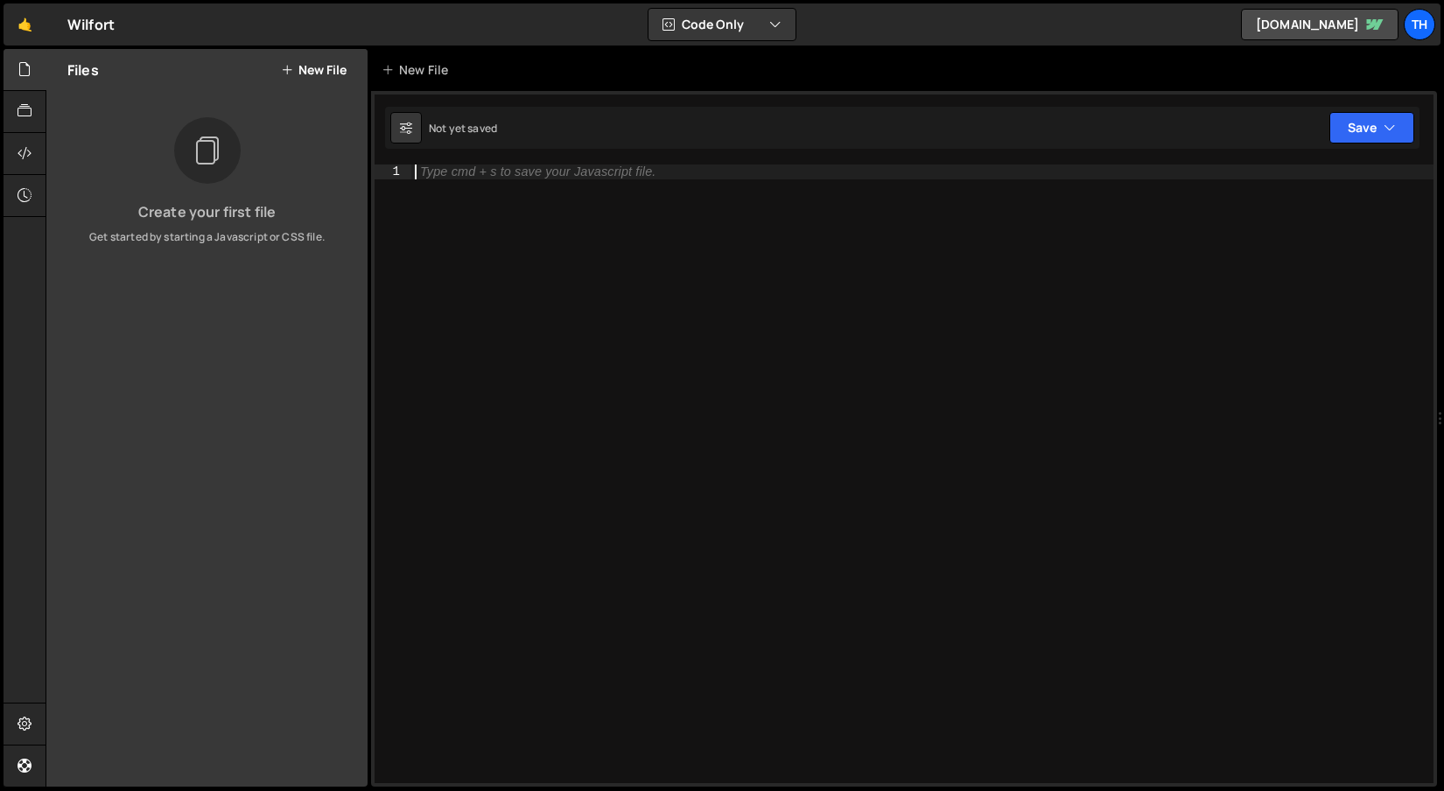
click at [521, 207] on div "Type cmd + s to save your Javascript file." at bounding box center [922, 489] width 1022 height 648
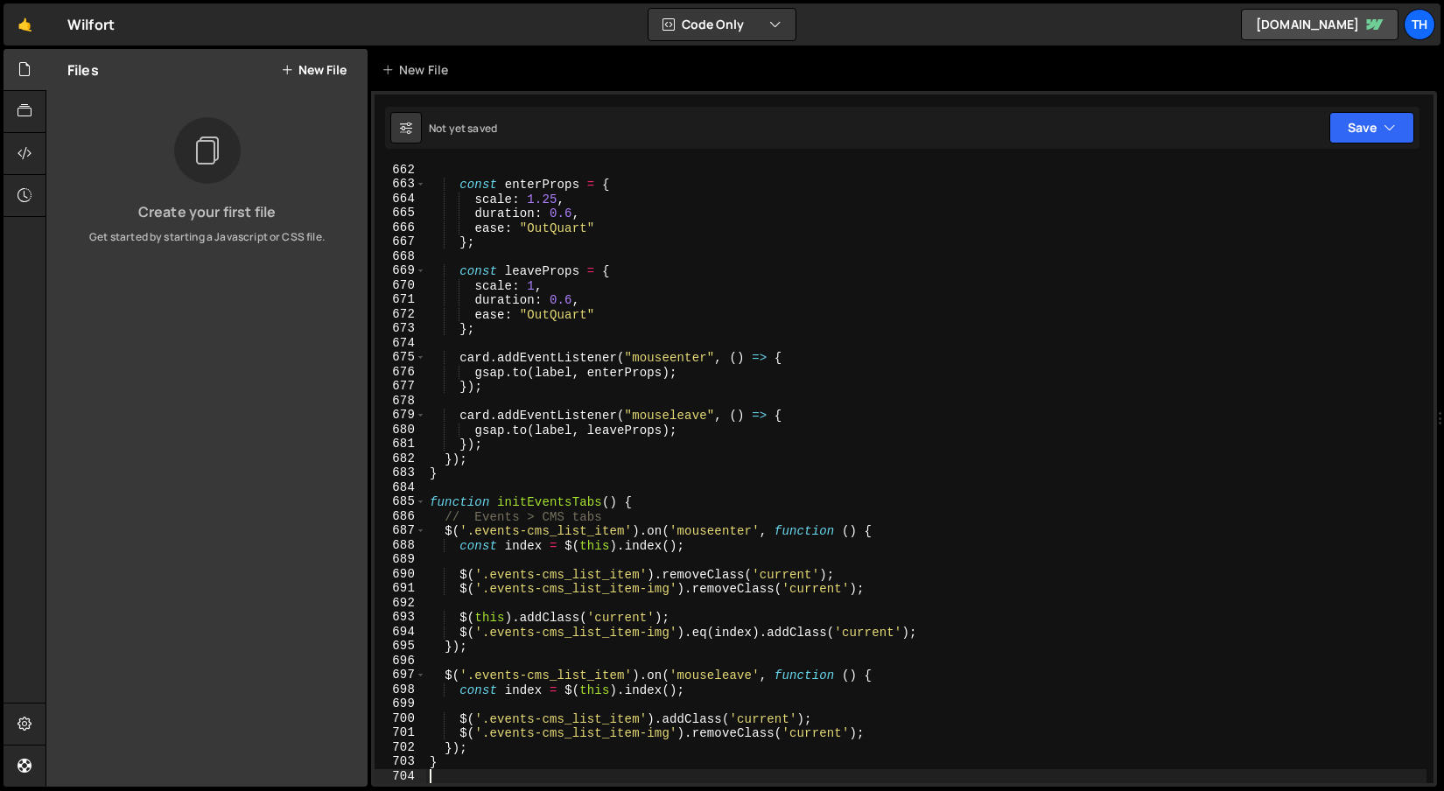
scroll to position [9548, 0]
click at [424, 504] on span at bounding box center [421, 502] width 10 height 15
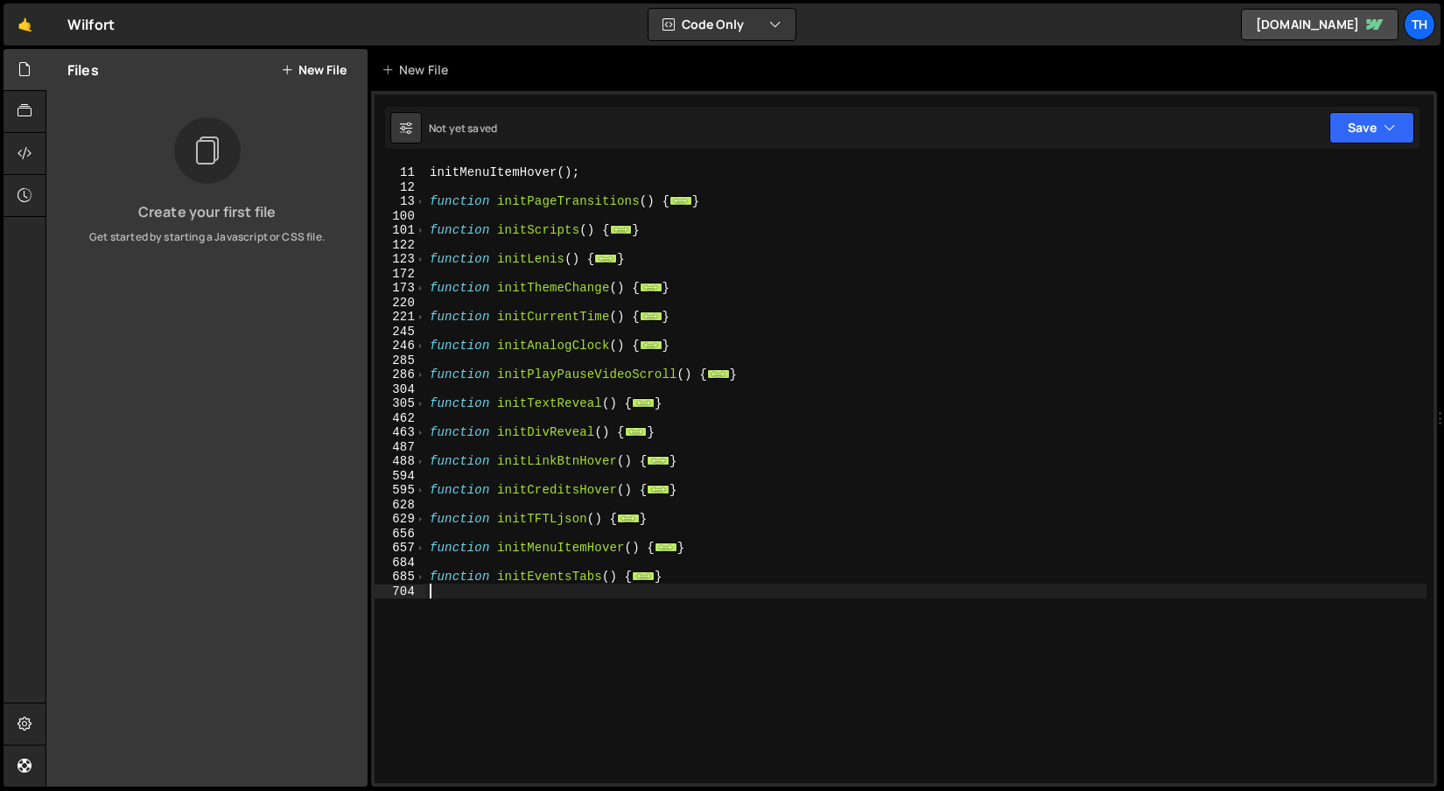
scroll to position [144, 0]
click at [454, 591] on div "initPageTransitions ( ) ; initMenuItemHover ( ) ; function initPageTransitions …" at bounding box center [926, 475] width 1000 height 648
drag, startPoint x: 485, startPoint y: 614, endPoint x: 343, endPoint y: 570, distance: 148.7
click at [343, 570] on div "Files New File Create your first file Get started by starting a Javascript or C…" at bounding box center [745, 418] width 1399 height 739
type textarea "function initEventsTabs() { // Events > CMS tabs"
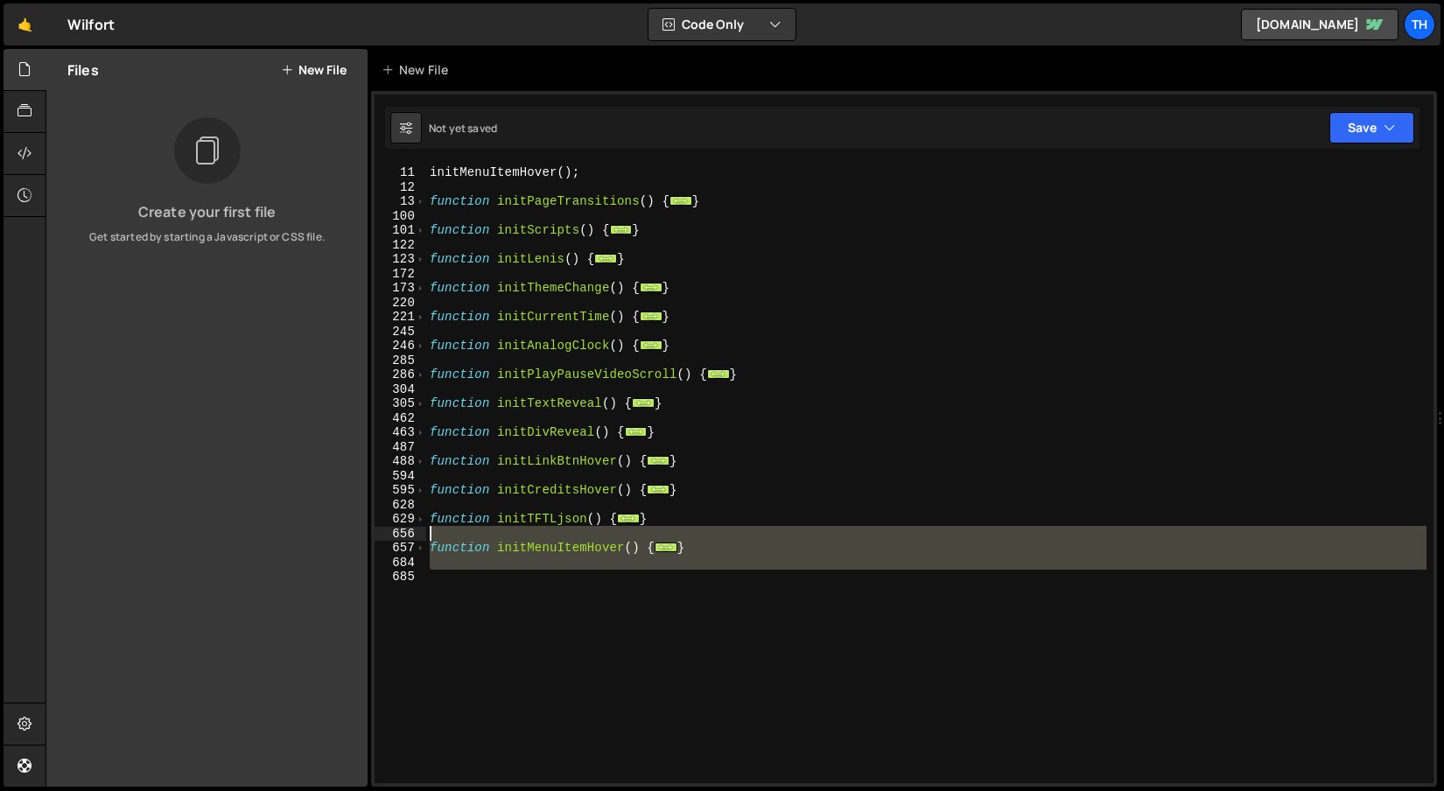
drag, startPoint x: 464, startPoint y: 599, endPoint x: 327, endPoint y: 531, distance: 152.3
click at [327, 531] on div "Files New File Create your first file Get started by starting a Javascript or C…" at bounding box center [745, 418] width 1399 height 739
type textarea "function initMenuItemHover() {"
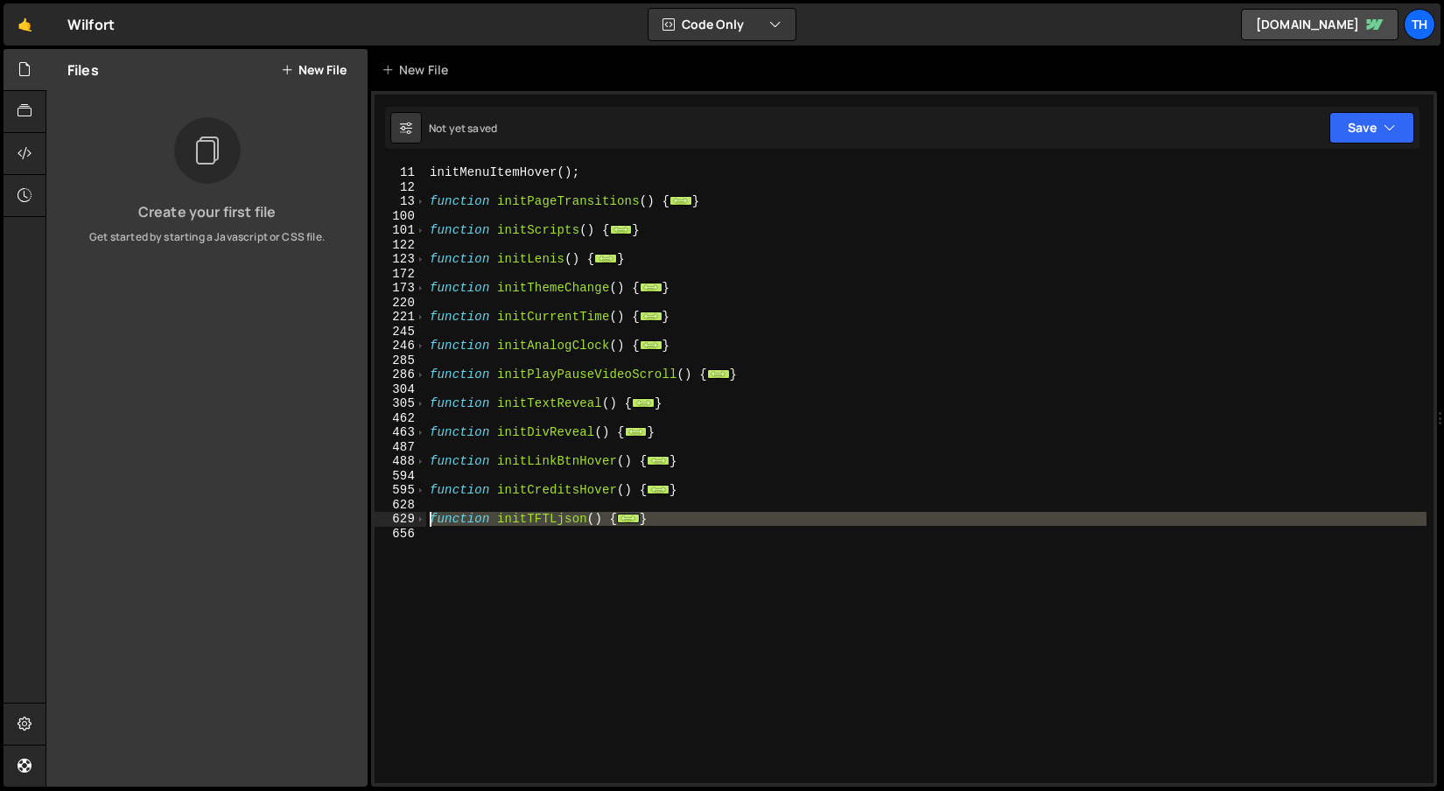
drag, startPoint x: 449, startPoint y: 547, endPoint x: 391, endPoint y: 521, distance: 63.5
click at [391, 521] on div "10 11 12 13 100 101 122 123 172 173 220 221 245 246 285 286 304 305 462 463 487…" at bounding box center [904, 474] width 1059 height 619
type textarea "function initTFTLjson() { document.querySelectorAll('.credits').forEach(trigger…"
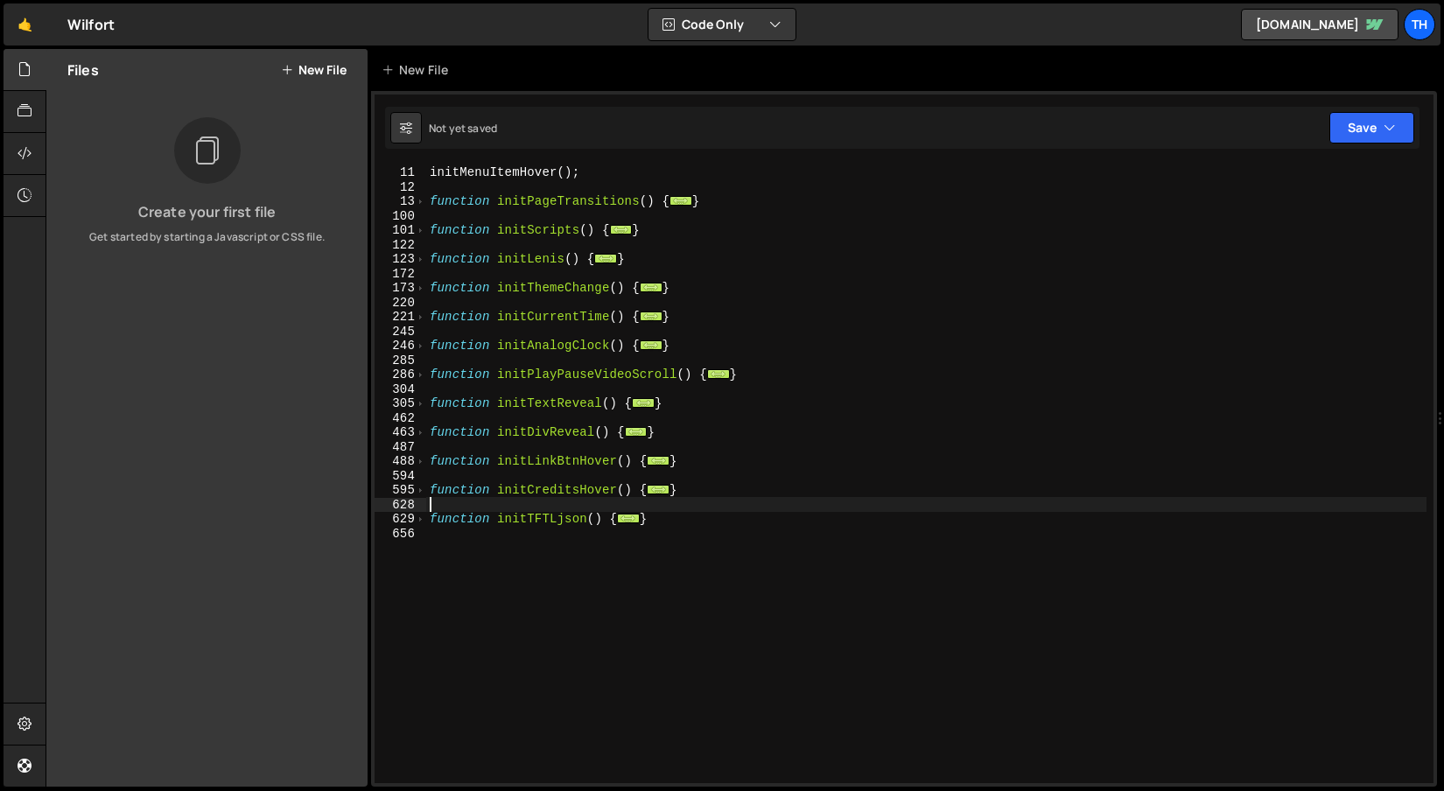
click at [493, 500] on div "initPageTransitions ( ) ; initMenuItemHover ( ) ; function initPageTransitions …" at bounding box center [926, 475] width 1000 height 648
drag, startPoint x: 741, startPoint y: 487, endPoint x: 310, endPoint y: 487, distance: 431.5
click at [310, 487] on div "Files New File Create your first file Get started by starting a Javascript or C…" at bounding box center [745, 418] width 1399 height 739
type textarea "function initCreditsHover() { document.querySelectorAll('.credits').forEach(con…"
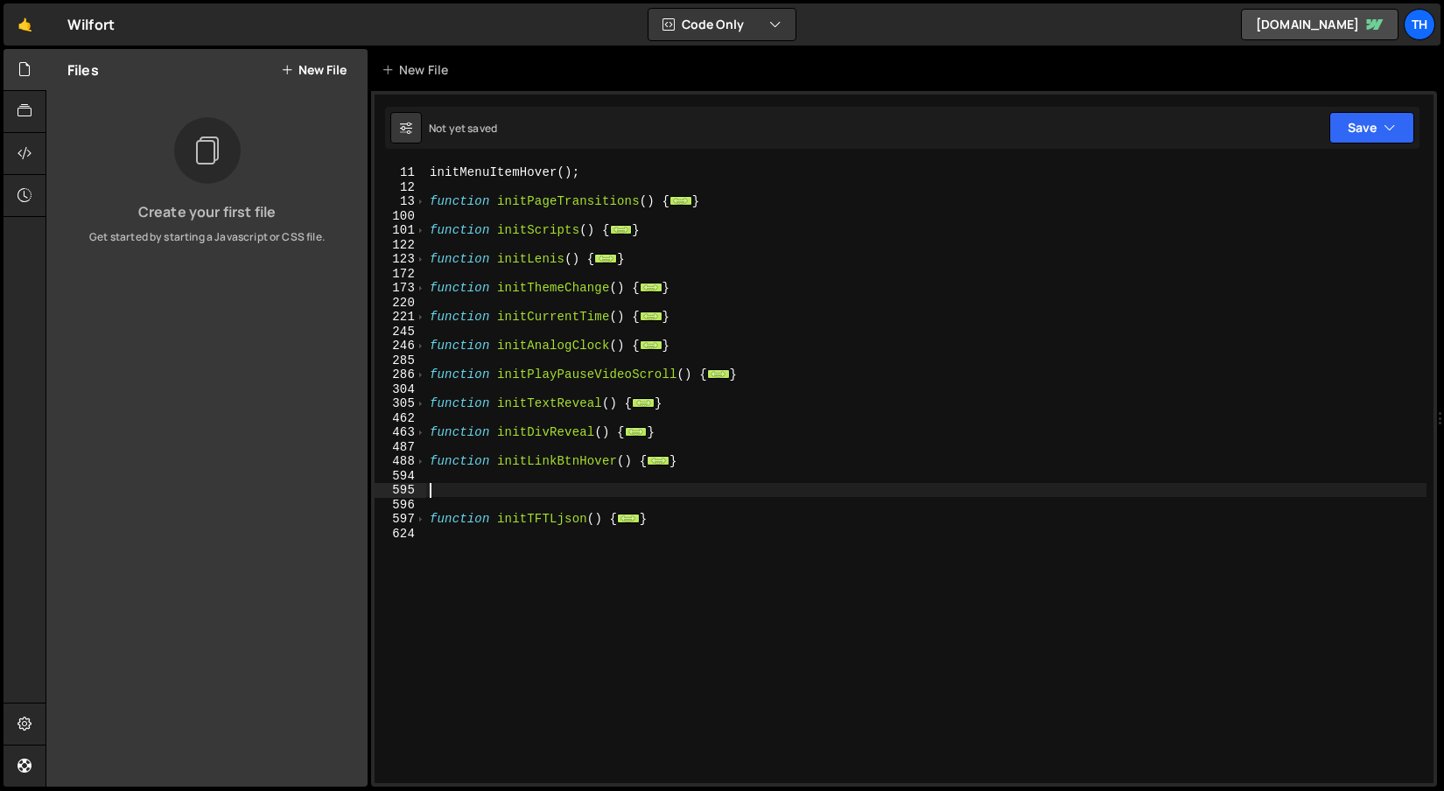
type textarea "}); }"
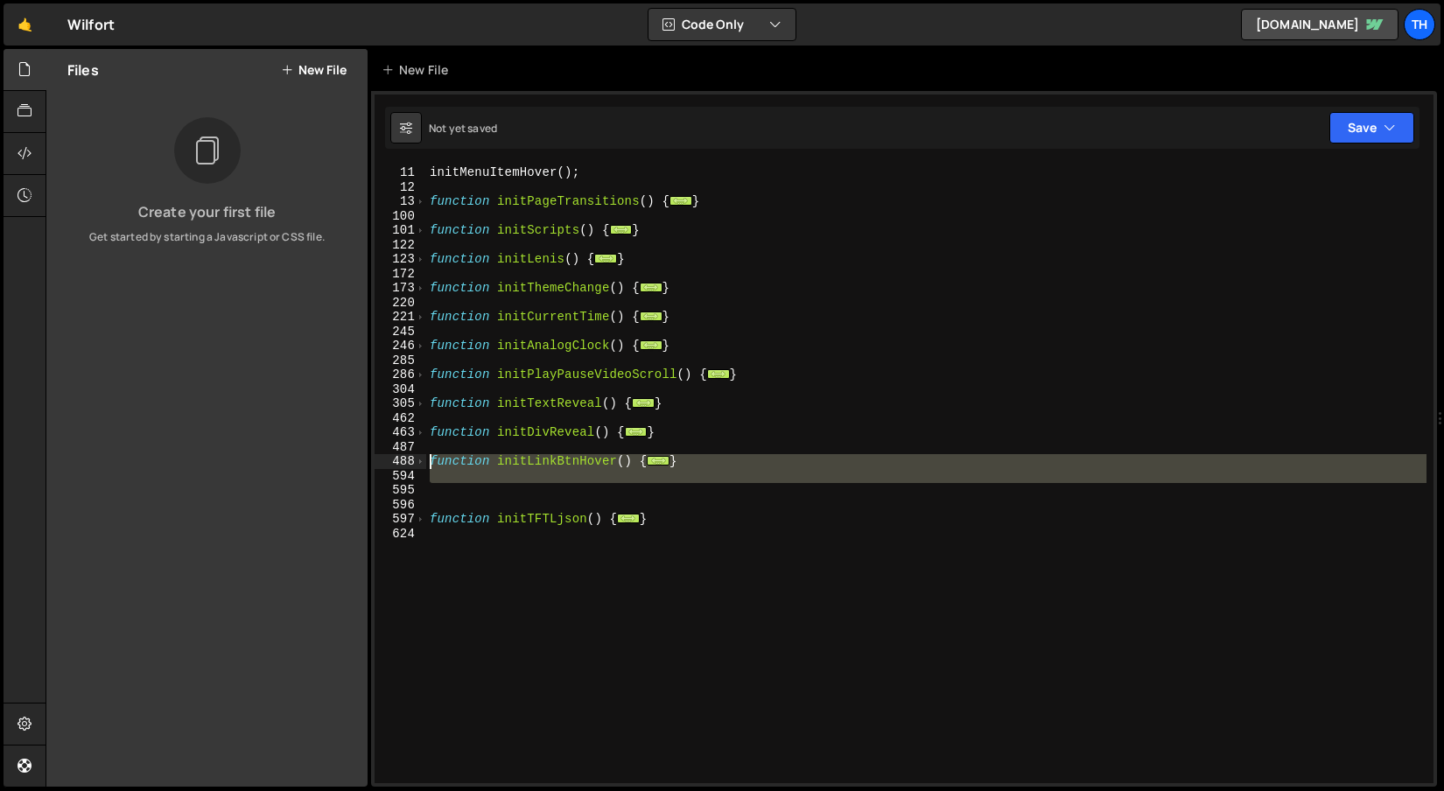
drag, startPoint x: 516, startPoint y: 488, endPoint x: 489, endPoint y: 490, distance: 26.3
click at [399, 467] on div "10 11 12 13 100 101 122 123 172 173 220 221 245 246 285 286 304 305 462 463 487…" at bounding box center [904, 474] width 1059 height 619
type textarea "function initLinkBtnHover() { // Link hover in/out"
click at [497, 492] on div "initPageTransitions ( ) ; initMenuItemHover ( ) ; function initPageTransitions …" at bounding box center [926, 474] width 1000 height 619
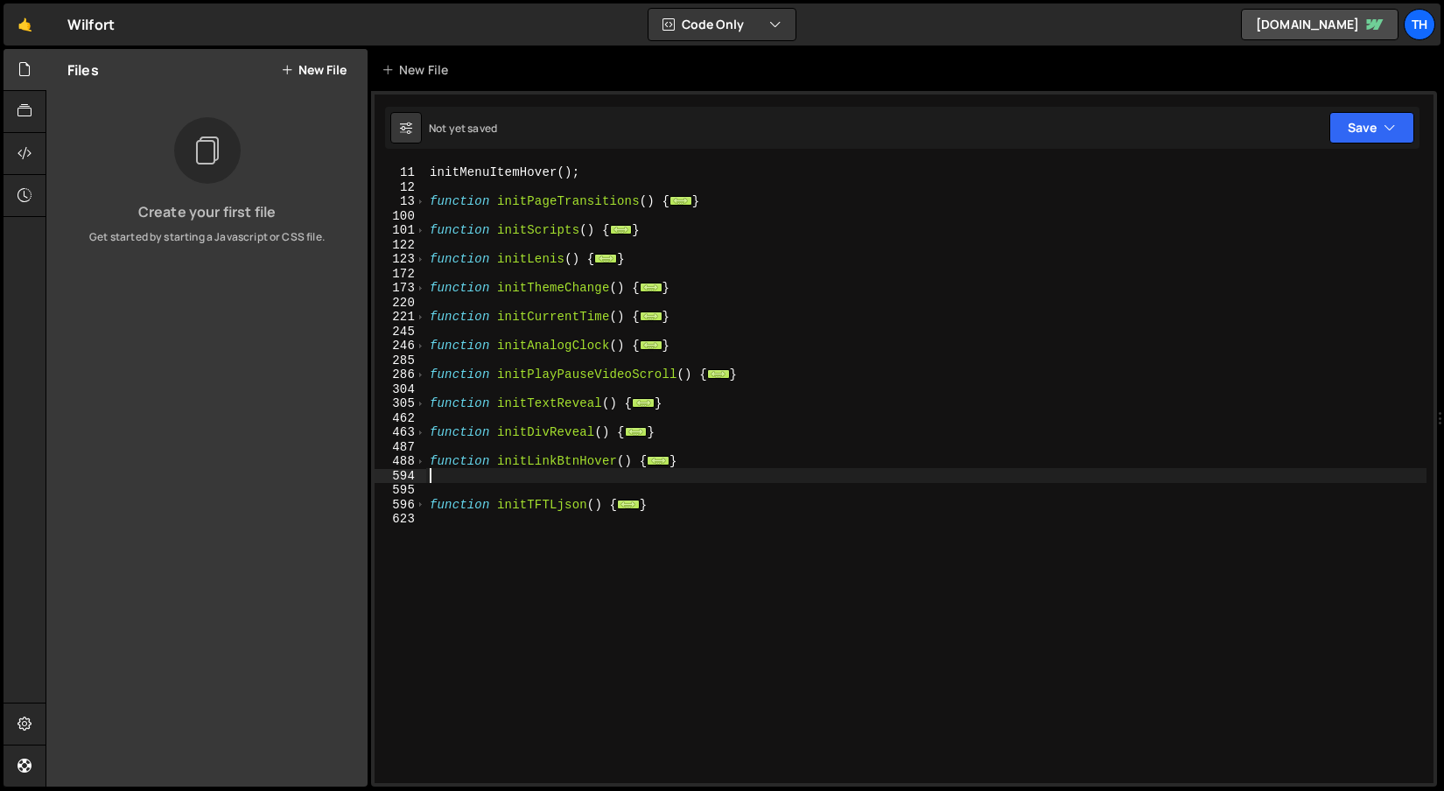
type textarea "}"
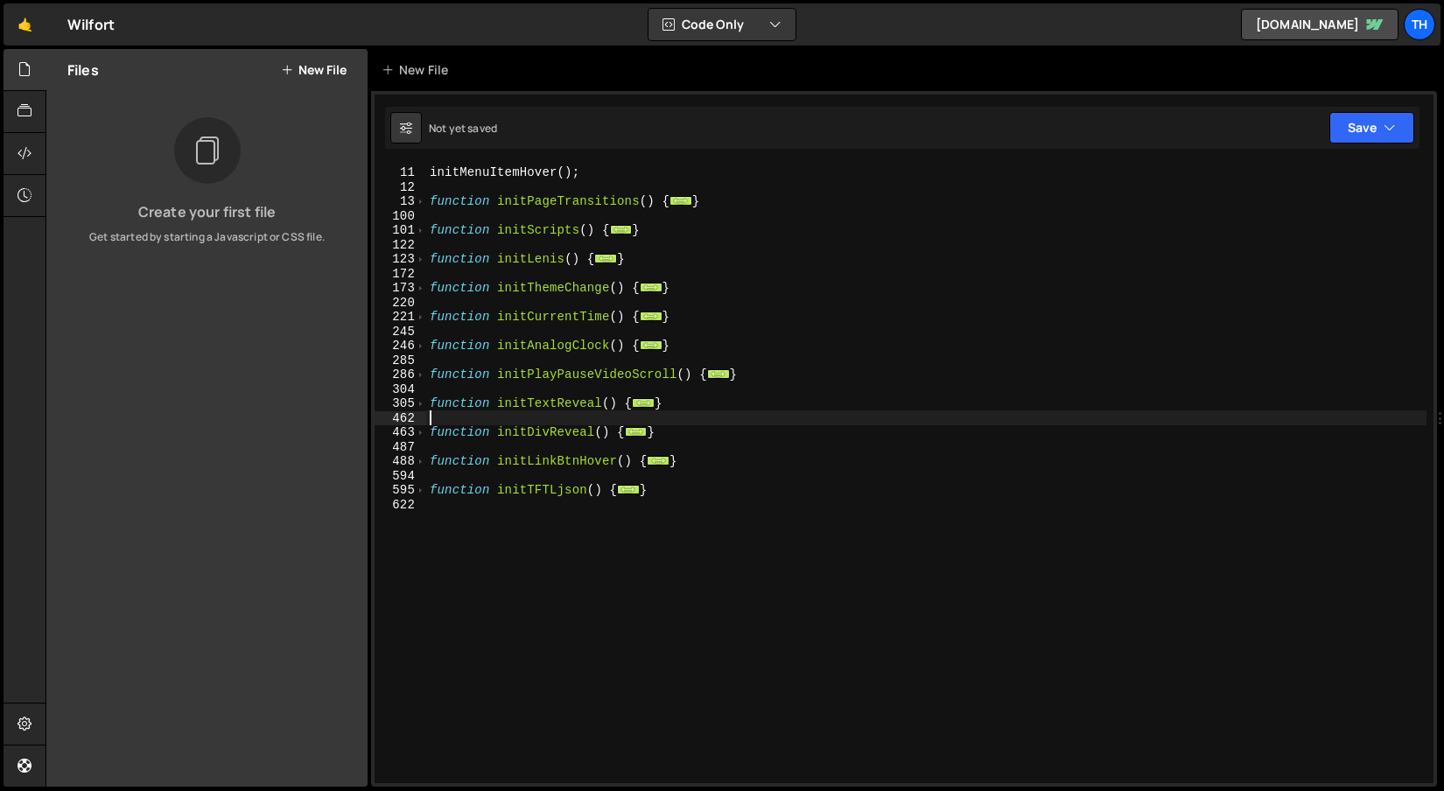
click at [704, 417] on div "initPageTransitions ( ) ; initMenuItemHover ( ) ; function initPageTransitions …" at bounding box center [926, 475] width 1000 height 648
click at [701, 424] on div "initPageTransitions ( ) ; initMenuItemHover ( ) ; function initPageTransitions …" at bounding box center [926, 475] width 1000 height 648
drag, startPoint x: 705, startPoint y: 434, endPoint x: 447, endPoint y: 425, distance: 257.5
click at [447, 425] on div "initPageTransitions ( ) ; initMenuItemHover ( ) ; function initPageTransitions …" at bounding box center [926, 475] width 1000 height 648
type textarea "function initDivReveal() { document.querySelectorAll('[data-div-reveal="true"]'…"
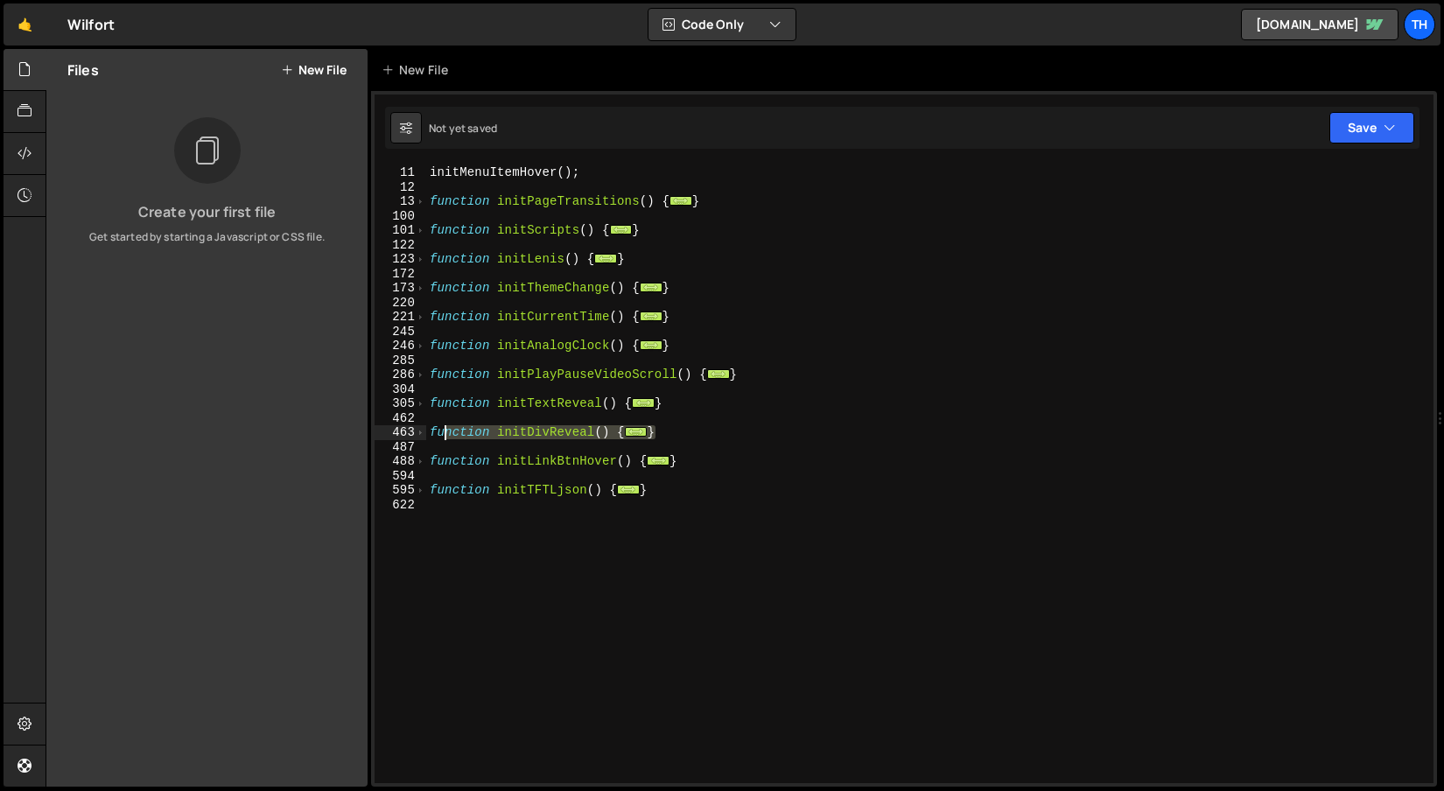
click at [607, 395] on div "initPageTransitions ( ) ; initMenuItemHover ( ) ; function initPageTransitions …" at bounding box center [926, 475] width 1000 height 648
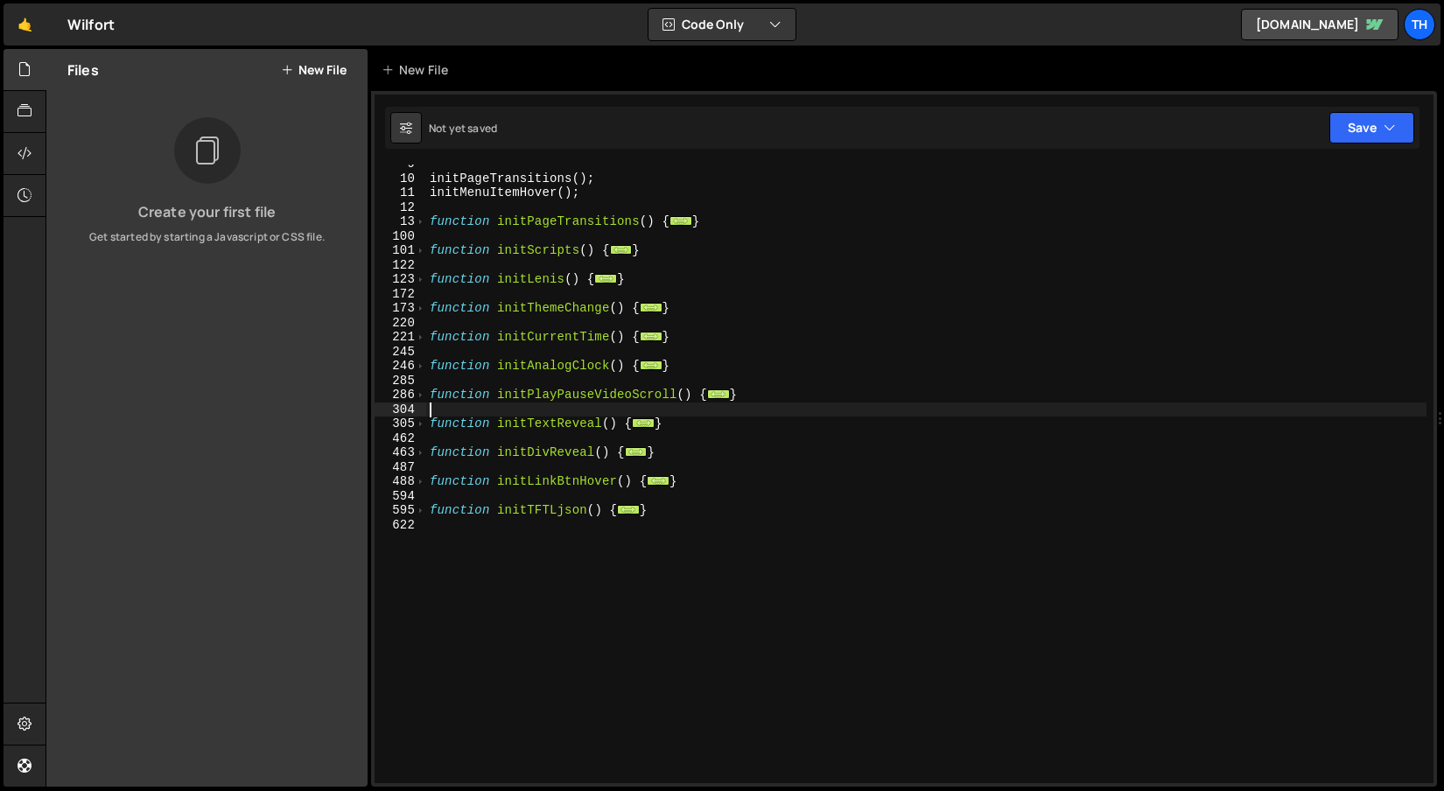
scroll to position [123, 0]
drag, startPoint x: 807, startPoint y: 398, endPoint x: 446, endPoint y: 397, distance: 361.5
click at [446, 397] on div "initPageTransitions ( ) ; initMenuItemHover ( ) ; function initPageTransitions …" at bounding box center [926, 481] width 1000 height 648
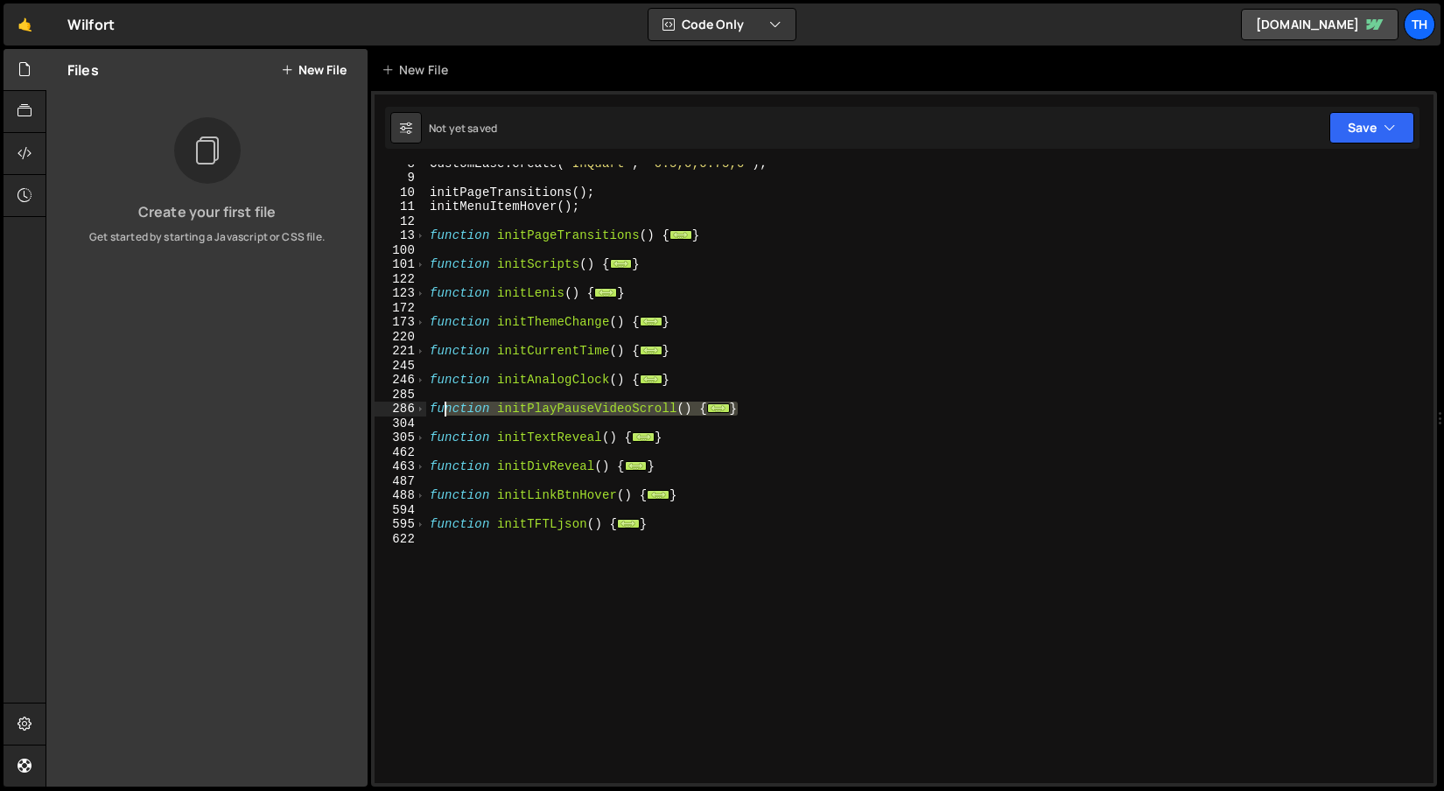
scroll to position [102, 0]
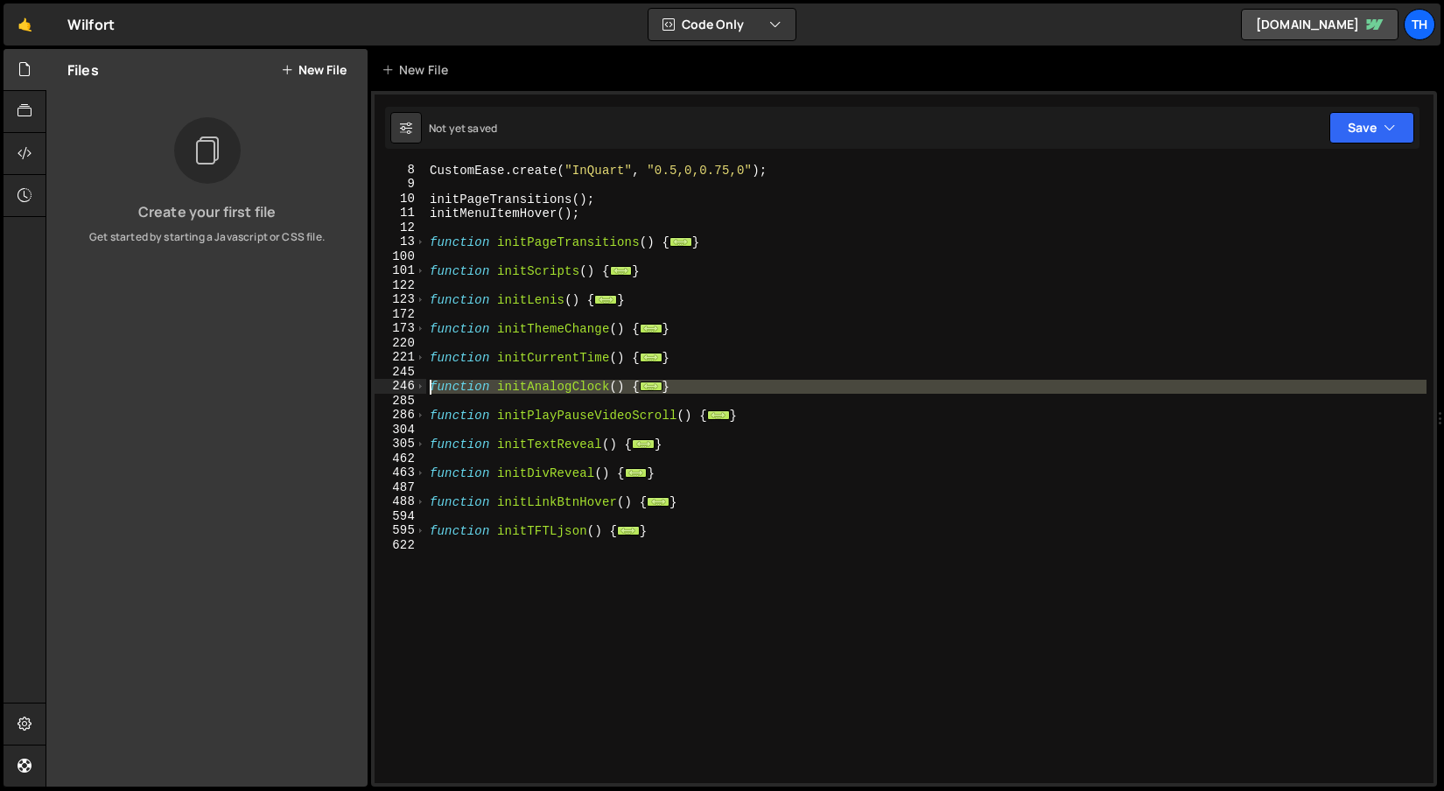
drag, startPoint x: 713, startPoint y: 396, endPoint x: 366, endPoint y: 387, distance: 347.6
click at [366, 387] on div "Files New File Create your first file Get started by starting a Javascript or C…" at bounding box center [745, 418] width 1399 height 739
type textarea "function initAnalogClock() { const TIMEZONE = '[GEOGRAPHIC_DATA]/[GEOGRAPHIC_DA…"
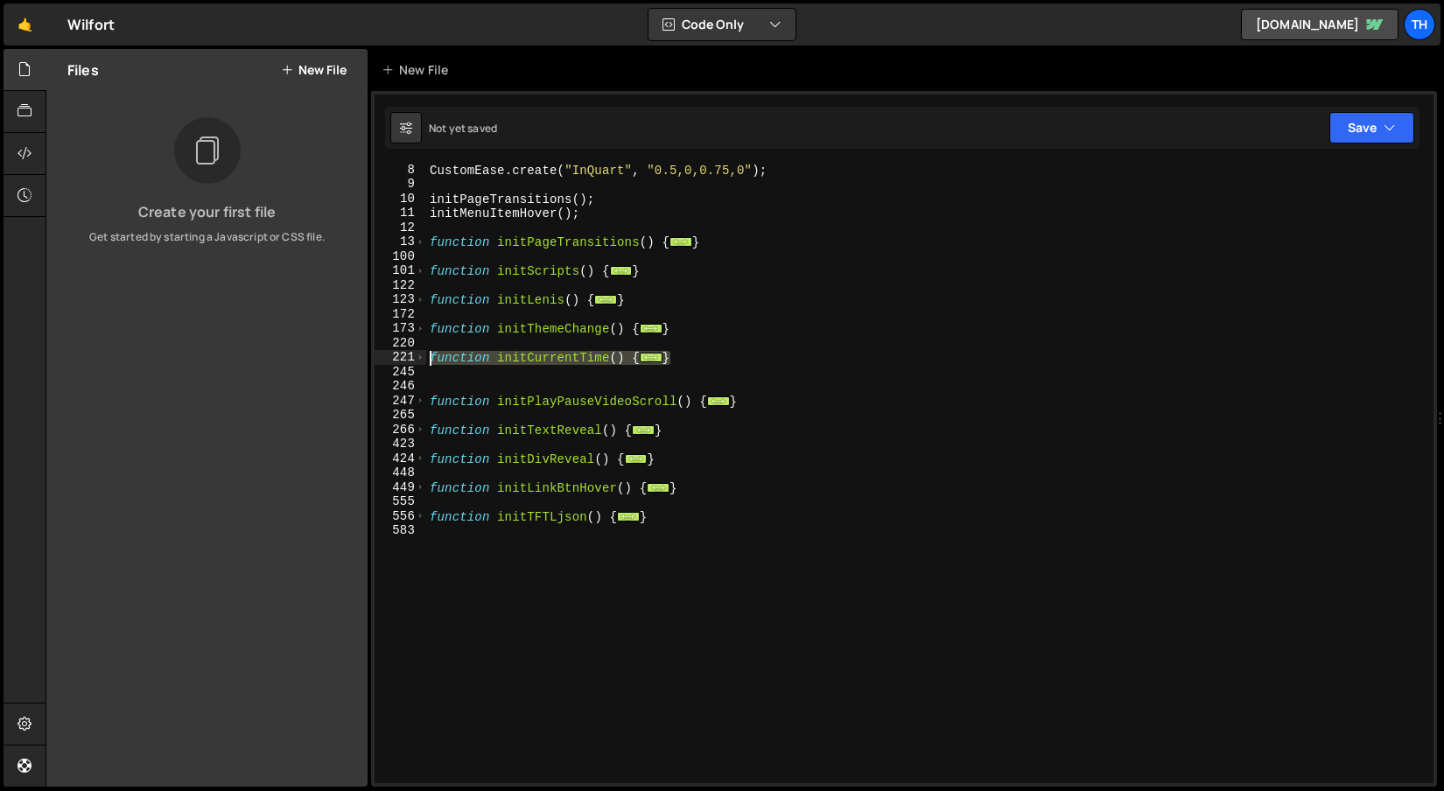
drag, startPoint x: 685, startPoint y: 362, endPoint x: 340, endPoint y: 354, distance: 345.0
click at [340, 354] on div "Files New File Create your first file Get started by starting a Javascript or C…" at bounding box center [745, 418] width 1399 height 739
type textarea "function initCurrentTime() { // Current time"
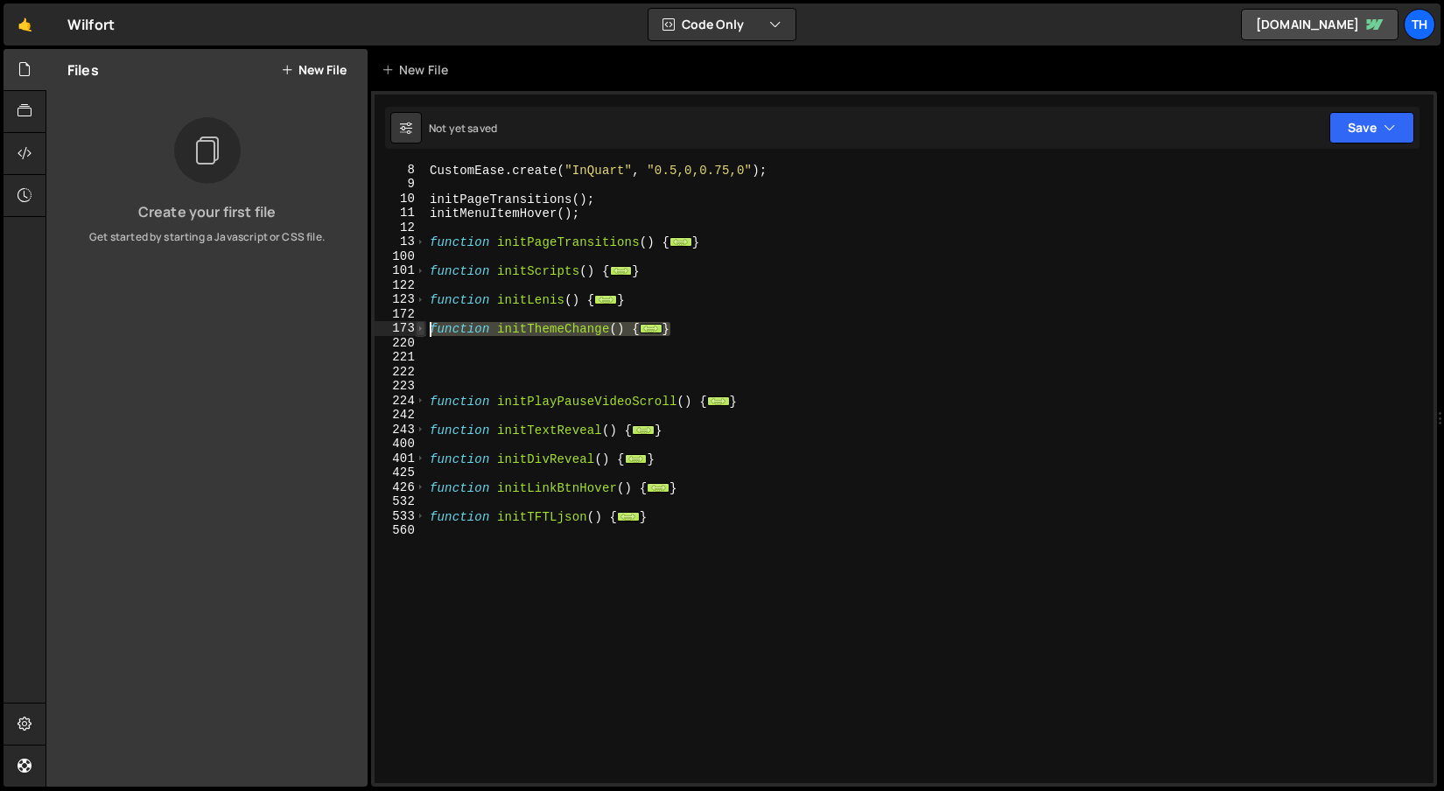
drag, startPoint x: 659, startPoint y: 330, endPoint x: 417, endPoint y: 333, distance: 241.6
click at [417, 333] on div "8 9 10 11 12 13 100 101 122 123 172 173 220 221 222 223 224 242 243 400 401 425…" at bounding box center [904, 474] width 1059 height 619
type textarea "function initThemeChange() { const themedElements = document.querySelectorAll("…"
click at [510, 359] on div "CustomEase . create ( "InQuart" , "0.5,0,0.75,0" ) ; initPageTransitions ( ) ; …" at bounding box center [926, 487] width 1000 height 648
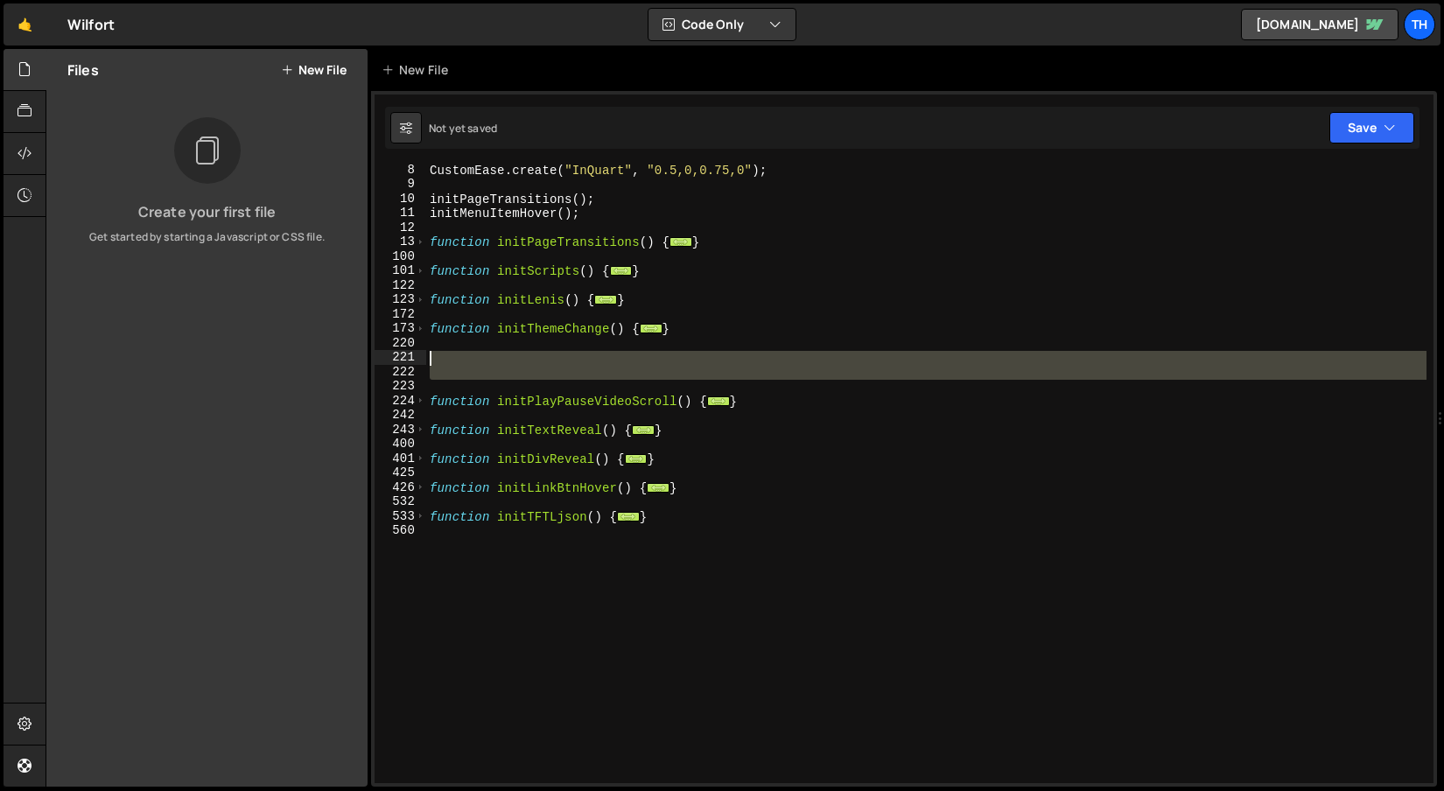
drag, startPoint x: 523, startPoint y: 384, endPoint x: 467, endPoint y: 360, distance: 61.9
click at [467, 360] on div "CustomEase . create ( "InQuart" , "0.5,0,0.75,0" ) ; initPageTransitions ( ) ; …" at bounding box center [926, 487] width 1000 height 648
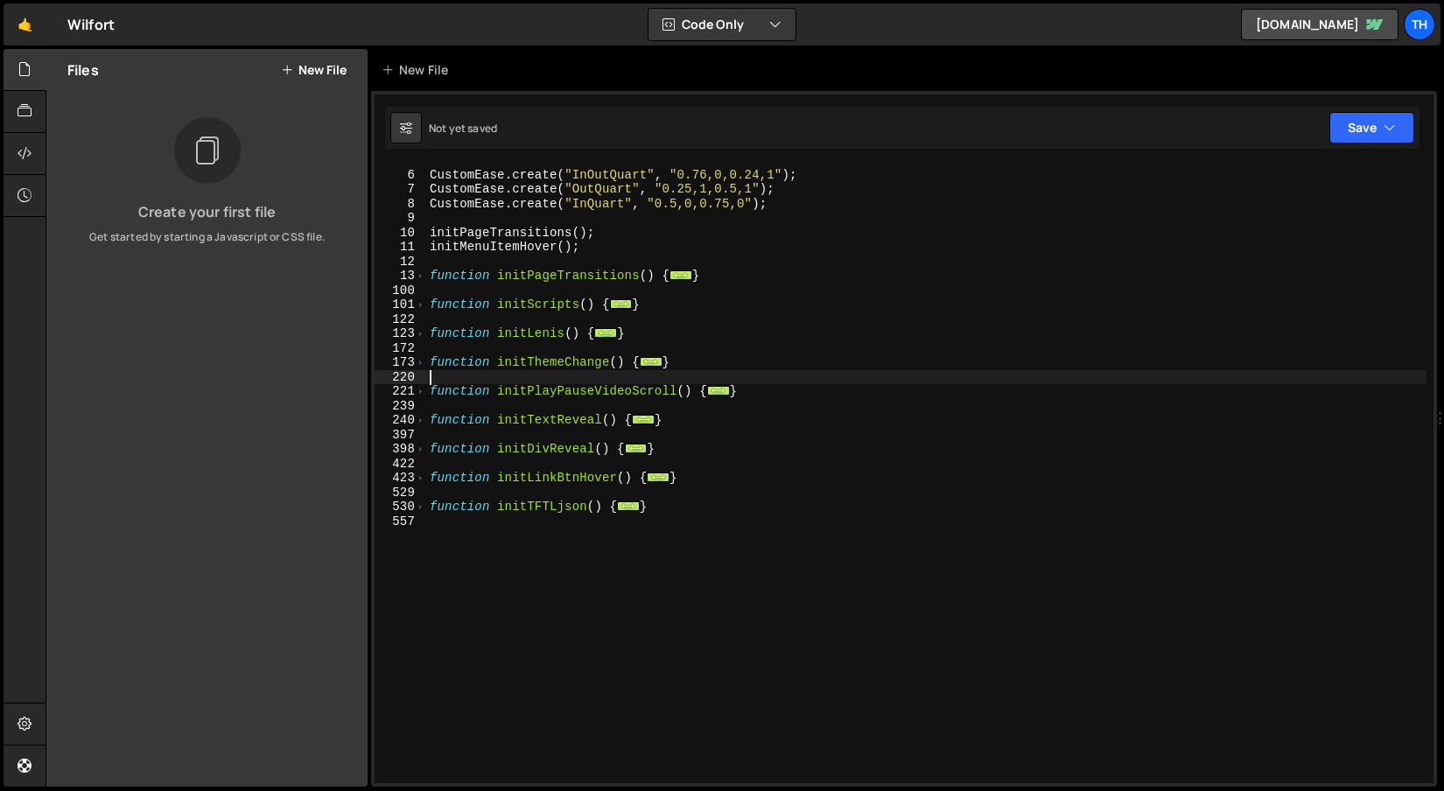
scroll to position [38, 0]
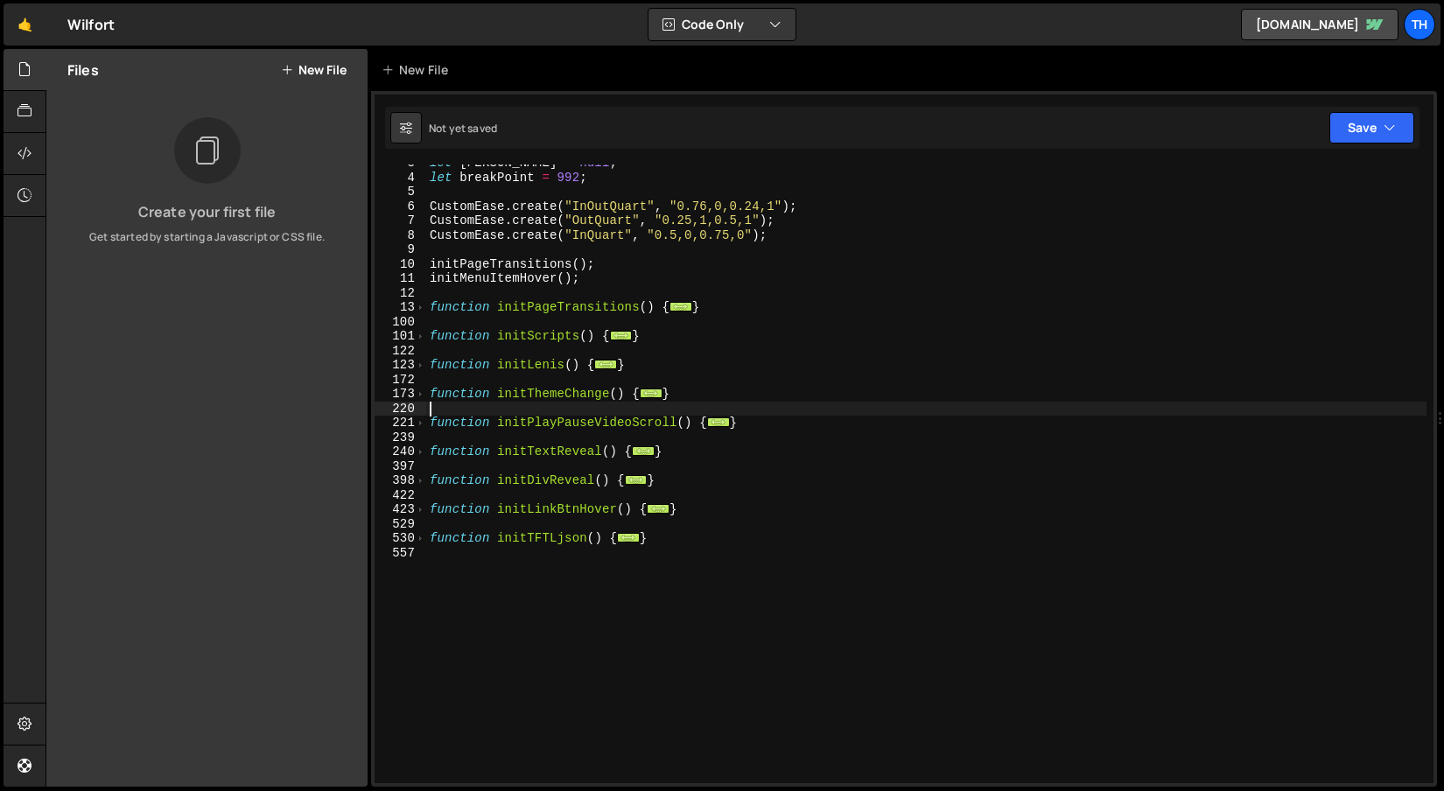
click at [547, 375] on div "let [PERSON_NAME] = null ; let breakPoint = 992 ; CustomEase . create ( "InOutQ…" at bounding box center [926, 480] width 1000 height 648
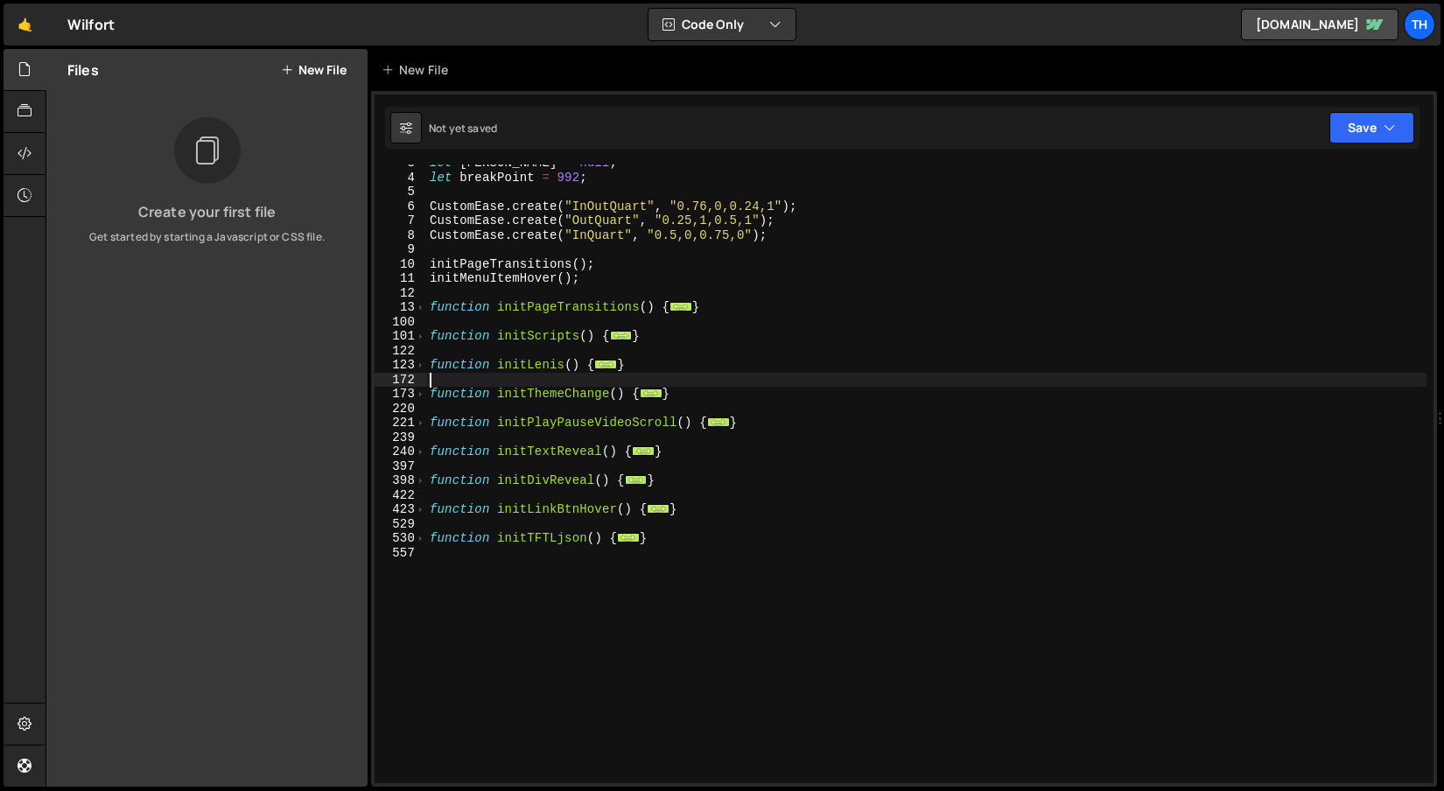
click at [551, 362] on div "let [PERSON_NAME] = null ; let breakPoint = 992 ; CustomEase . create ( "InOutQ…" at bounding box center [926, 480] width 1000 height 648
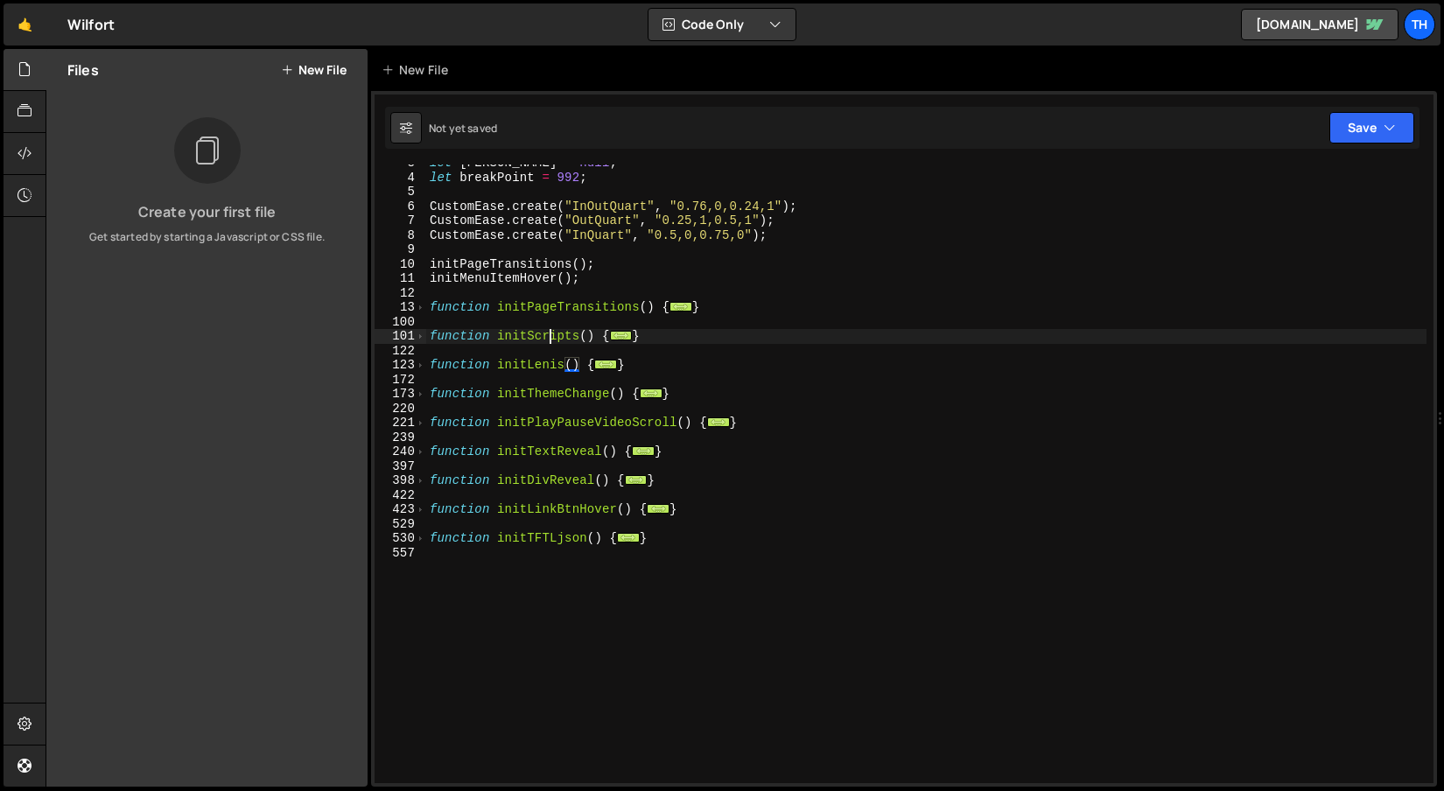
click at [547, 333] on div "let [PERSON_NAME] = null ; let breakPoint = 992 ; CustomEase . create ( "InOutQ…" at bounding box center [926, 480] width 1000 height 648
click at [424, 340] on div "101" at bounding box center [401, 336] width 52 height 15
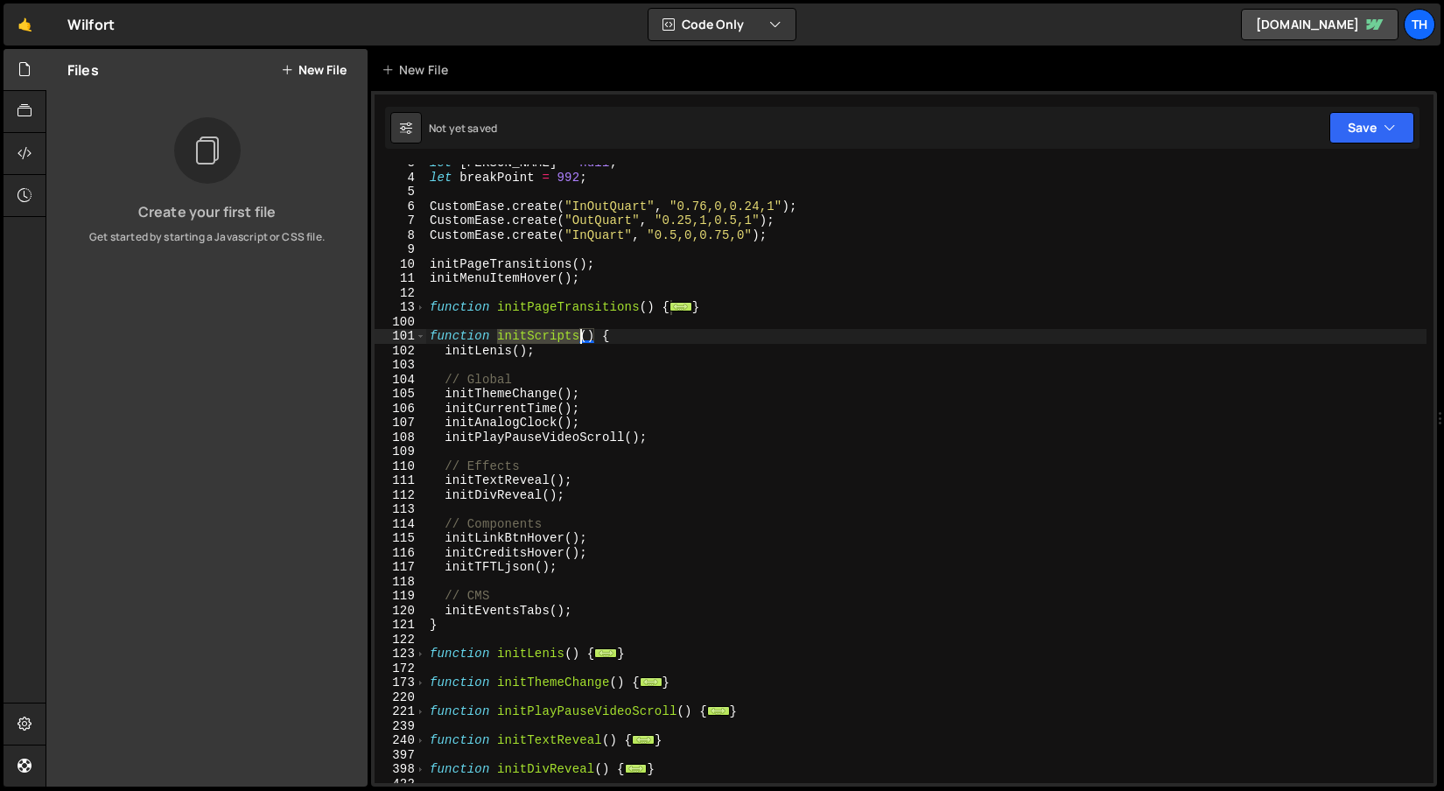
click at [463, 354] on div "let [PERSON_NAME] = null ; let breakPoint = 992 ; CustomEase . create ( "InOutQ…" at bounding box center [926, 480] width 1000 height 648
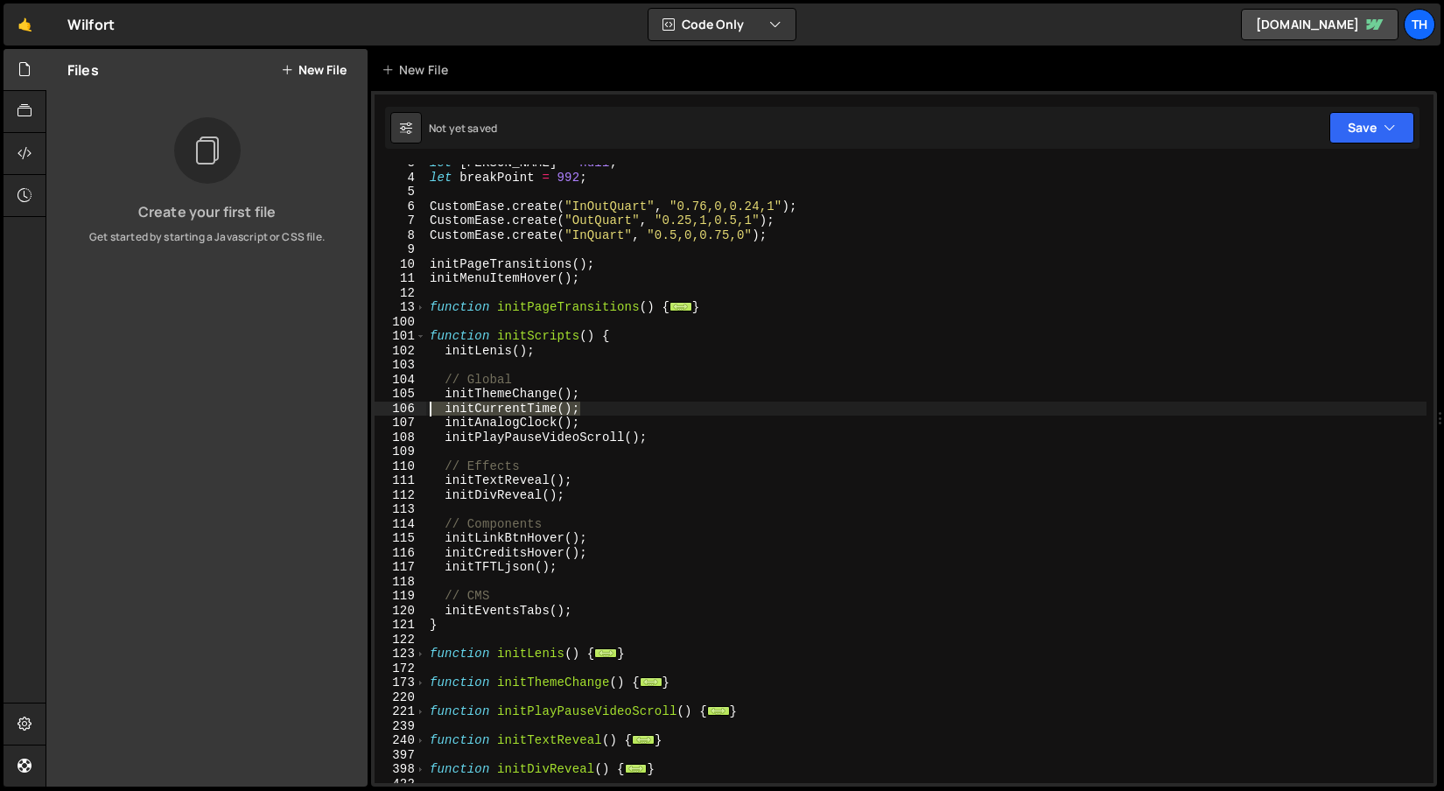
drag, startPoint x: 614, startPoint y: 405, endPoint x: 368, endPoint y: 406, distance: 245.9
click at [368, 406] on div "Files New File Create your first file Get started by starting a Javascript or C…" at bounding box center [745, 418] width 1399 height 739
type textarea "initCurrentTime();"
drag, startPoint x: 599, startPoint y: 418, endPoint x: 316, endPoint y: 411, distance: 282.8
click at [316, 411] on div "Files New File Create your first file Get started by starting a Javascript or C…" at bounding box center [745, 418] width 1399 height 739
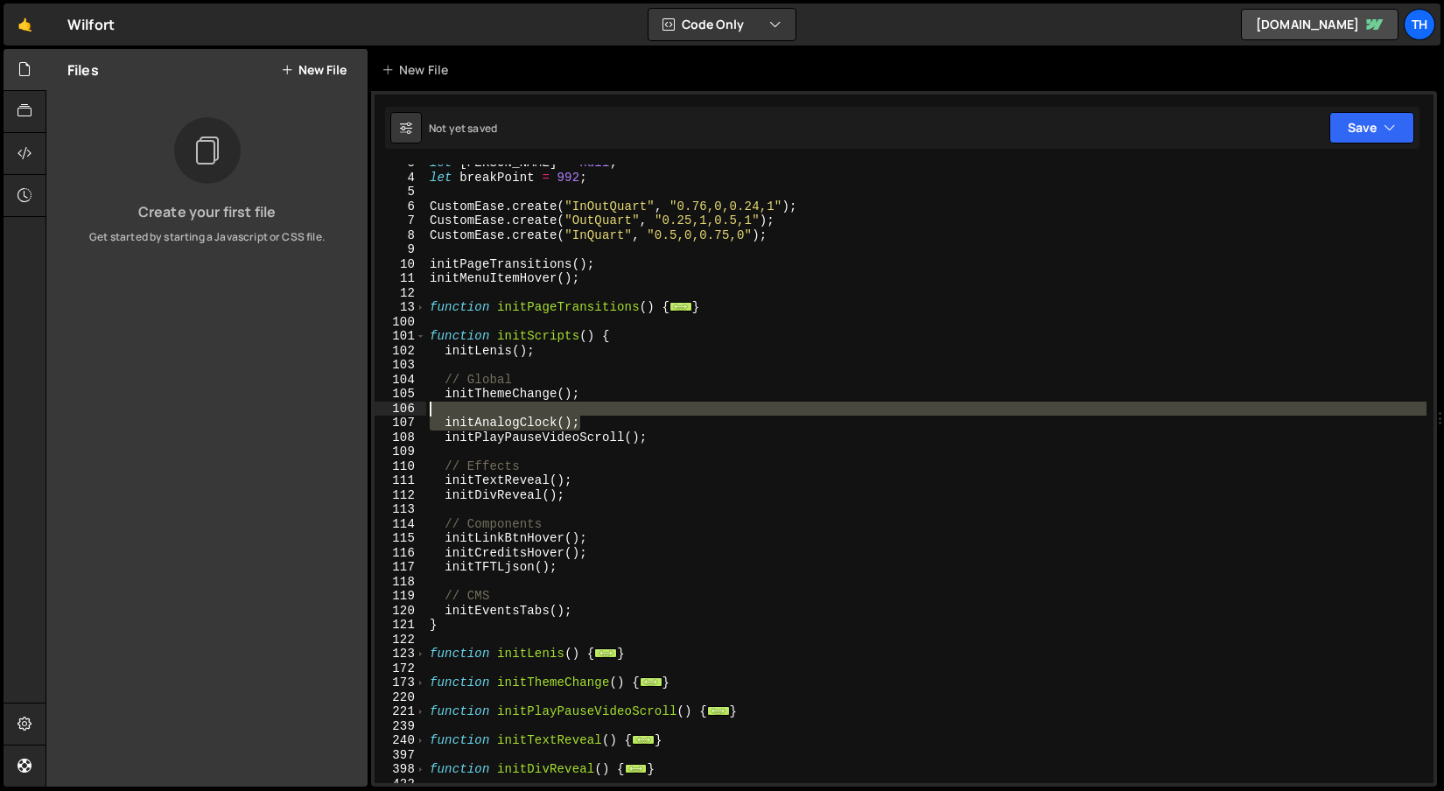
type textarea "initAnalogClock();"
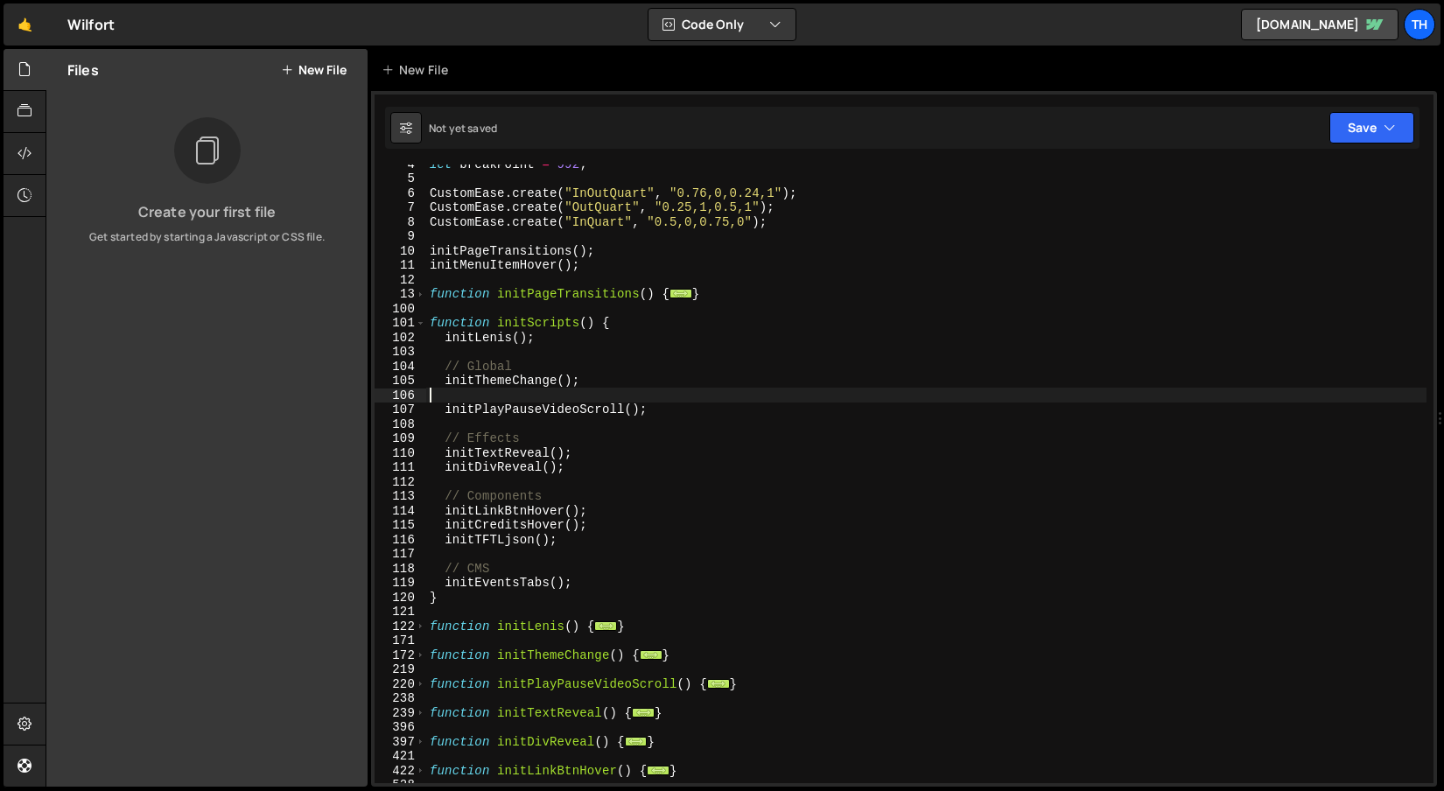
scroll to position [112, 0]
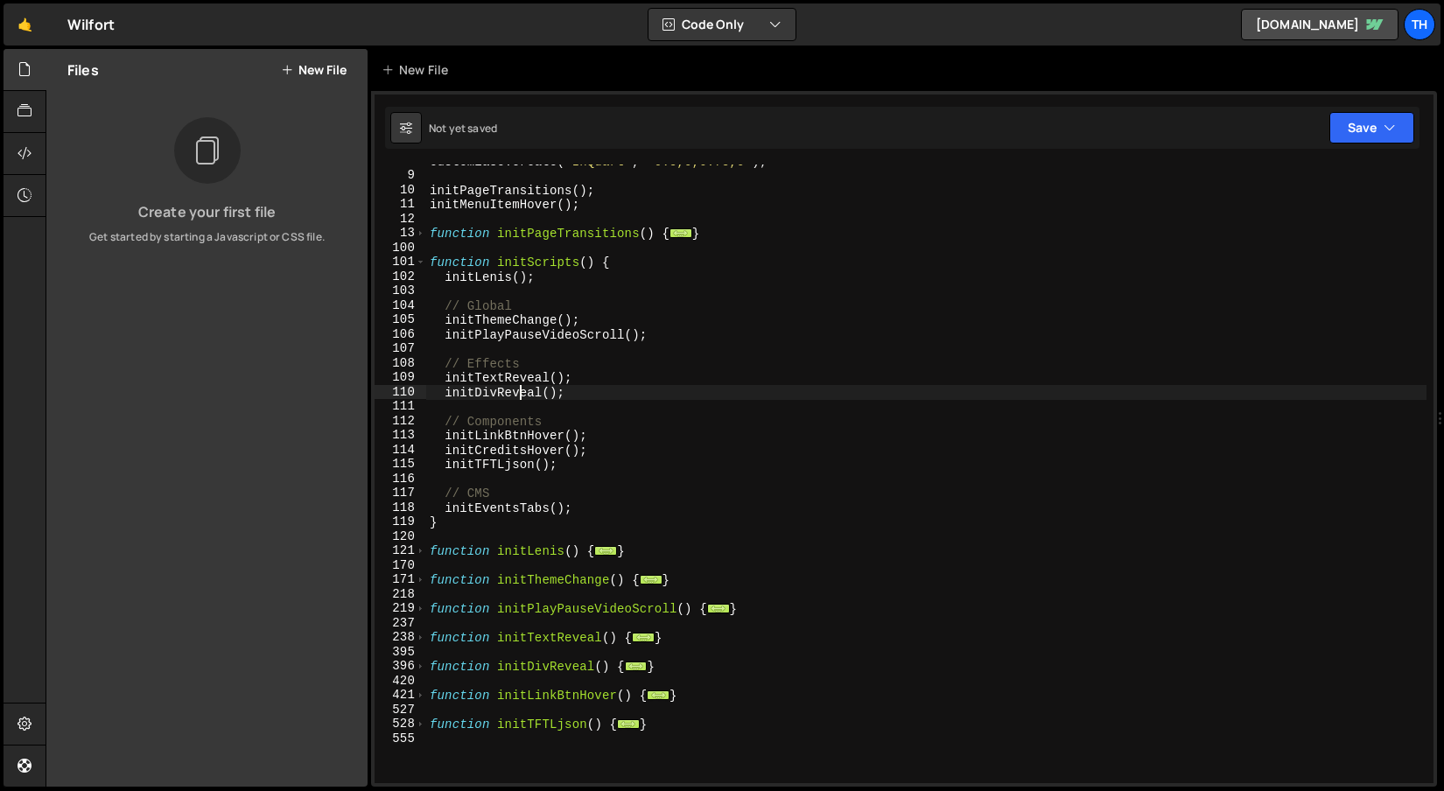
click at [518, 388] on div "CustomEase . create ( "InQuart" , "0.5,0,0.75,0" ) ; initPageTransitions ( ) ; …" at bounding box center [926, 478] width 1000 height 648
click at [523, 380] on div "CustomEase . create ( "InQuart" , "0.5,0,0.75,0" ) ; initPageTransitions ( ) ; …" at bounding box center [926, 478] width 1000 height 648
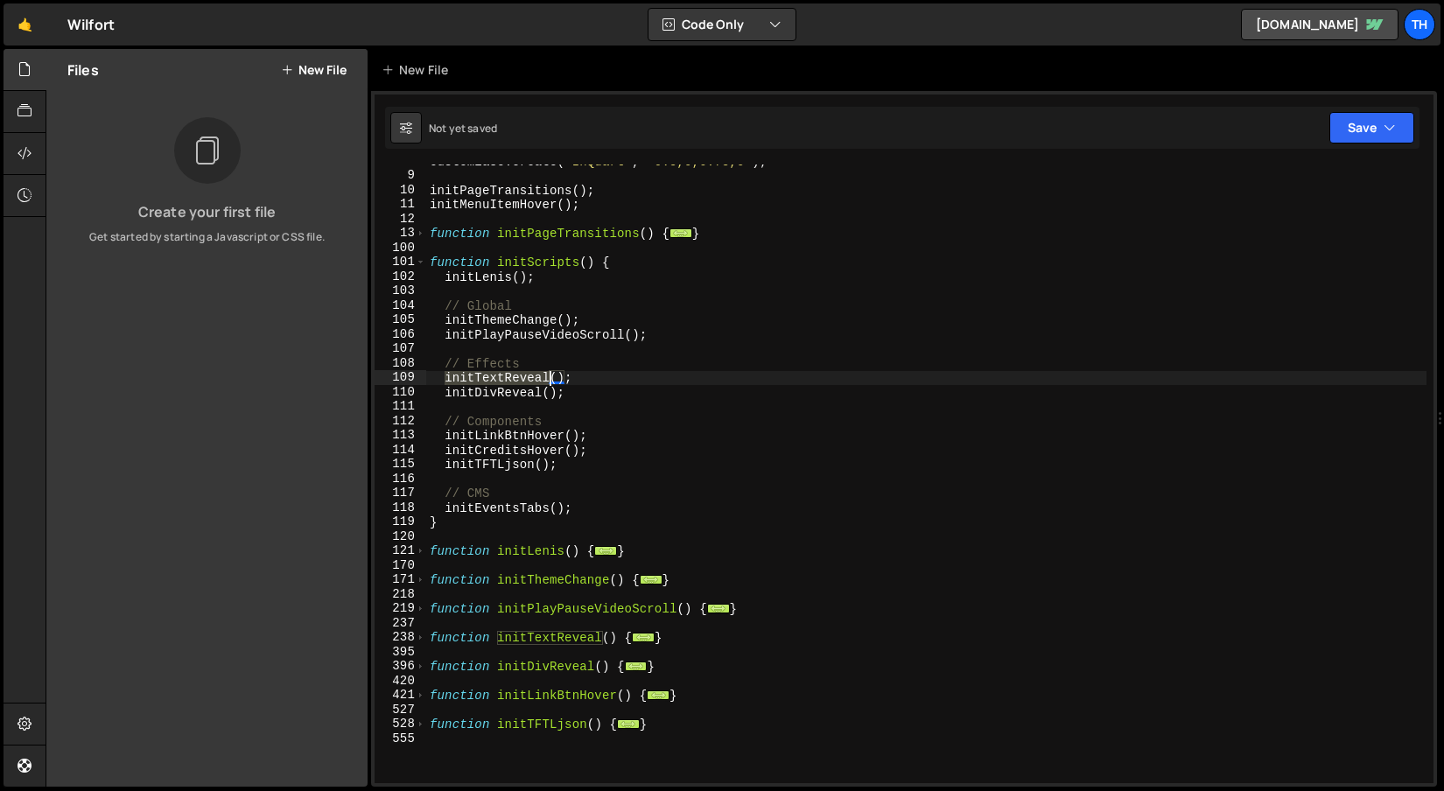
click at [523, 389] on div "CustomEase . create ( "InQuart" , "0.5,0,0.75,0" ) ; initPageTransitions ( ) ; …" at bounding box center [926, 478] width 1000 height 648
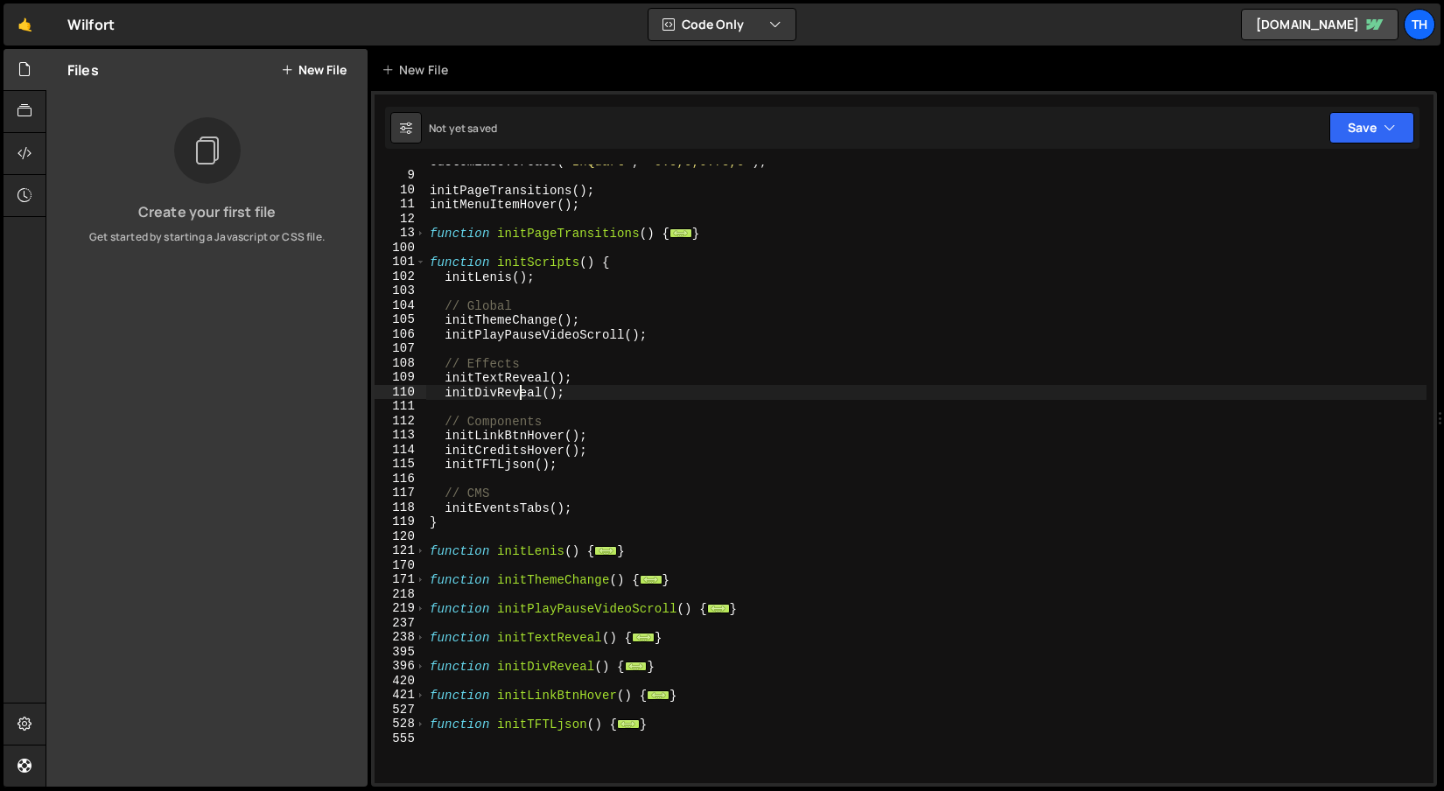
click at [523, 389] on div "CustomEase . create ( "InQuart" , "0.5,0,0.75,0" ) ; initPageTransitions ( ) ; …" at bounding box center [926, 478] width 1000 height 648
click at [509, 443] on div "CustomEase . create ( "InQuart" , "0.5,0,0.75,0" ) ; initPageTransitions ( ) ; …" at bounding box center [926, 478] width 1000 height 648
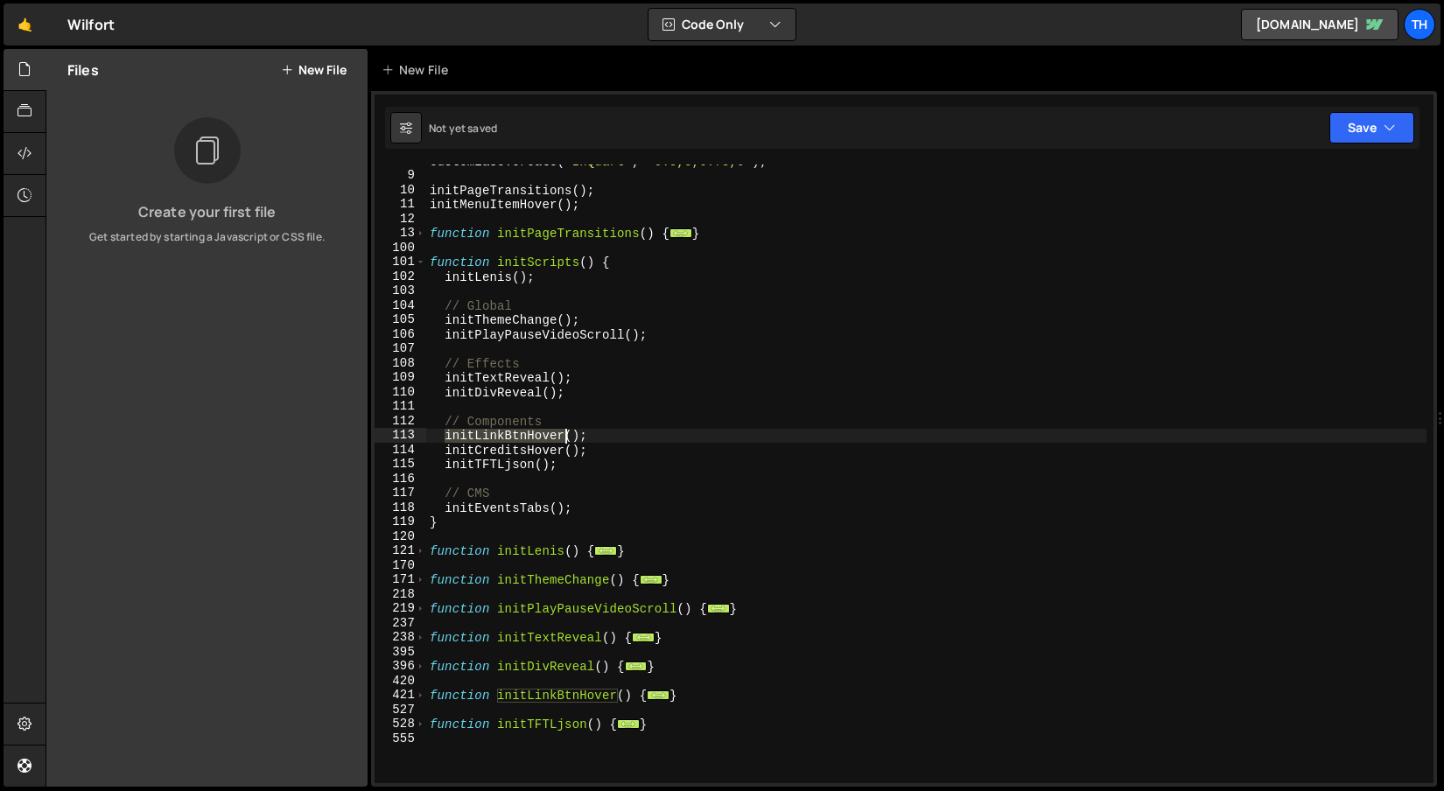
click at [509, 442] on div "CustomEase . create ( "InQuart" , "0.5,0,0.75,0" ) ; initPageTransitions ( ) ; …" at bounding box center [926, 478] width 1000 height 648
click at [526, 455] on div "CustomEase . create ( "InQuart" , "0.5,0,0.75,0" ) ; initPageTransitions ( ) ; …" at bounding box center [926, 478] width 1000 height 648
type textarea "initCreditsHover();"
drag, startPoint x: 642, startPoint y: 449, endPoint x: 388, endPoint y: 452, distance: 253.8
click at [388, 452] on div "initCreditsHover(); 8 9 10 11 12 13 100 101 102 103 104 105 106 107 108 109 110…" at bounding box center [904, 474] width 1059 height 619
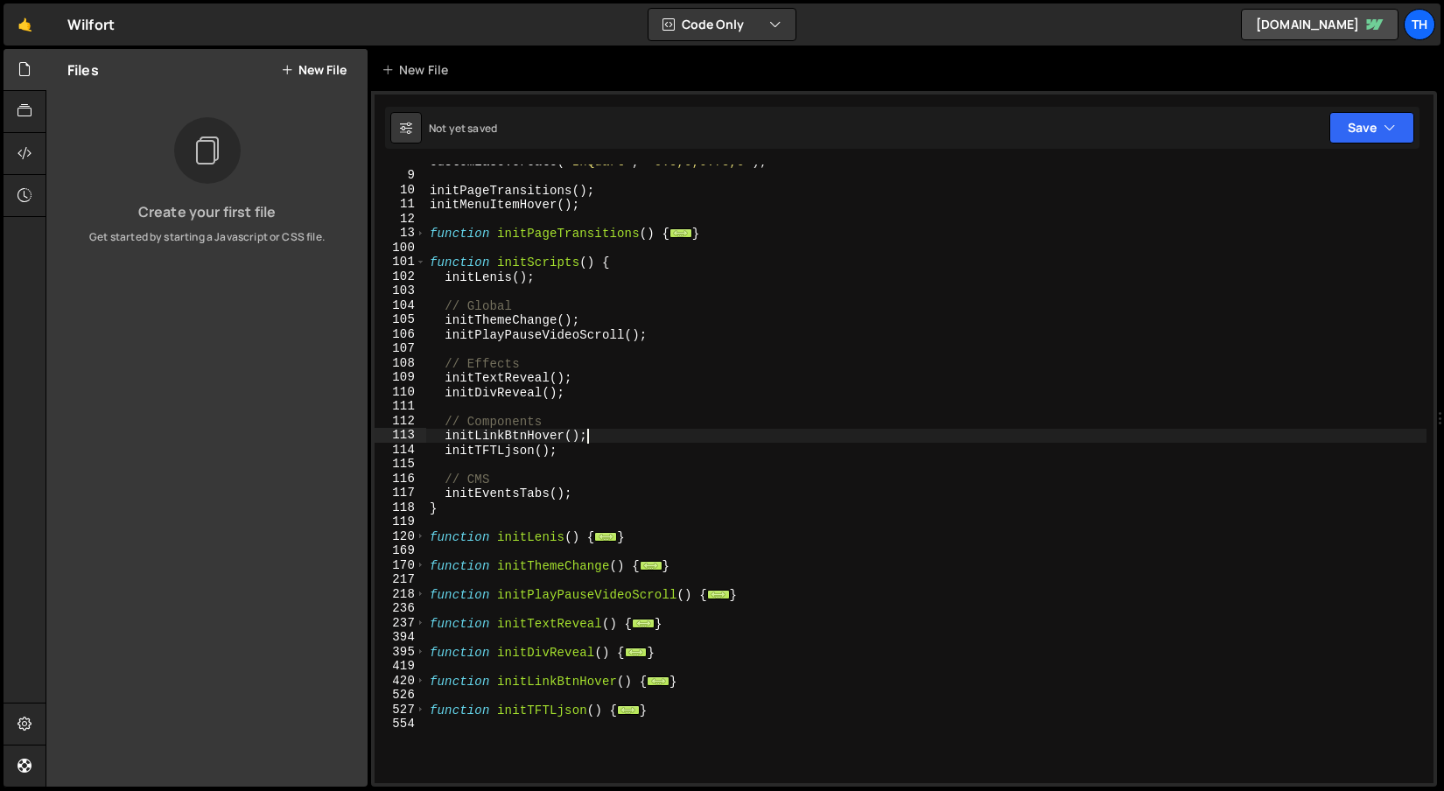
click at [476, 493] on div "CustomEase . create ( "InQuart" , "0.5,0,0.75,0" ) ; initPageTransitions ( ) ; …" at bounding box center [926, 478] width 1000 height 648
type textarea "initEventsTabs();"
click at [476, 493] on div "CustomEase . create ( "InQuart" , "0.5,0,0.75,0" ) ; initPageTransitions ( ) ; …" at bounding box center [926, 478] width 1000 height 648
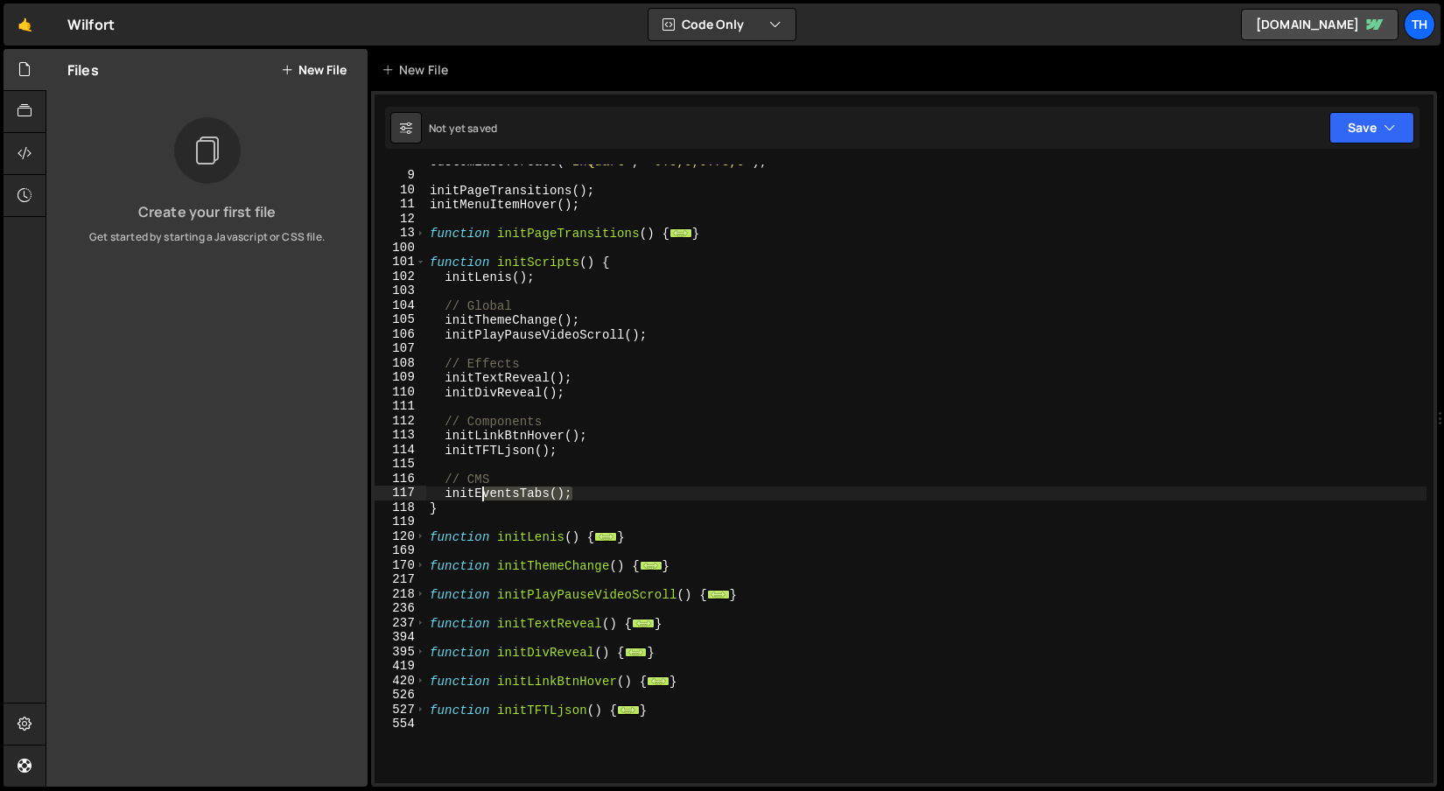
drag, startPoint x: 604, startPoint y: 500, endPoint x: 350, endPoint y: 495, distance: 253.9
click at [350, 495] on div "Files New File Create your first file Get started by starting a Javascript or C…" at bounding box center [745, 418] width 1399 height 739
type textarea "// CMS"
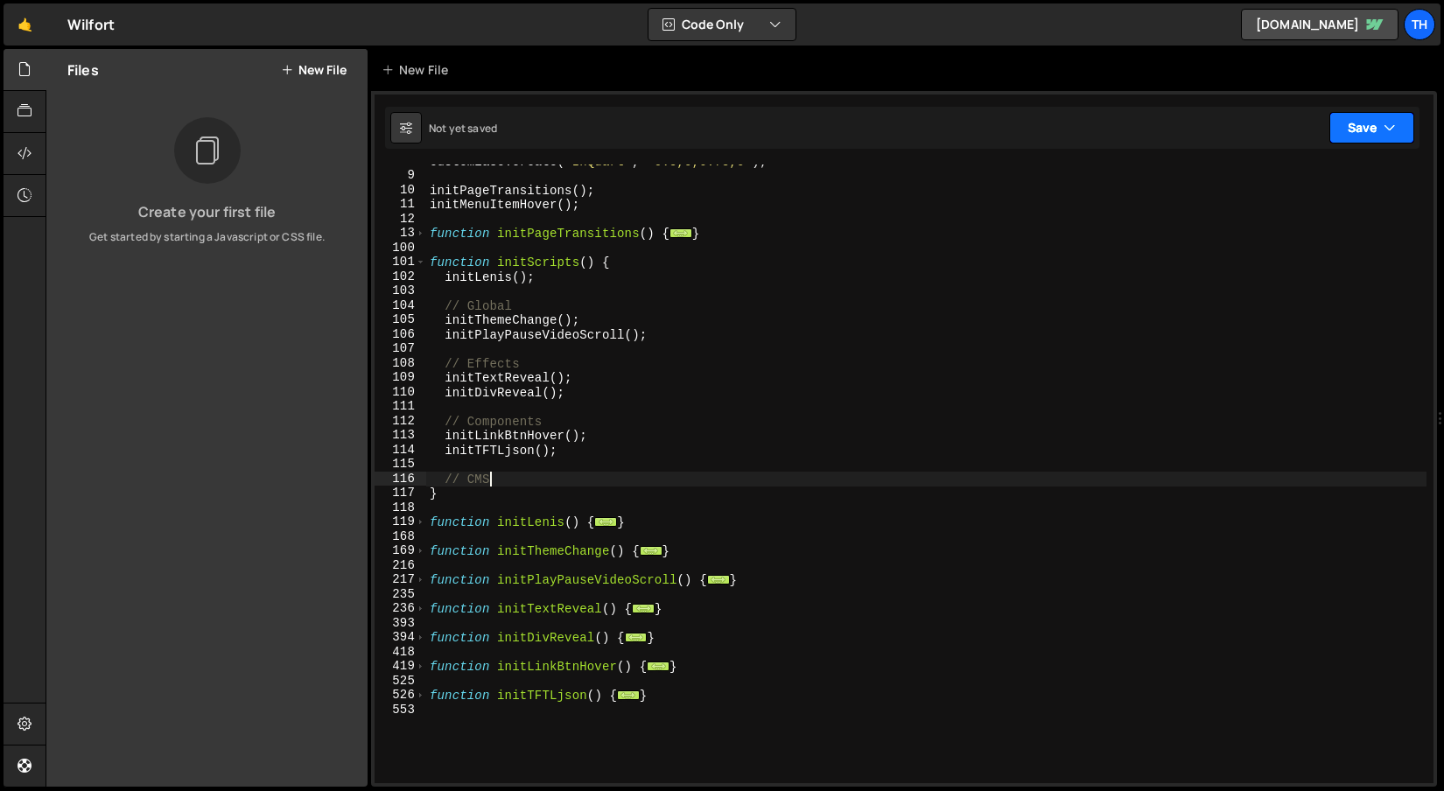
click at [1386, 123] on icon "button" at bounding box center [1390, 128] width 12 height 18
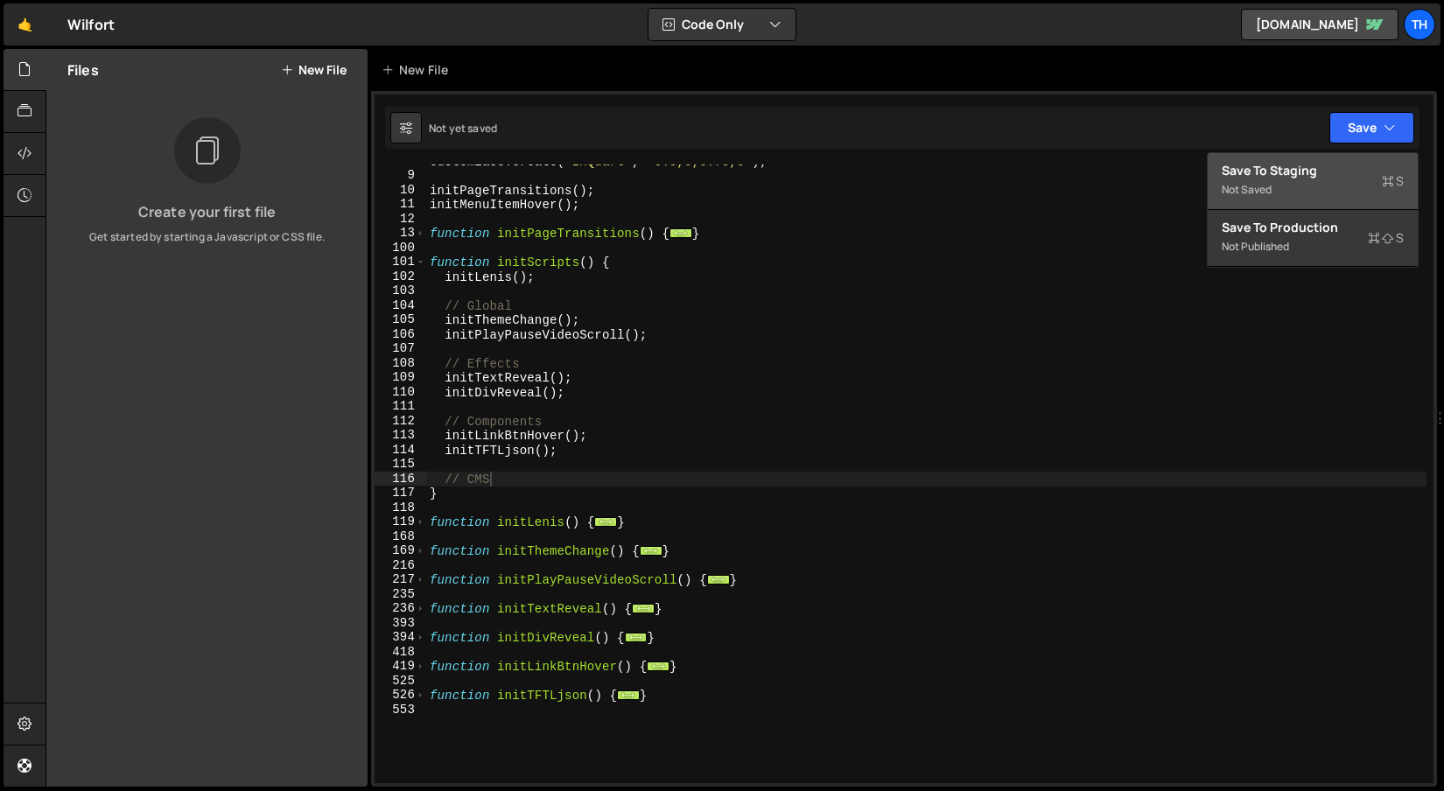
click at [1323, 172] on div "Save to Staging S" at bounding box center [1313, 171] width 182 height 18
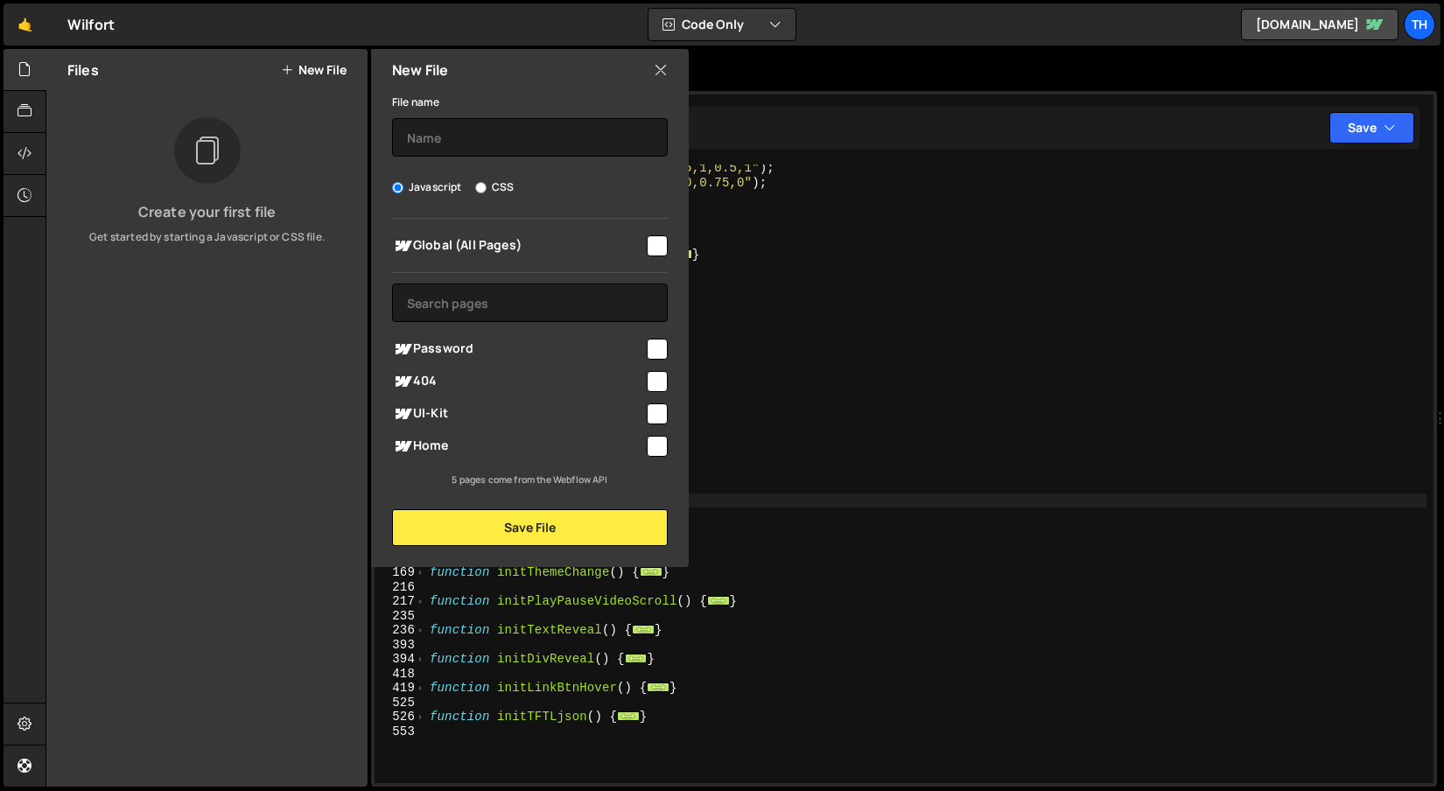
scroll to position [0, 0]
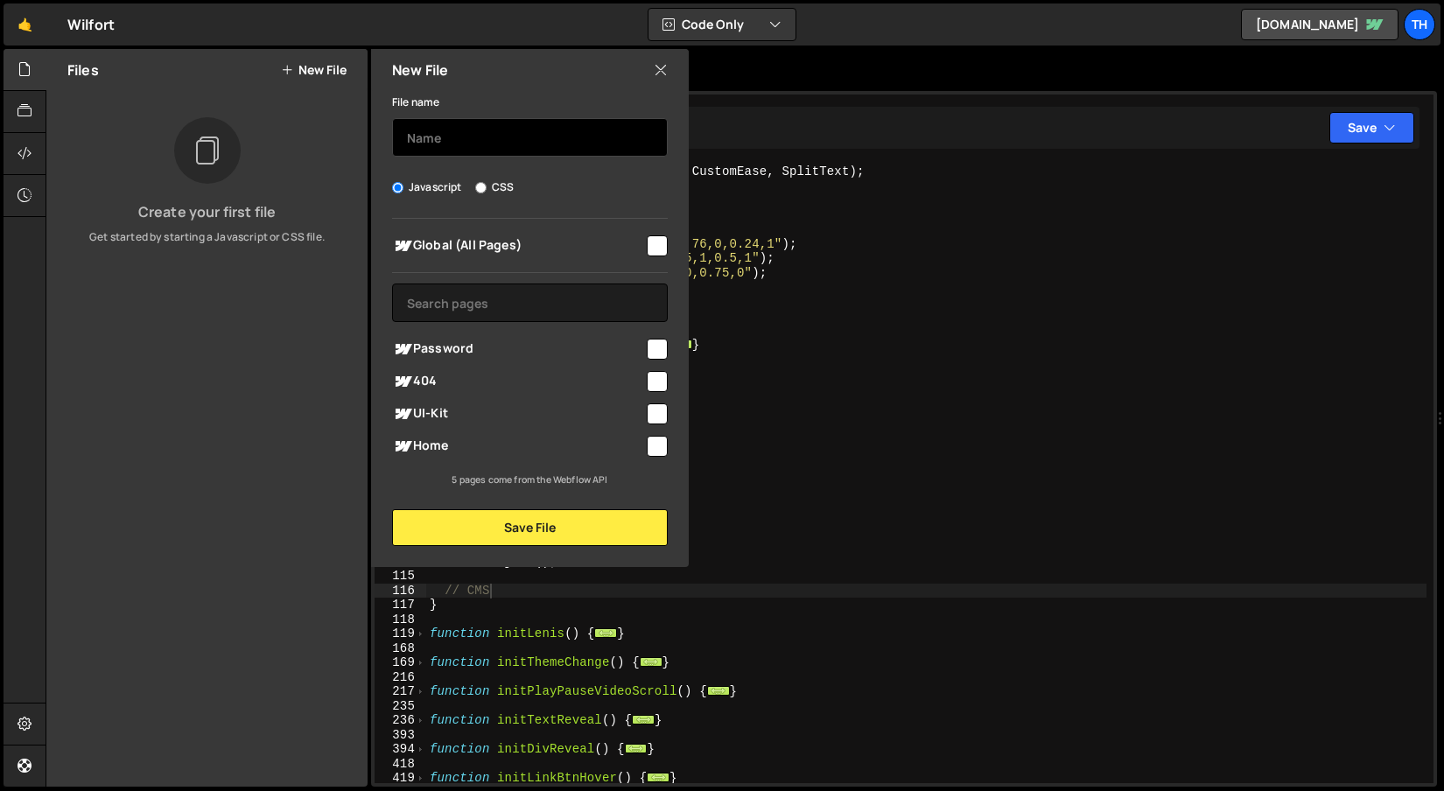
click at [565, 137] on input "text" at bounding box center [530, 137] width 276 height 39
type input "main"
click at [662, 249] on input "checkbox" at bounding box center [657, 245] width 21 height 21
checkbox input "true"
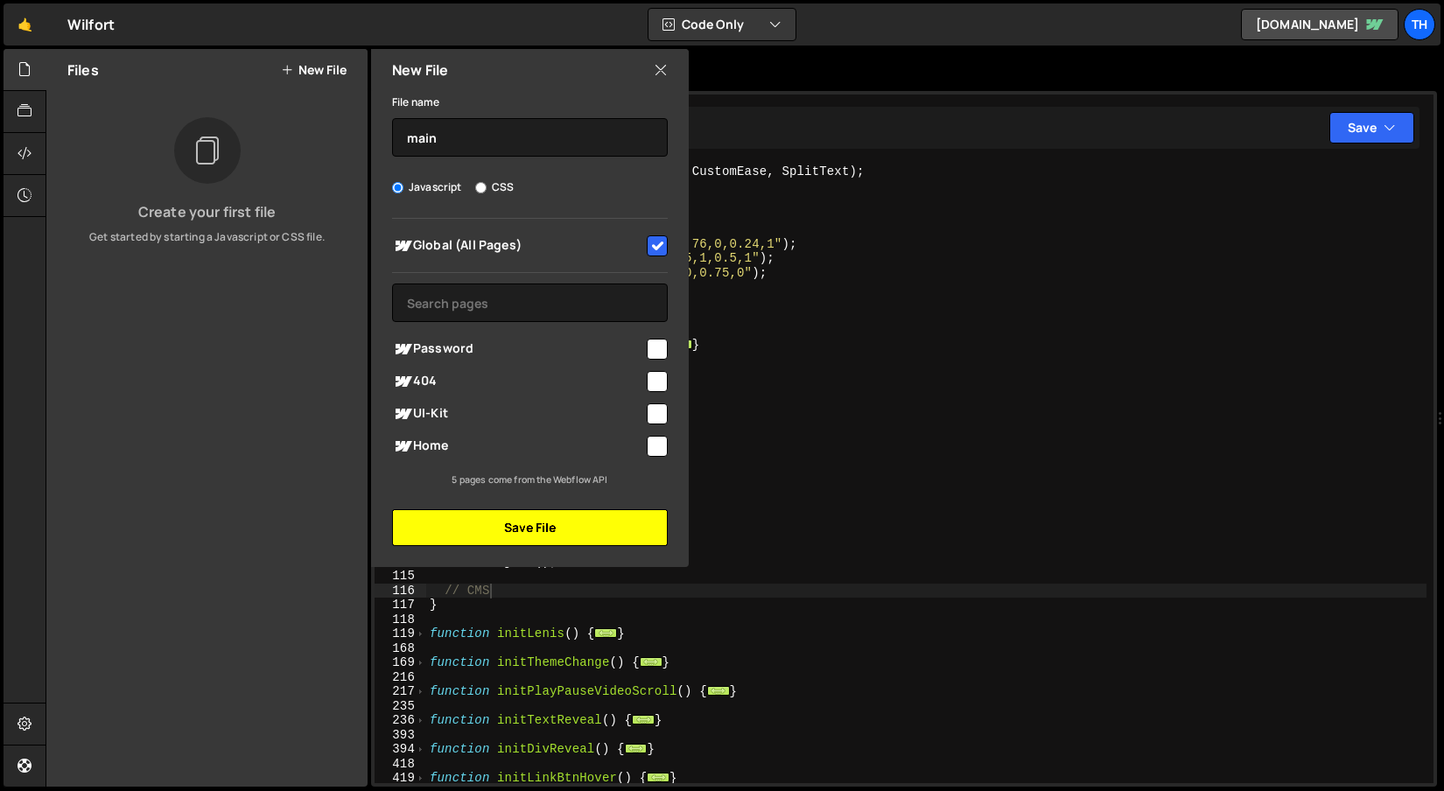
click at [532, 529] on button "Save File" at bounding box center [530, 527] width 276 height 37
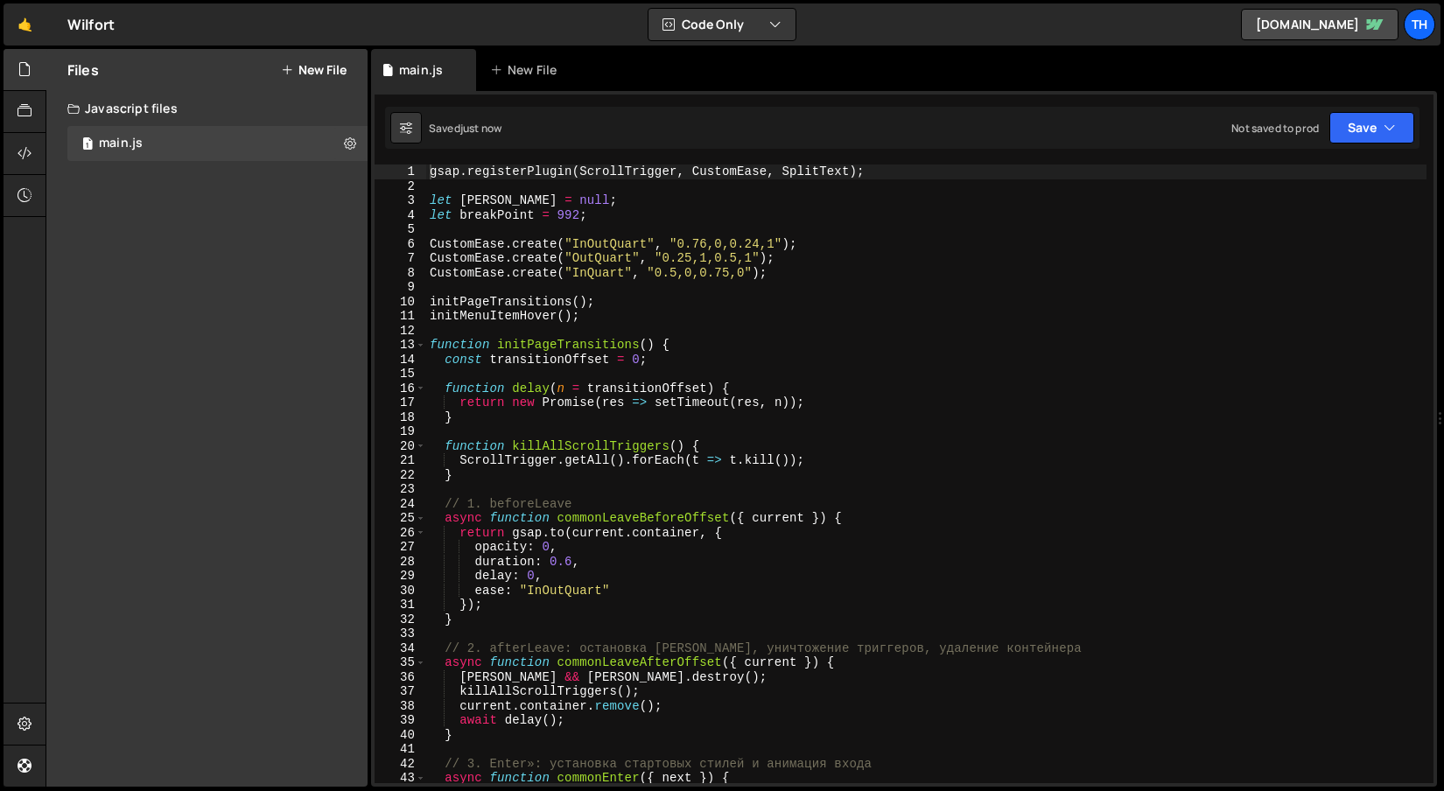
type textarea "CustomEase.create("InOutQuart", "0.76,0,0.24,1");"
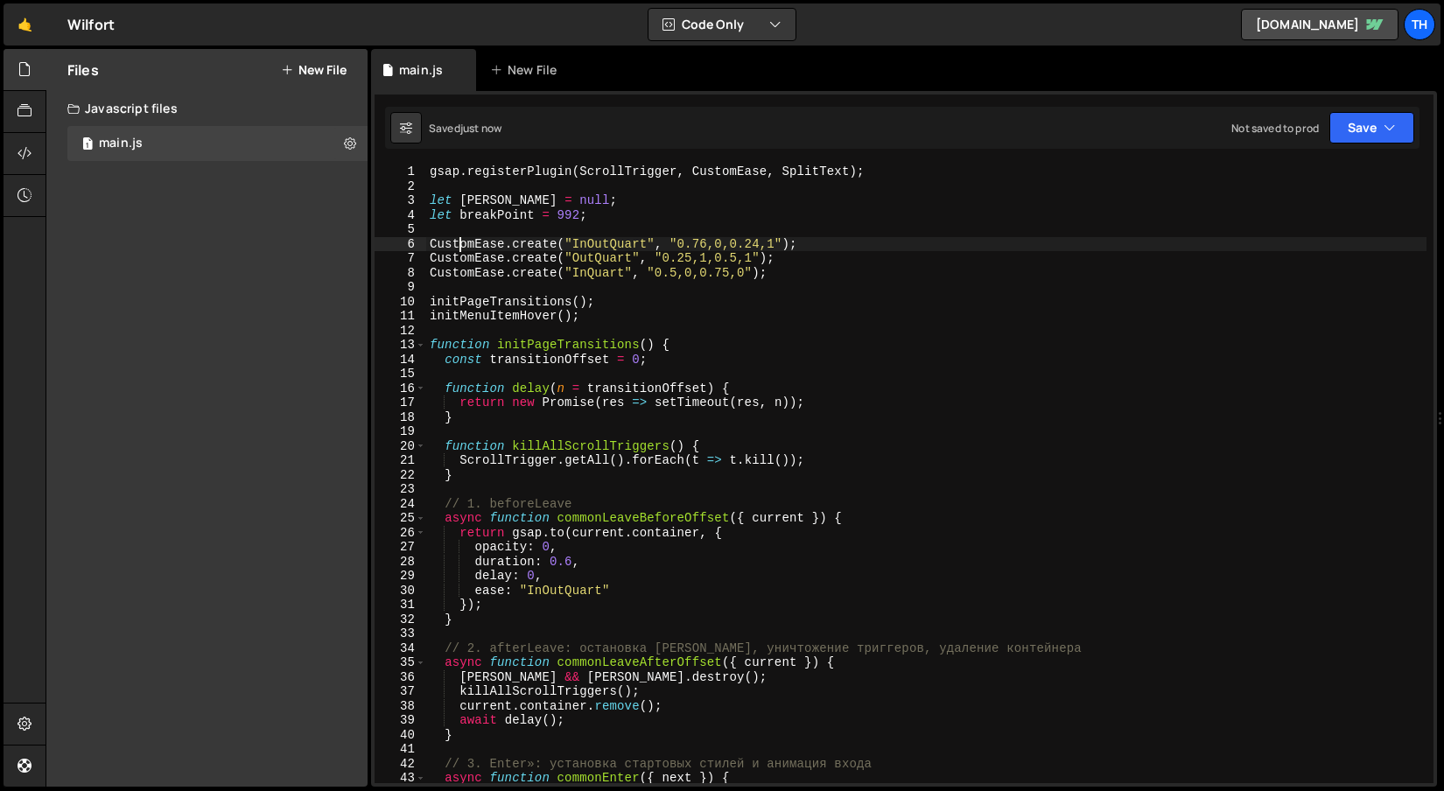
click at [456, 249] on div "gsap . registerPlugin ( ScrollTrigger , CustomEase , SplitText ) ; let [PERSON_…" at bounding box center [926, 489] width 1000 height 648
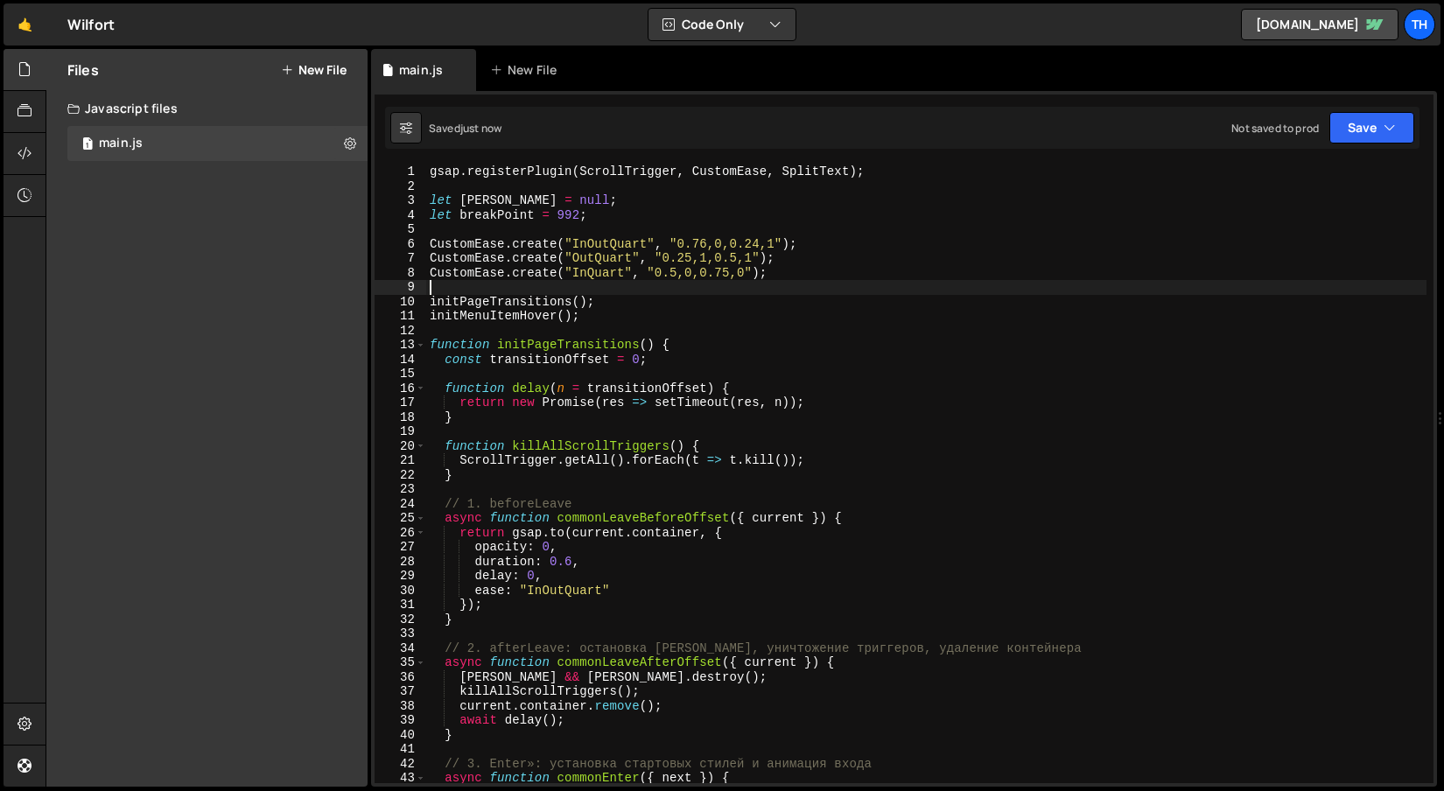
click at [537, 291] on div "gsap . registerPlugin ( ScrollTrigger , CustomEase , SplitText ) ; let [PERSON_…" at bounding box center [926, 489] width 1000 height 648
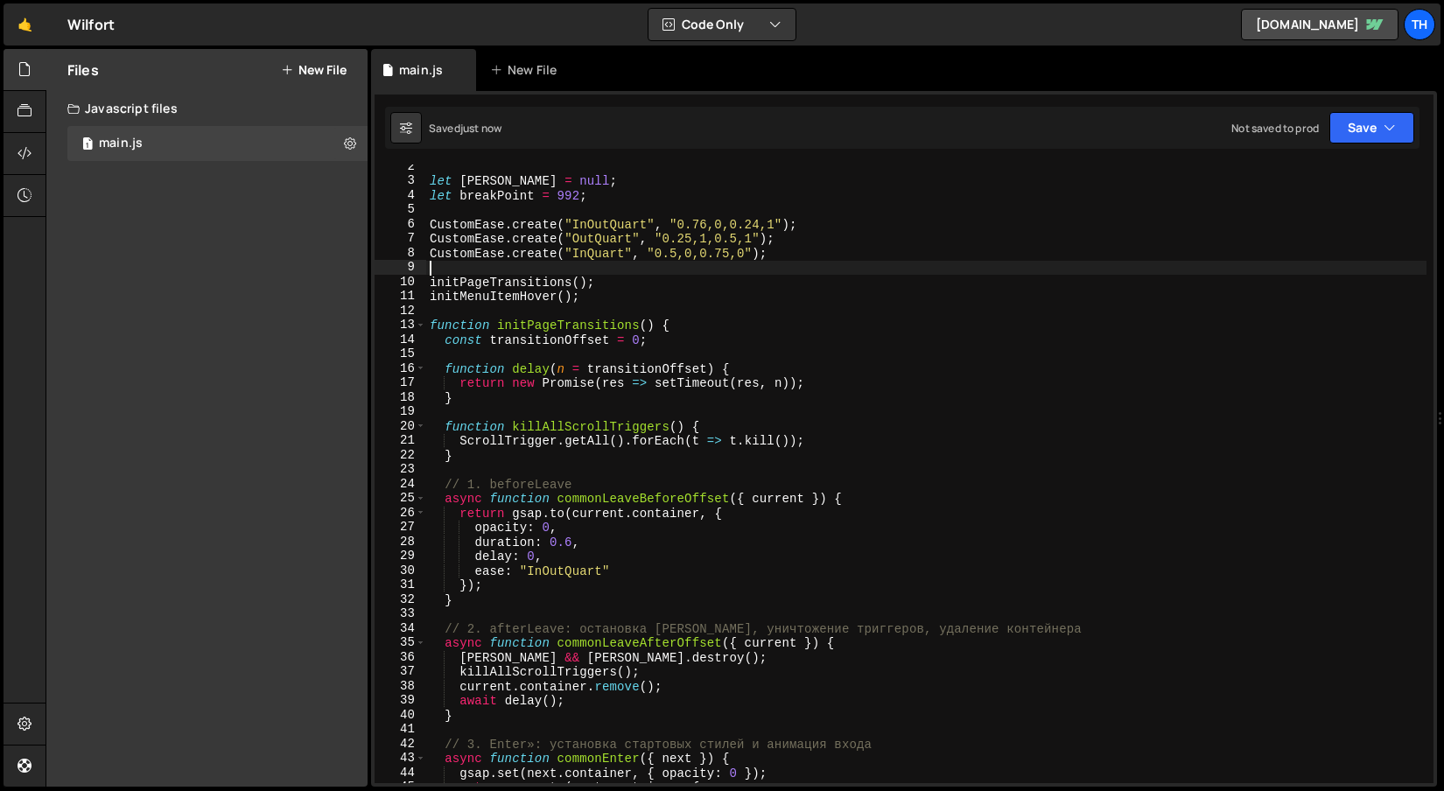
scroll to position [20, 0]
click at [427, 322] on div "let [PERSON_NAME] = null ; let breakPoint = 992 ; CustomEase . create ( "InOutQ…" at bounding box center [926, 483] width 1000 height 648
click at [422, 321] on span at bounding box center [421, 325] width 10 height 15
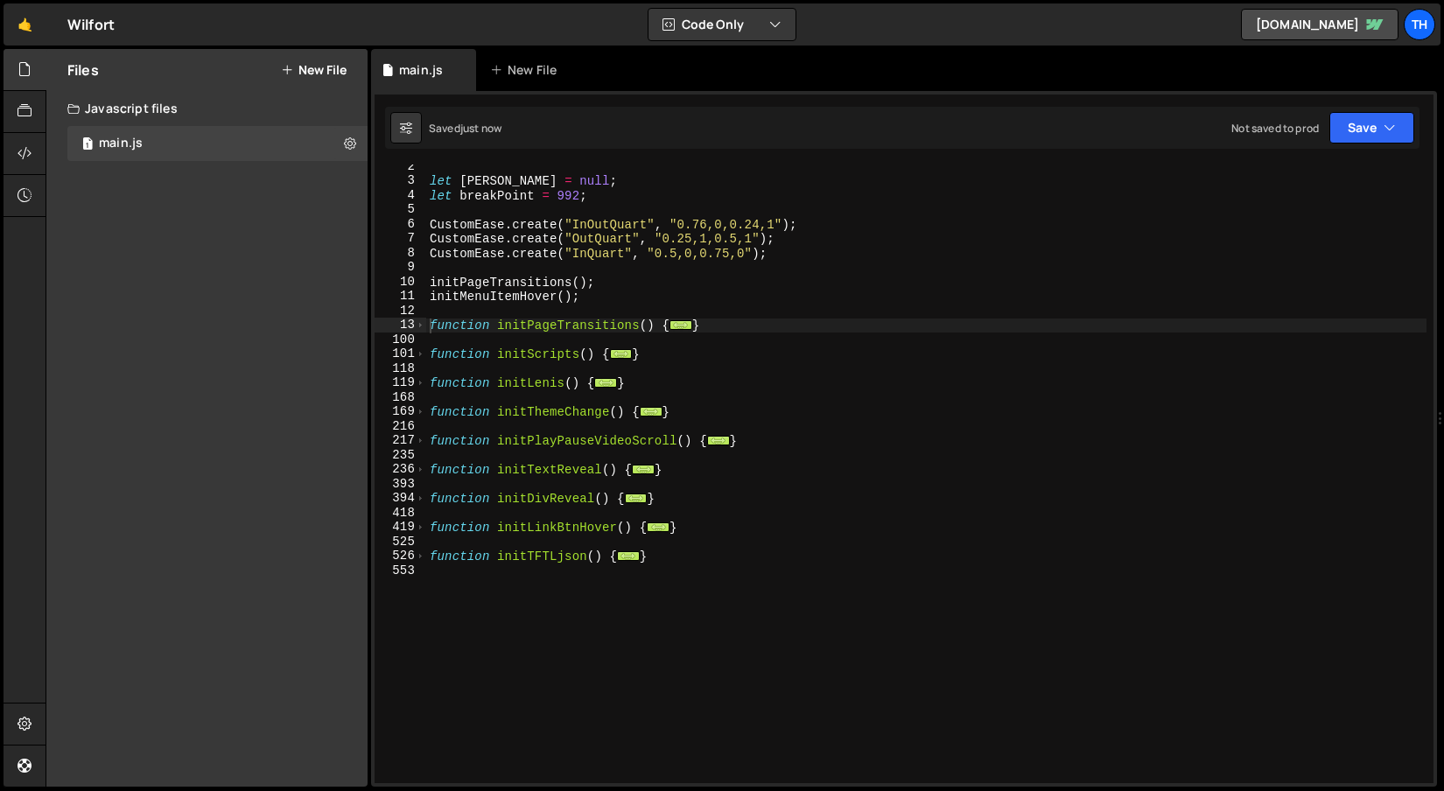
click at [1404, 148] on div "Saved just now Not saved to prod Upgrade to Edit Save Save to Staging S Saved j…" at bounding box center [902, 128] width 1035 height 42
drag, startPoint x: 1386, startPoint y: 123, endPoint x: 1340, endPoint y: 175, distance: 69.4
click at [1386, 123] on icon "button" at bounding box center [1390, 128] width 12 height 18
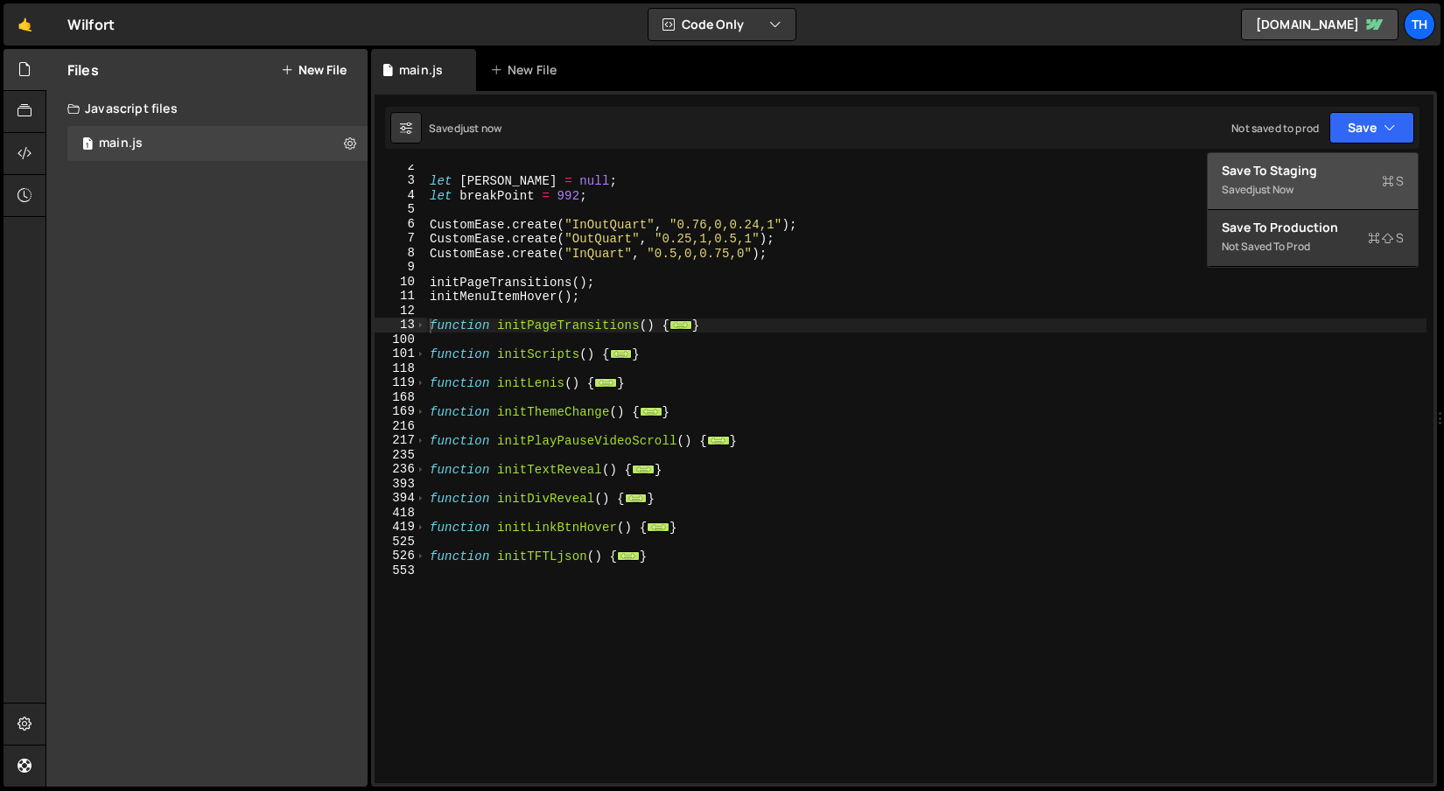
click at [1329, 193] on div "Saved just now" at bounding box center [1313, 189] width 182 height 21
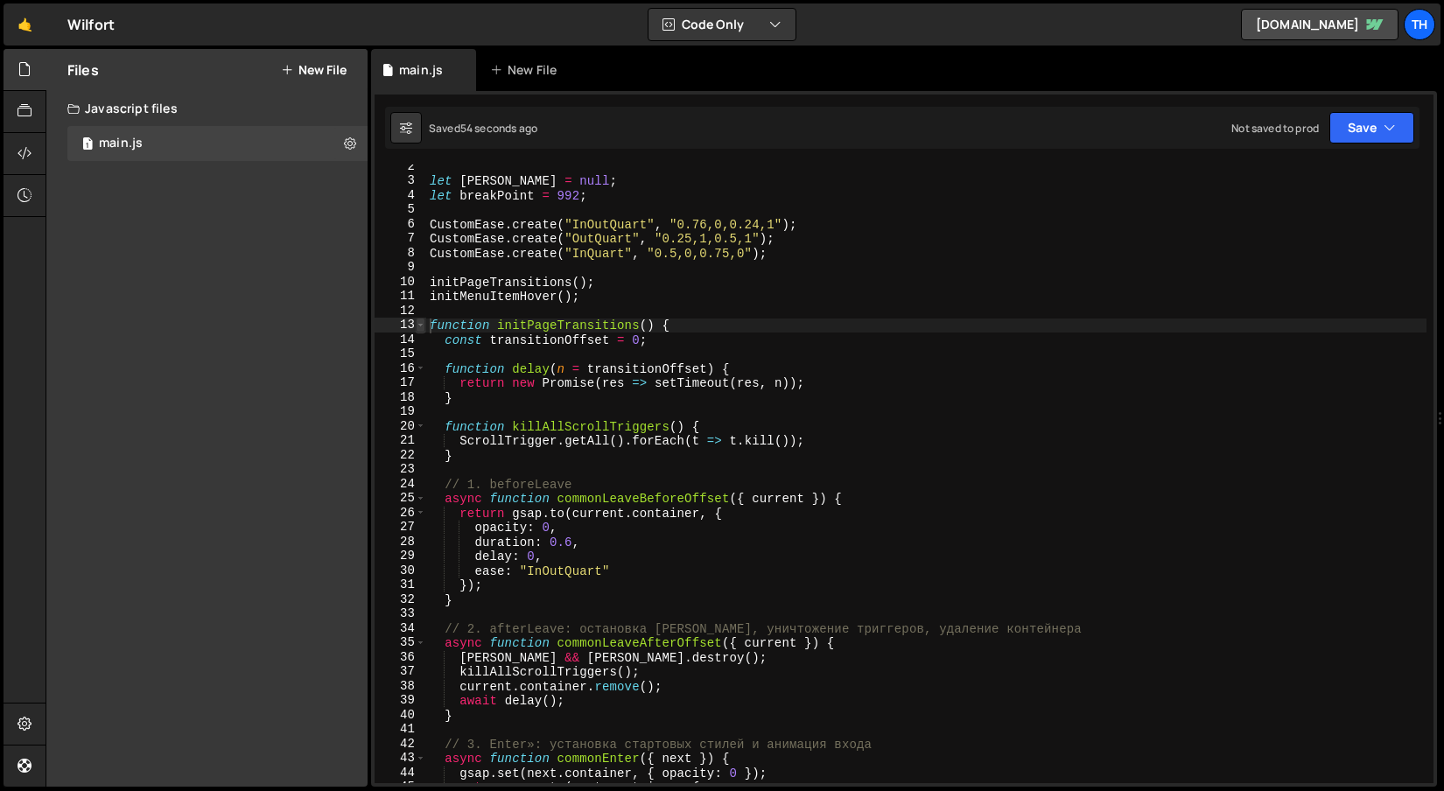
click at [419, 326] on span at bounding box center [421, 325] width 10 height 15
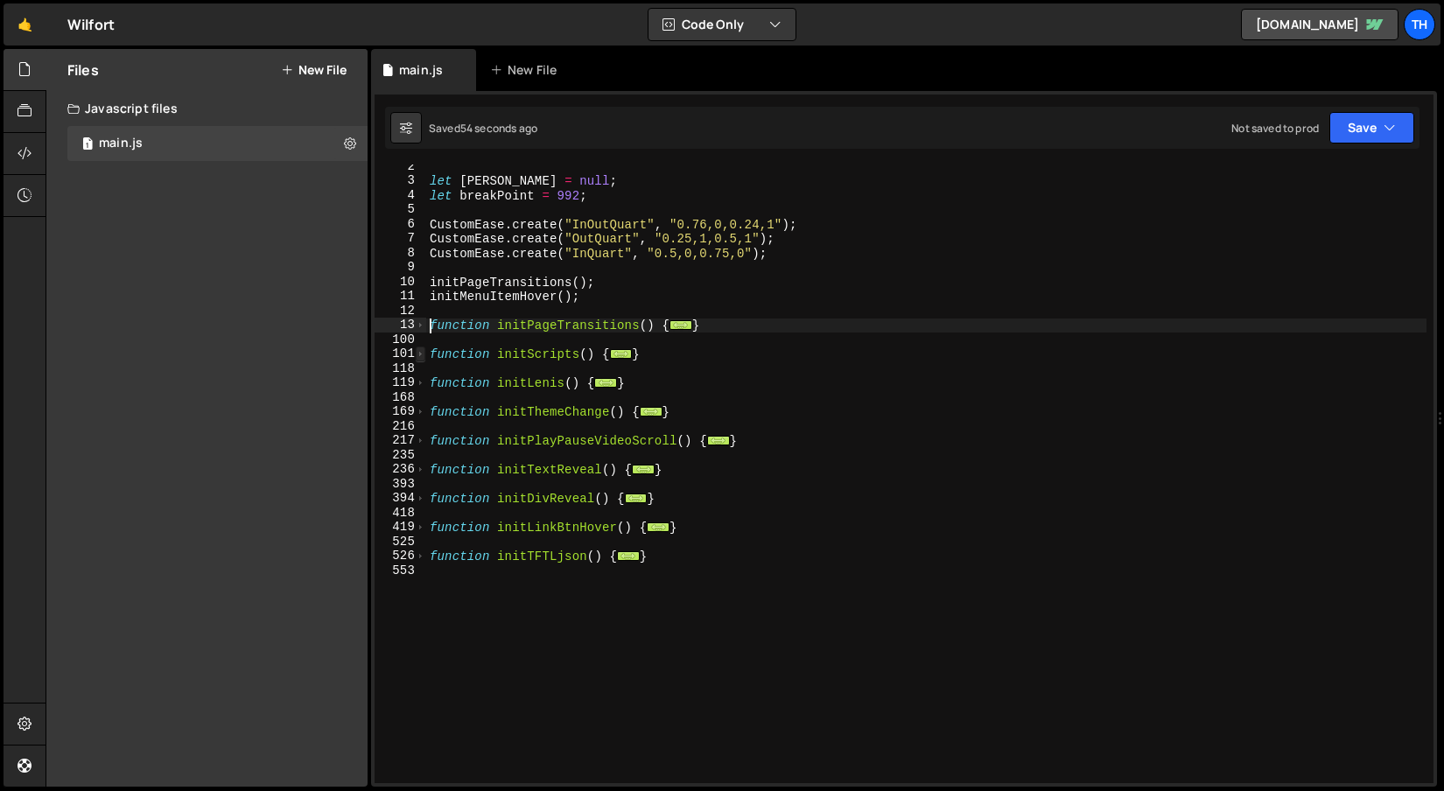
click at [420, 354] on span at bounding box center [421, 354] width 10 height 15
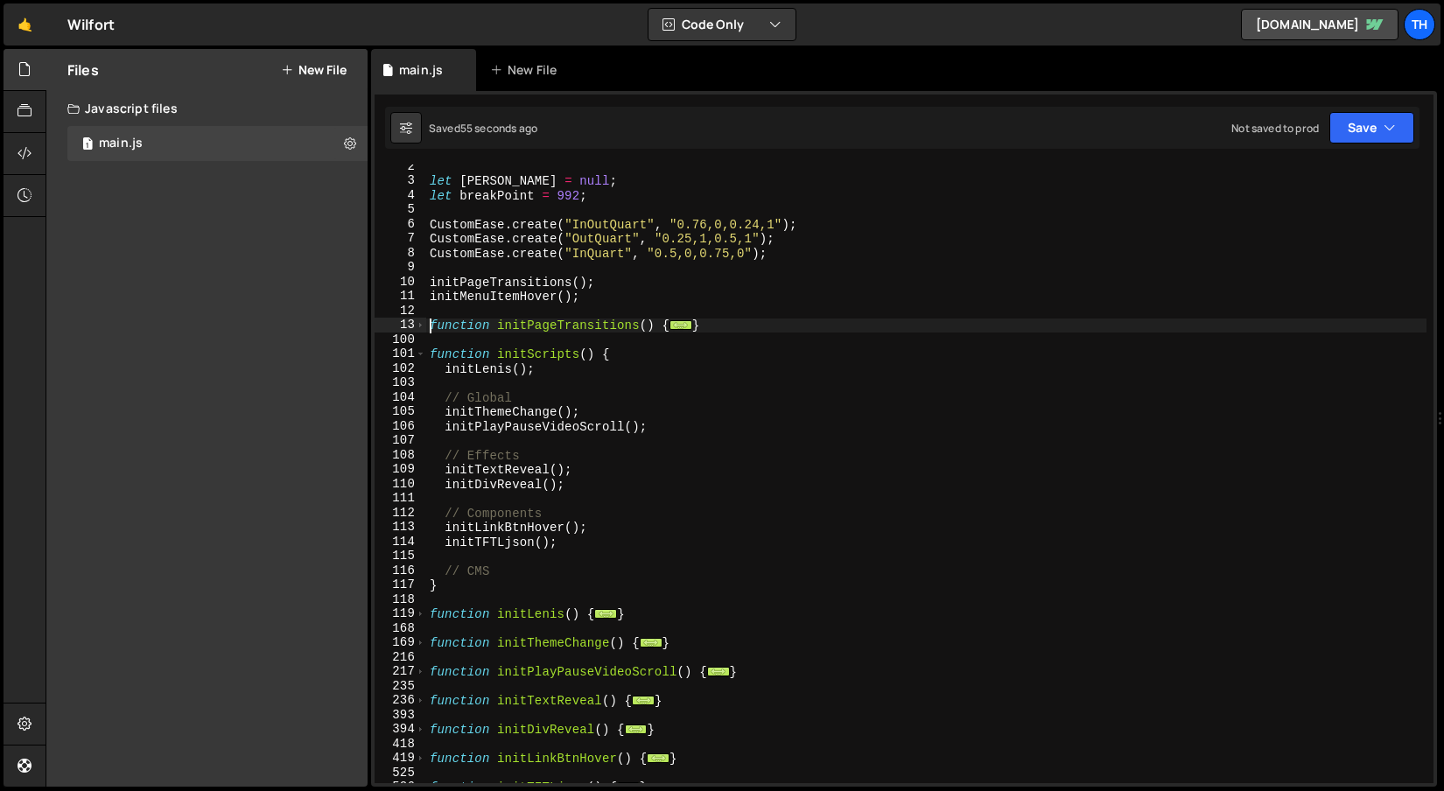
click at [619, 469] on div "let [PERSON_NAME] = null ; let breakPoint = 992 ; CustomEase . create ( "InOutQ…" at bounding box center [926, 483] width 1000 height 648
click at [610, 460] on div "let [PERSON_NAME] = null ; let breakPoint = 992 ; CustomEase . create ( "InOutQ…" at bounding box center [926, 483] width 1000 height 648
type textarea "// Effects"
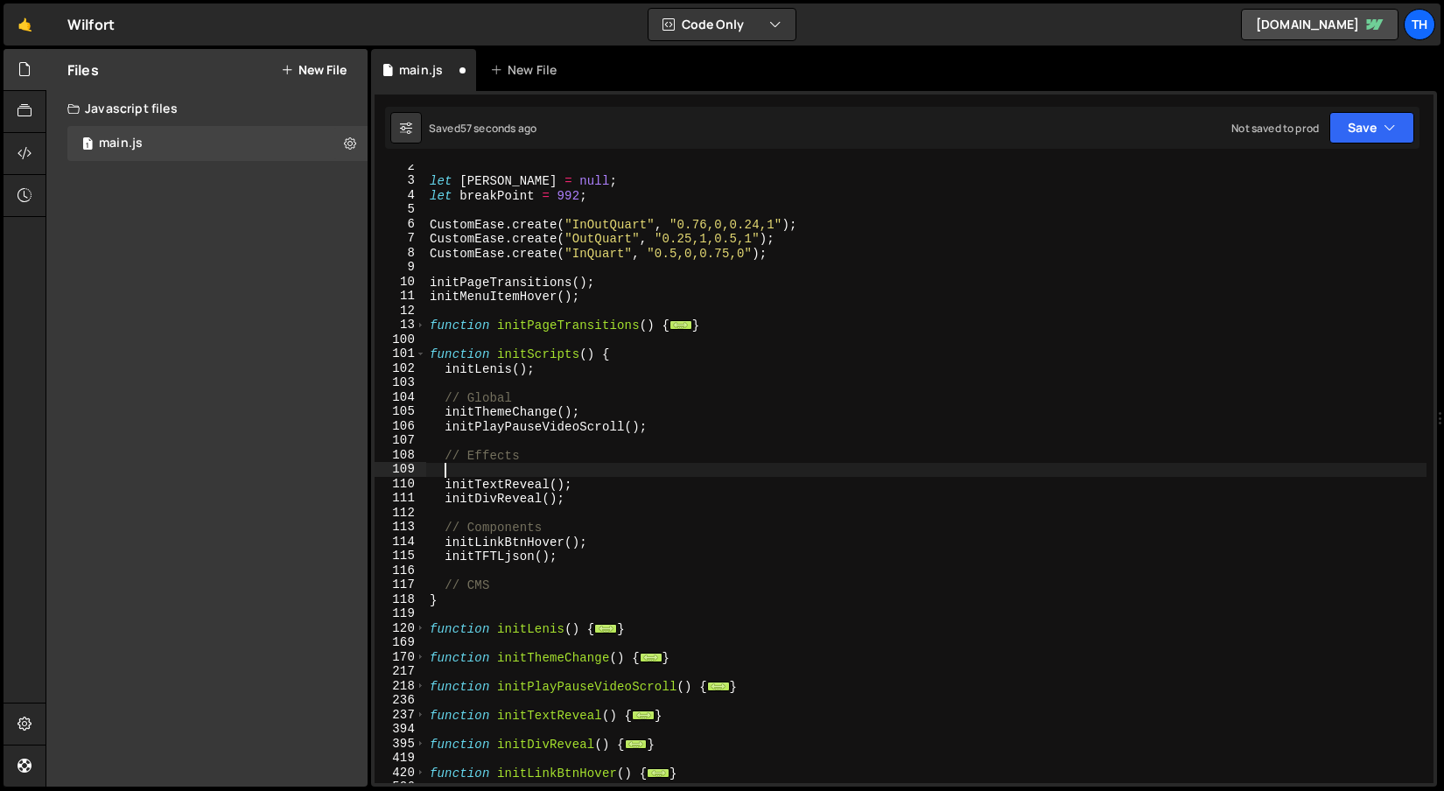
paste textarea "initAllParallax();"
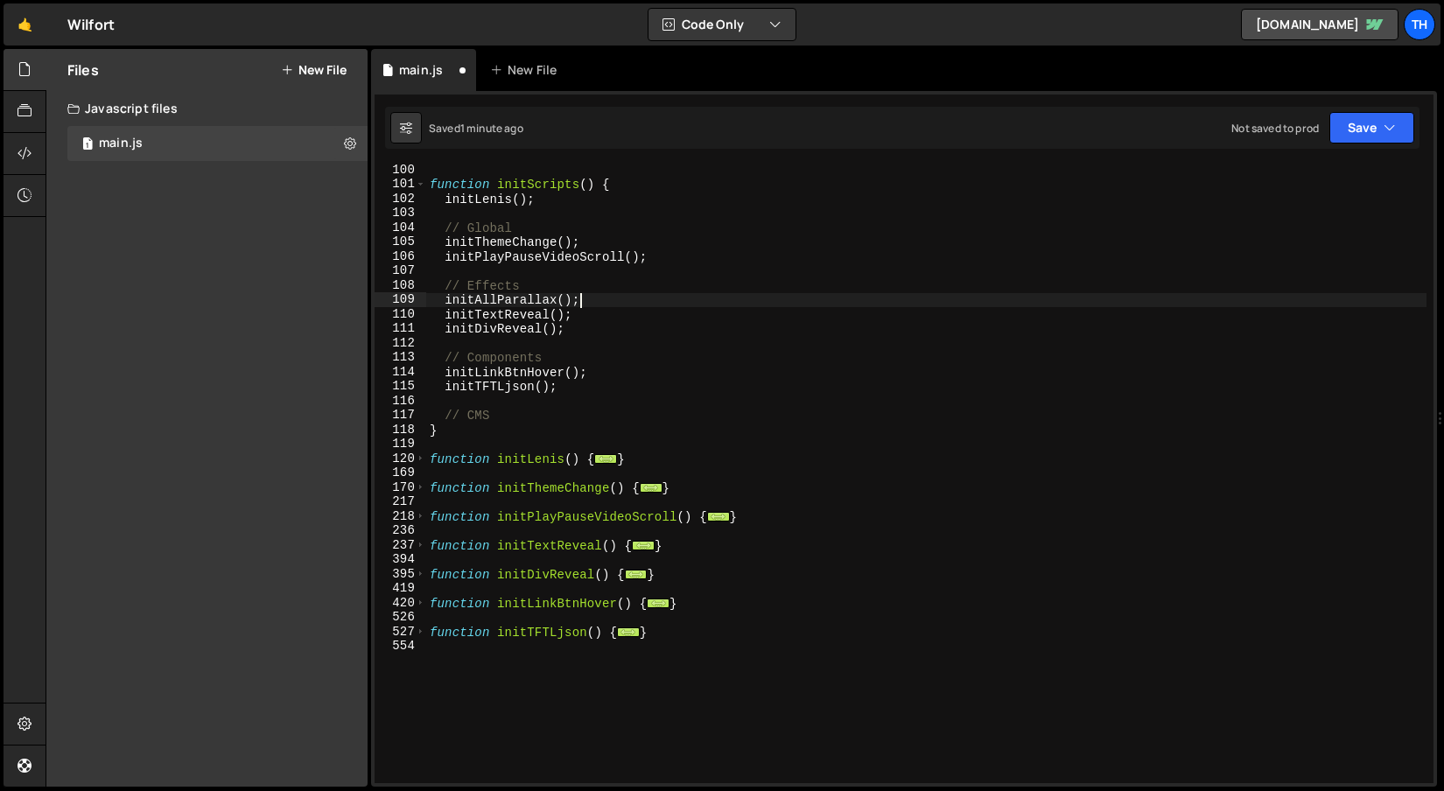
click at [747, 519] on div "function initScripts ( ) { initLenis ( ) ; // Global initThemeChange ( ) ; init…" at bounding box center [926, 487] width 1000 height 648
type textarea "}"
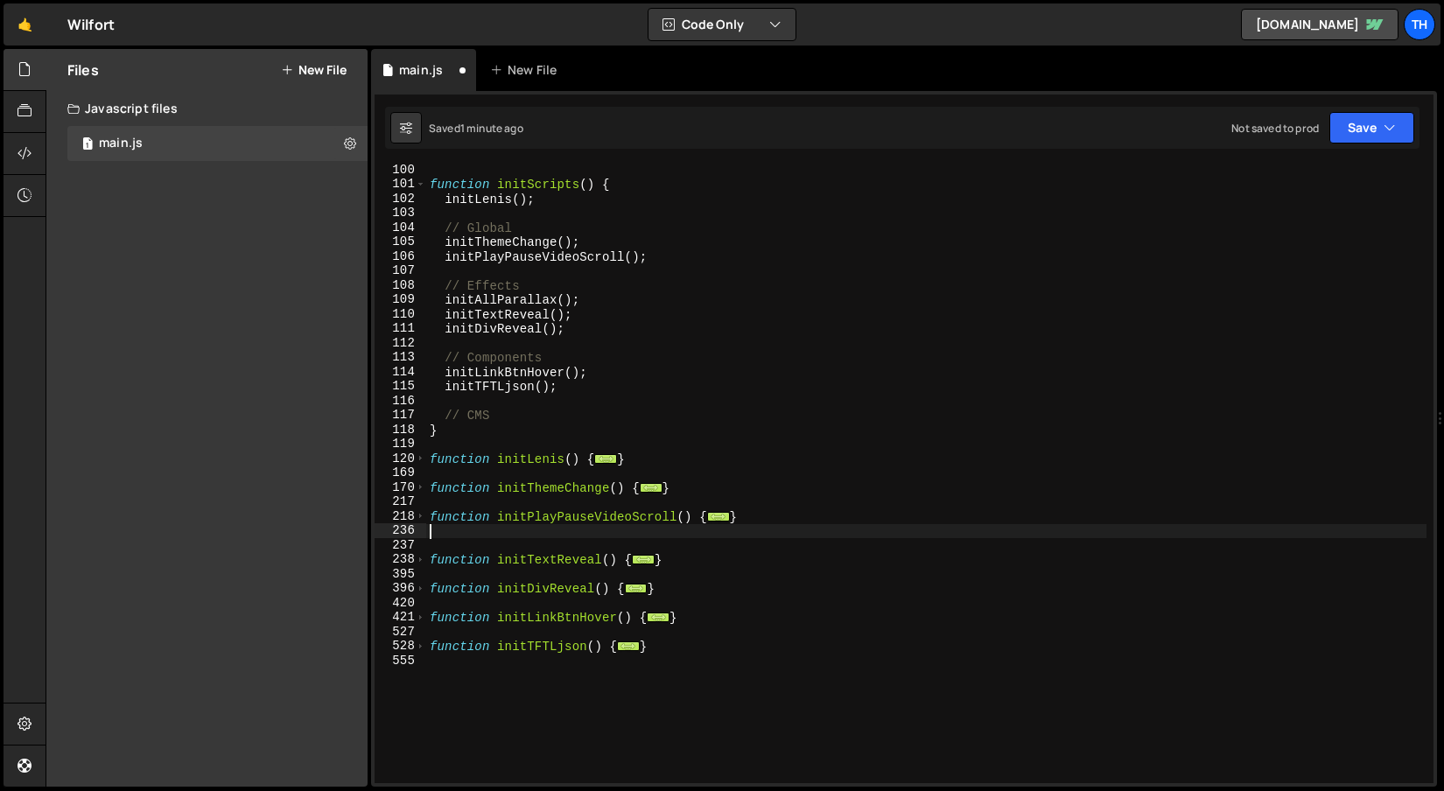
paste textarea "}"
type textarea "}"
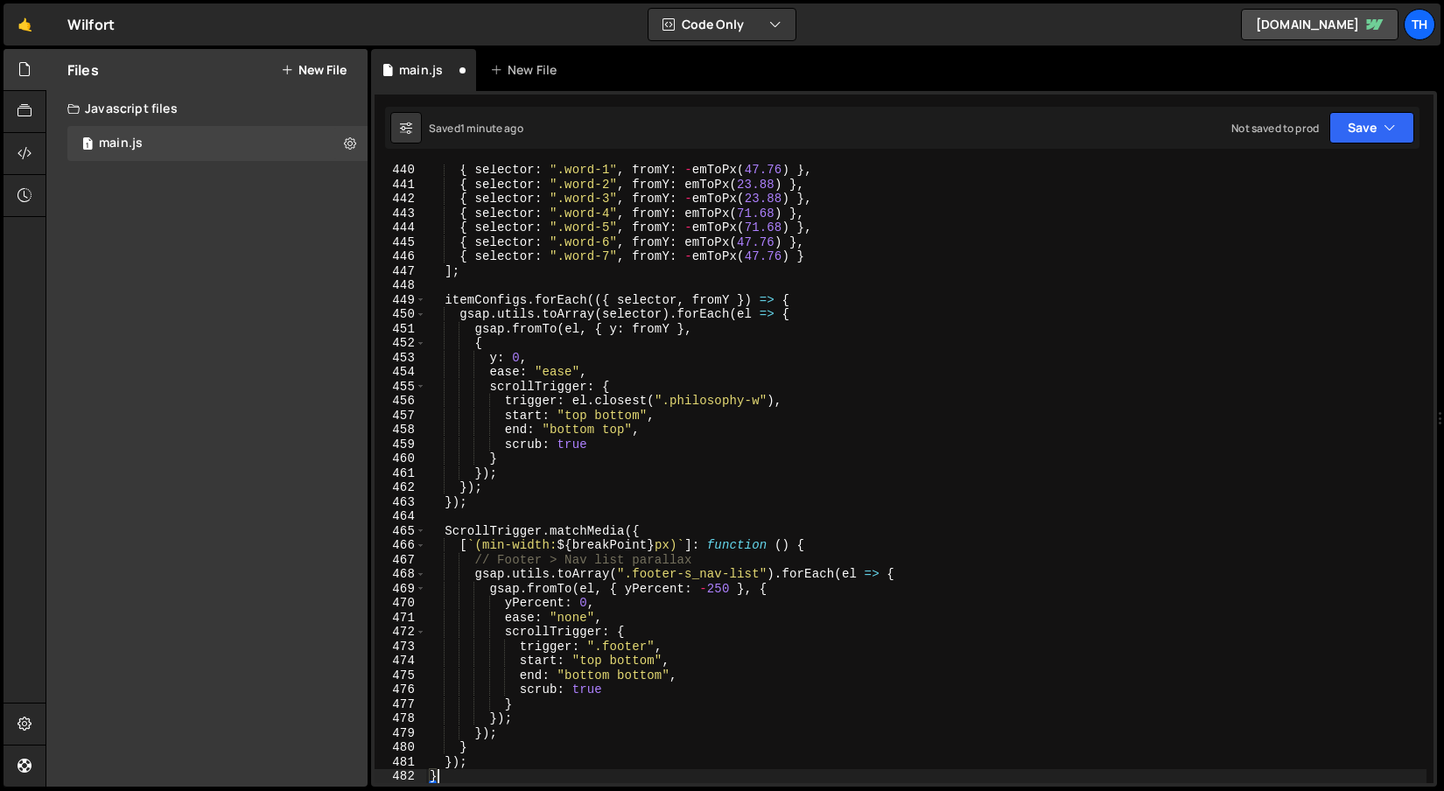
scroll to position [239, 0]
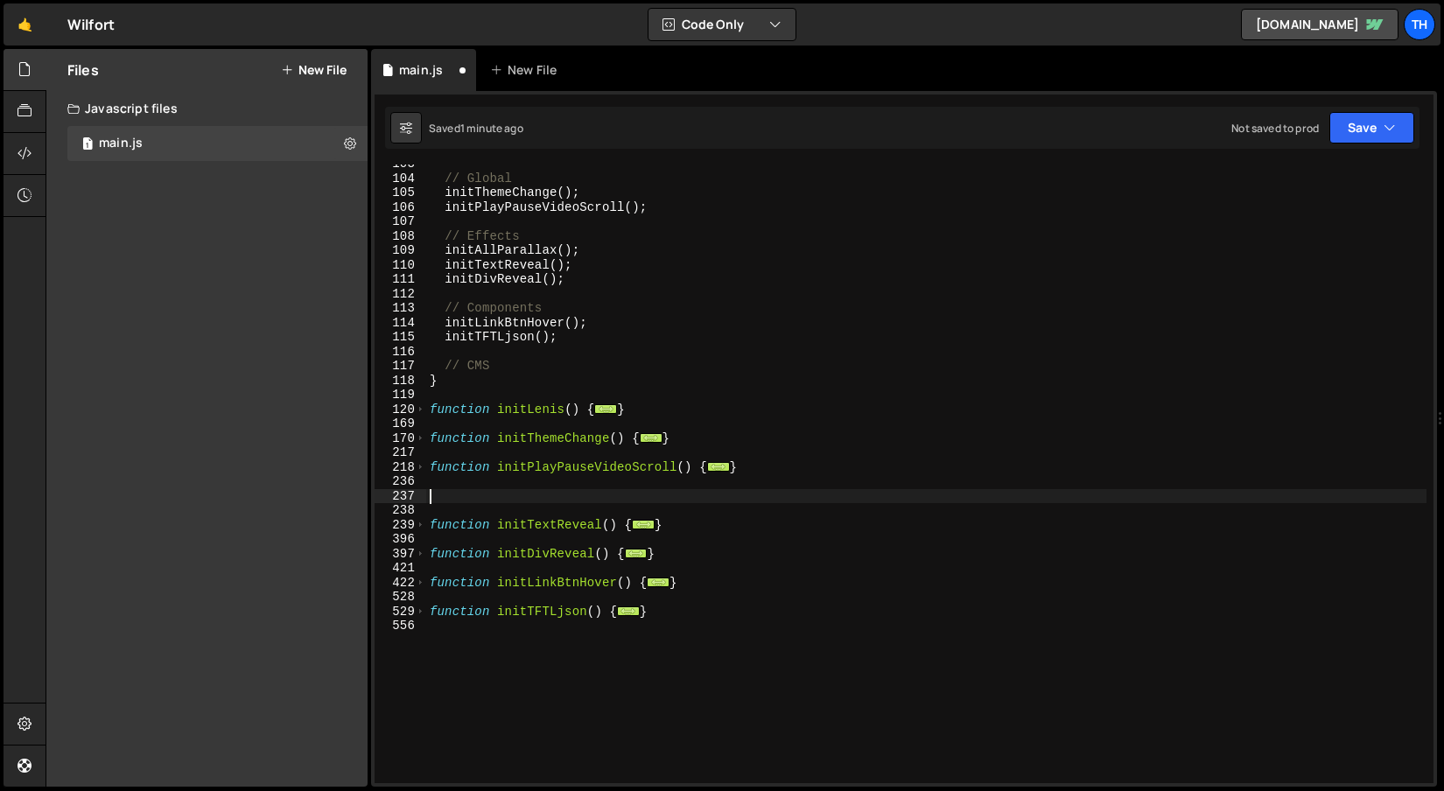
paste textarea "}"
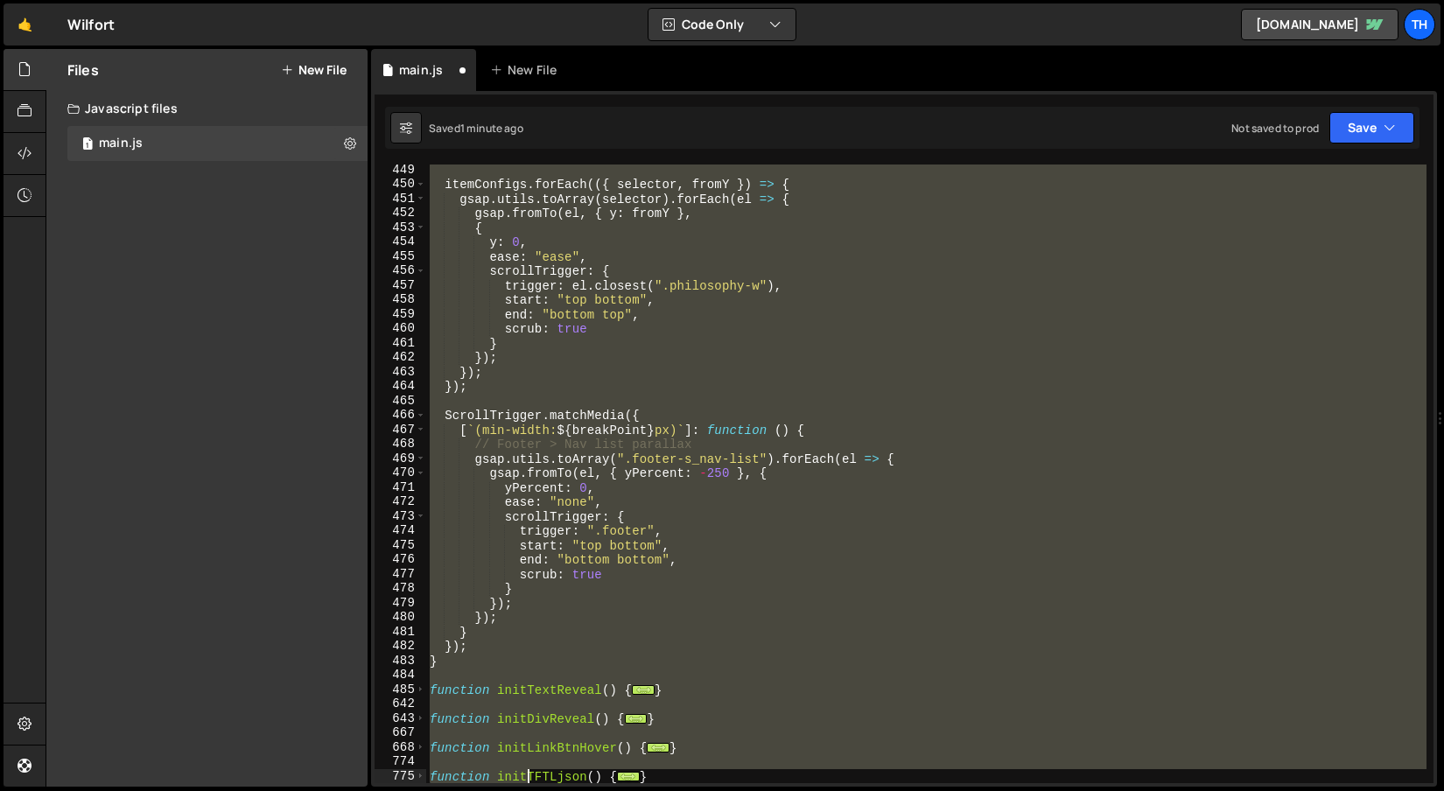
scroll to position [3627, 0]
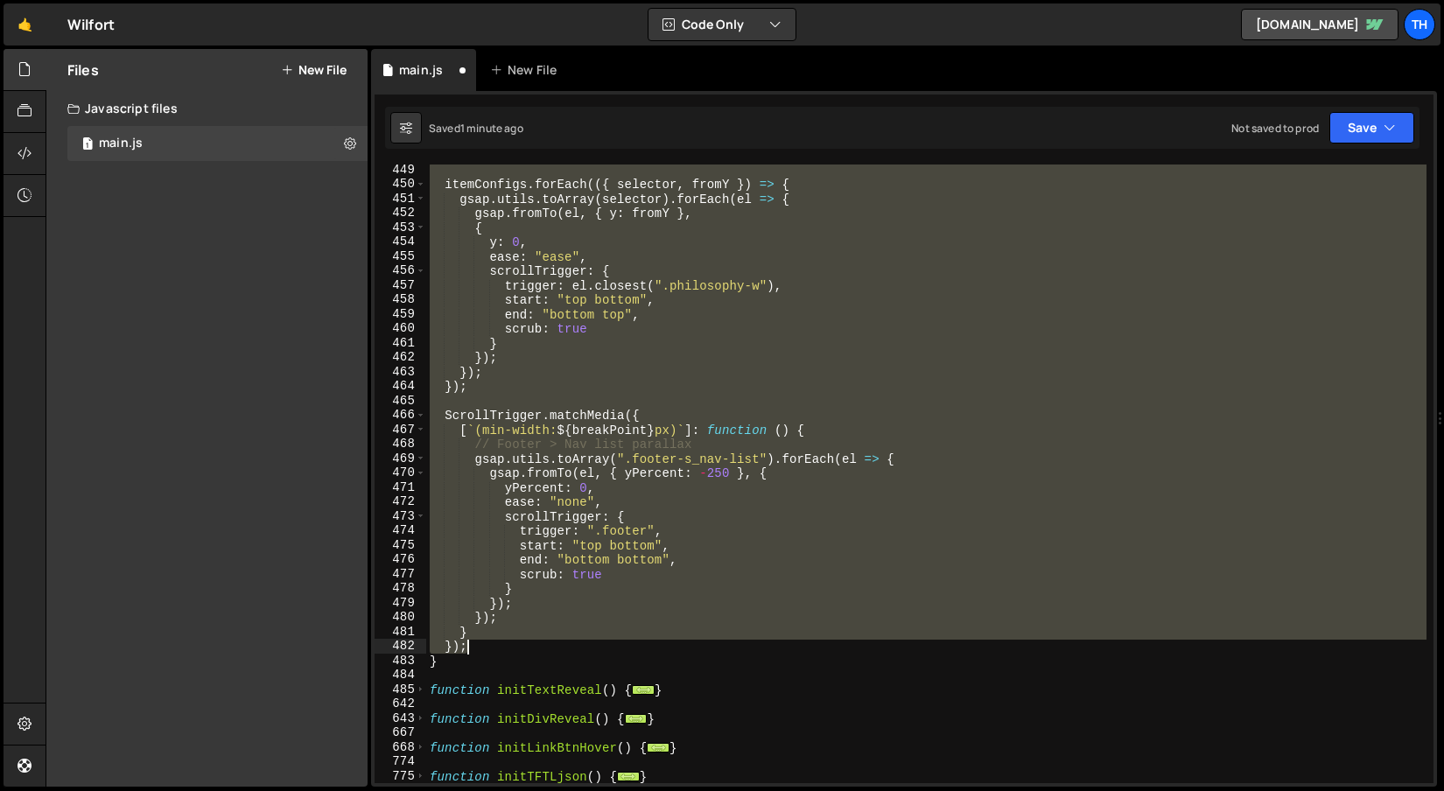
drag, startPoint x: 509, startPoint y: 537, endPoint x: 538, endPoint y: 649, distance: 116.5
click at [538, 649] on div "itemConfigs . forEach (({ selector , fromY }) => { gsap . utils . toArray ( sel…" at bounding box center [926, 487] width 1000 height 648
type textarea "} });"
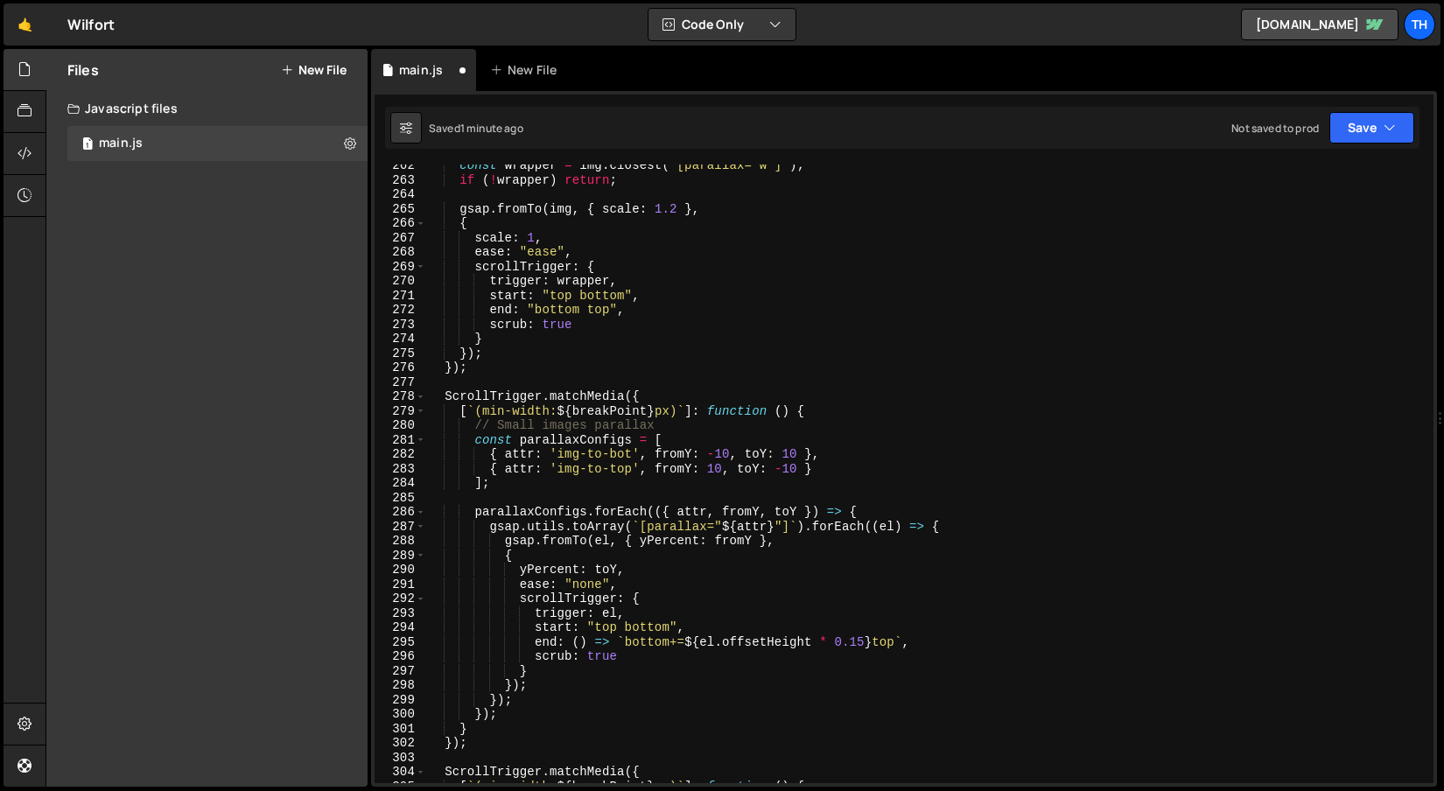
scroll to position [916, 0]
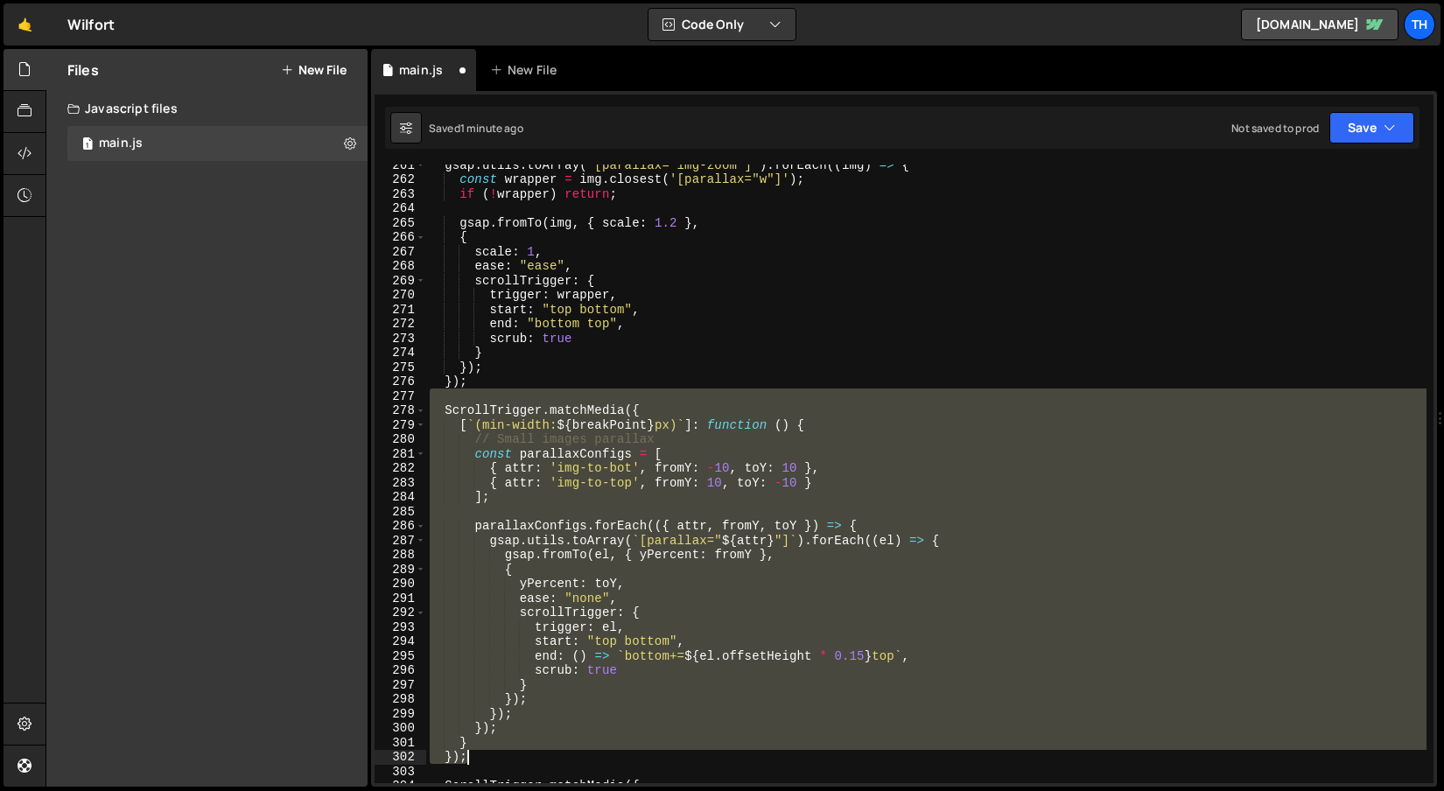
drag, startPoint x: 436, startPoint y: 396, endPoint x: 538, endPoint y: 753, distance: 371.5
click at [538, 753] on div "gsap . utils . toArray ( '[parallax="img-zoom"]' ) . forEach (( img ) => { cons…" at bounding box center [926, 482] width 1000 height 648
type textarea "} });"
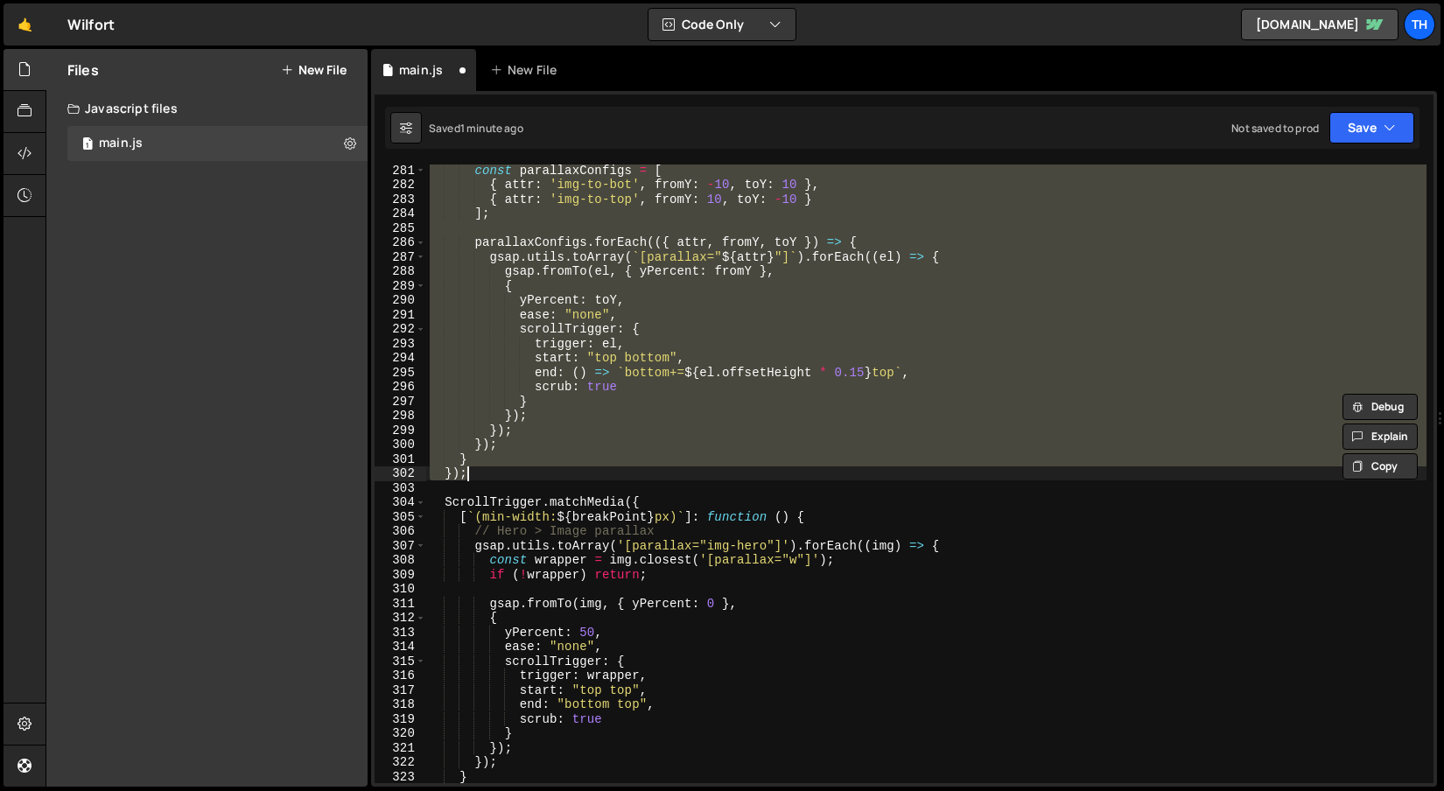
scroll to position [1200, 0]
click at [473, 518] on div "const parallaxConfigs = [ { attr : 'img-to-bot' , fromY : - 10 , toY : 10 } , {…" at bounding box center [926, 487] width 1000 height 648
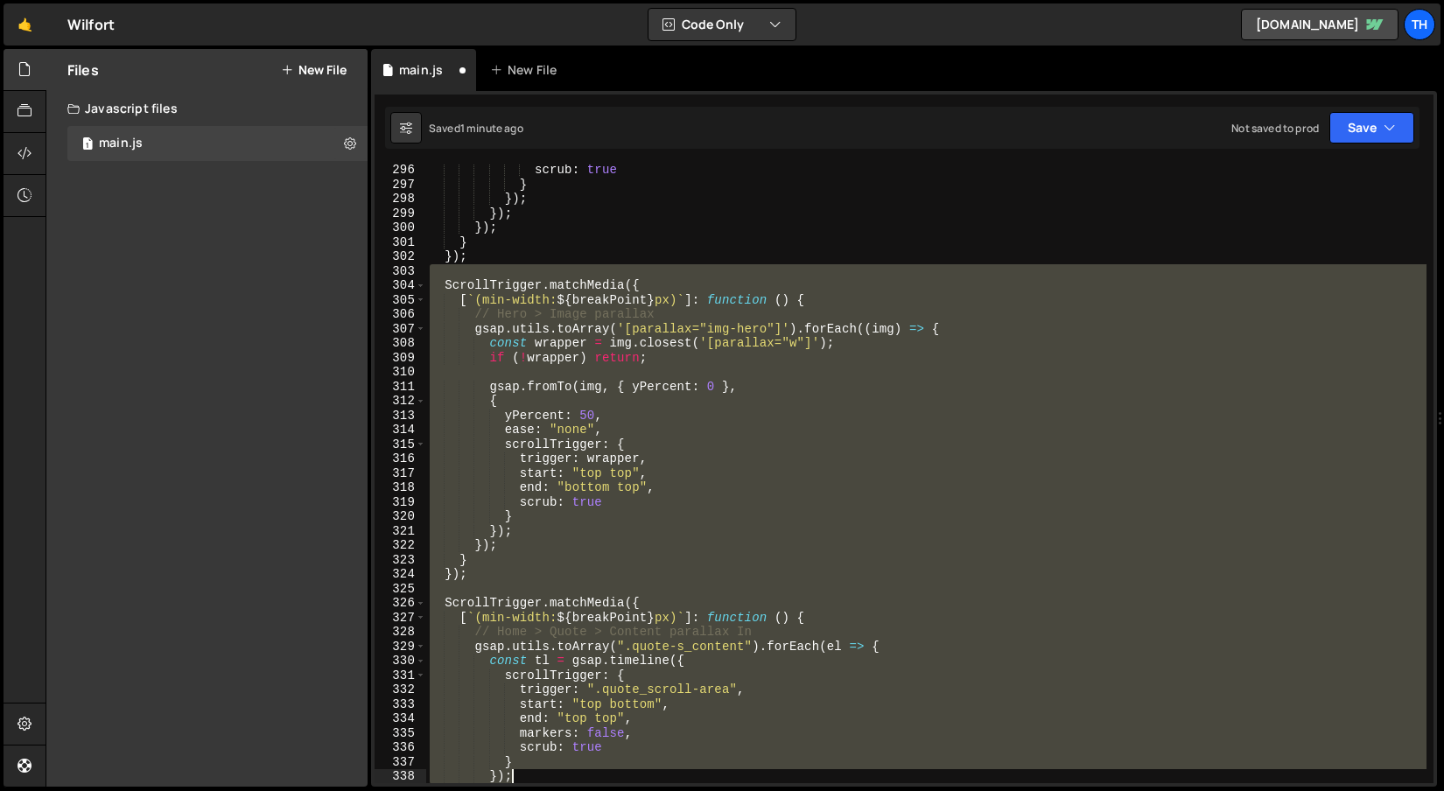
scroll to position [1475, 0]
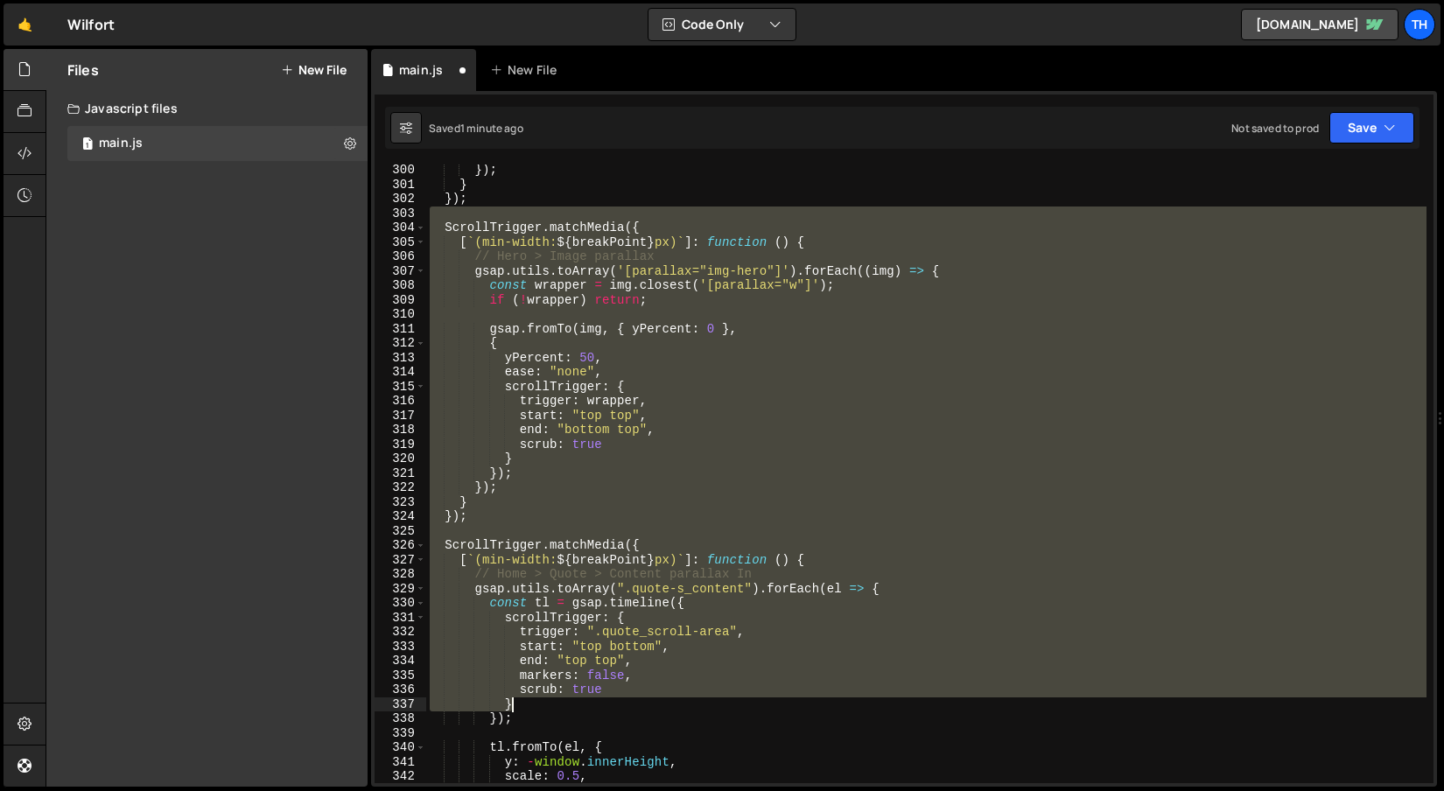
drag, startPoint x: 453, startPoint y: 488, endPoint x: 588, endPoint y: 663, distance: 221.6
click at [585, 682] on div "}) ; } }) ; ScrollTrigger . matchMedia ({ [ ` (min-width: ${ breakPoint } px) `…" at bounding box center [926, 487] width 1000 height 648
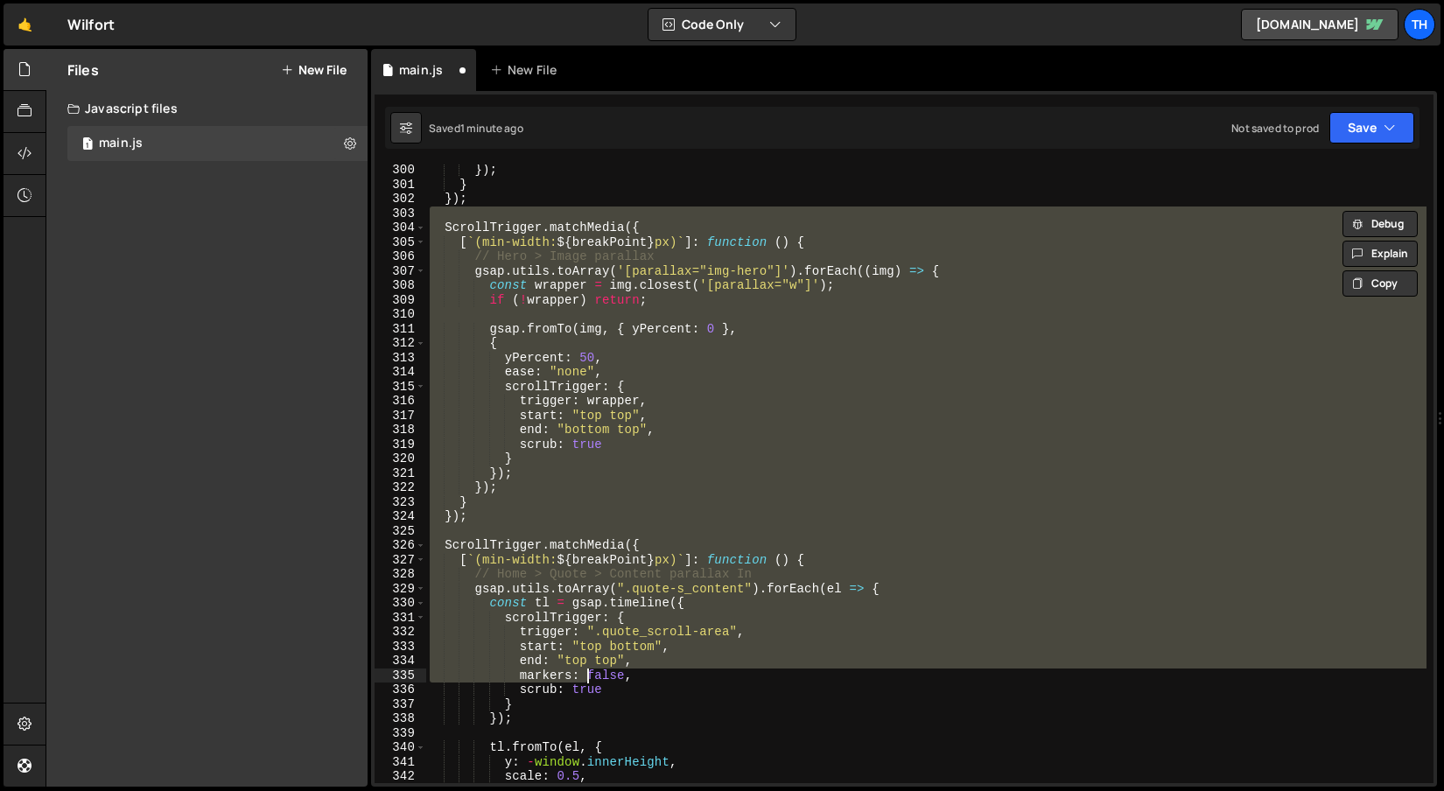
click at [588, 663] on div "}) ; } }) ; ScrollTrigger . matchMedia ({ [ ` (min-width: ${ breakPoint } px) `…" at bounding box center [926, 474] width 1000 height 619
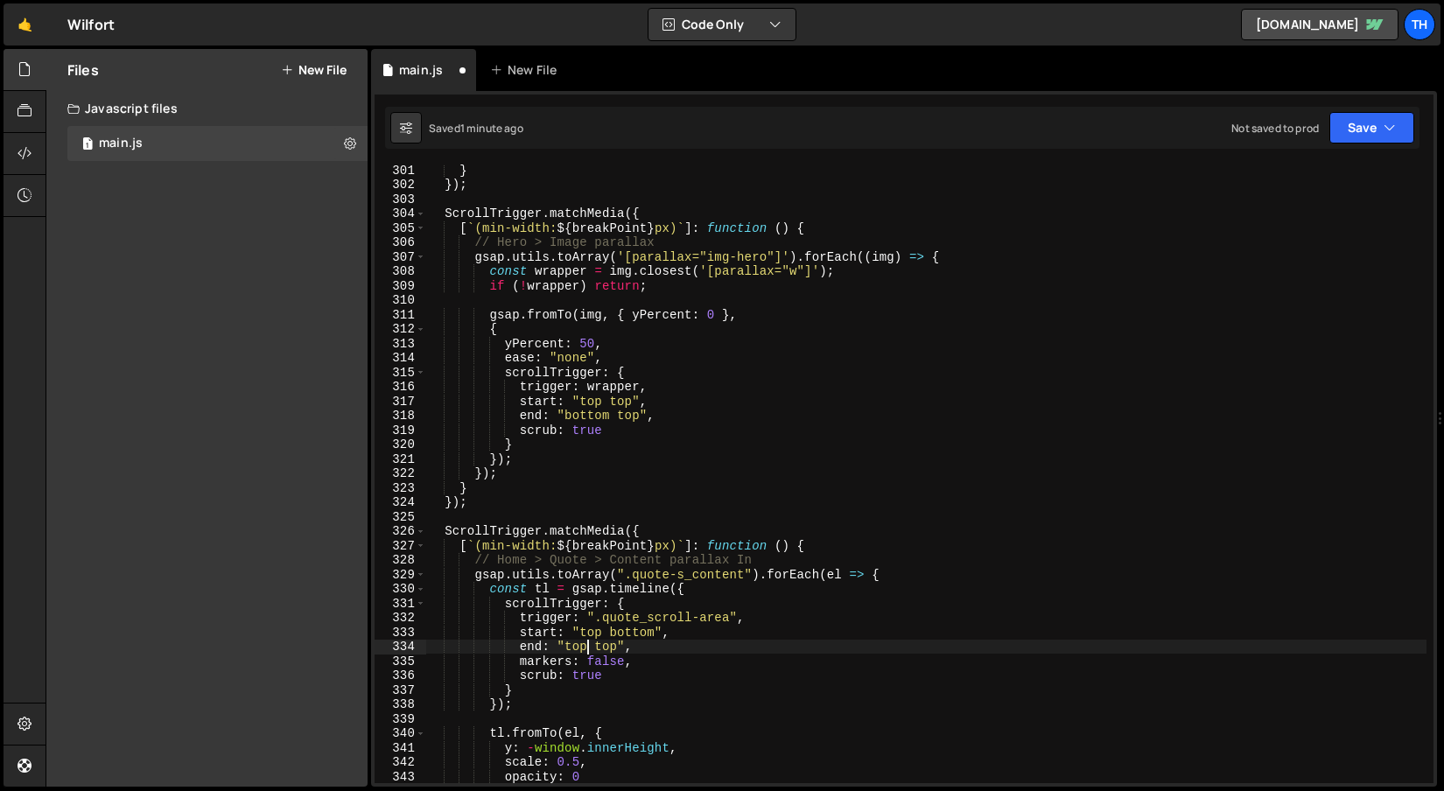
scroll to position [1496, 0]
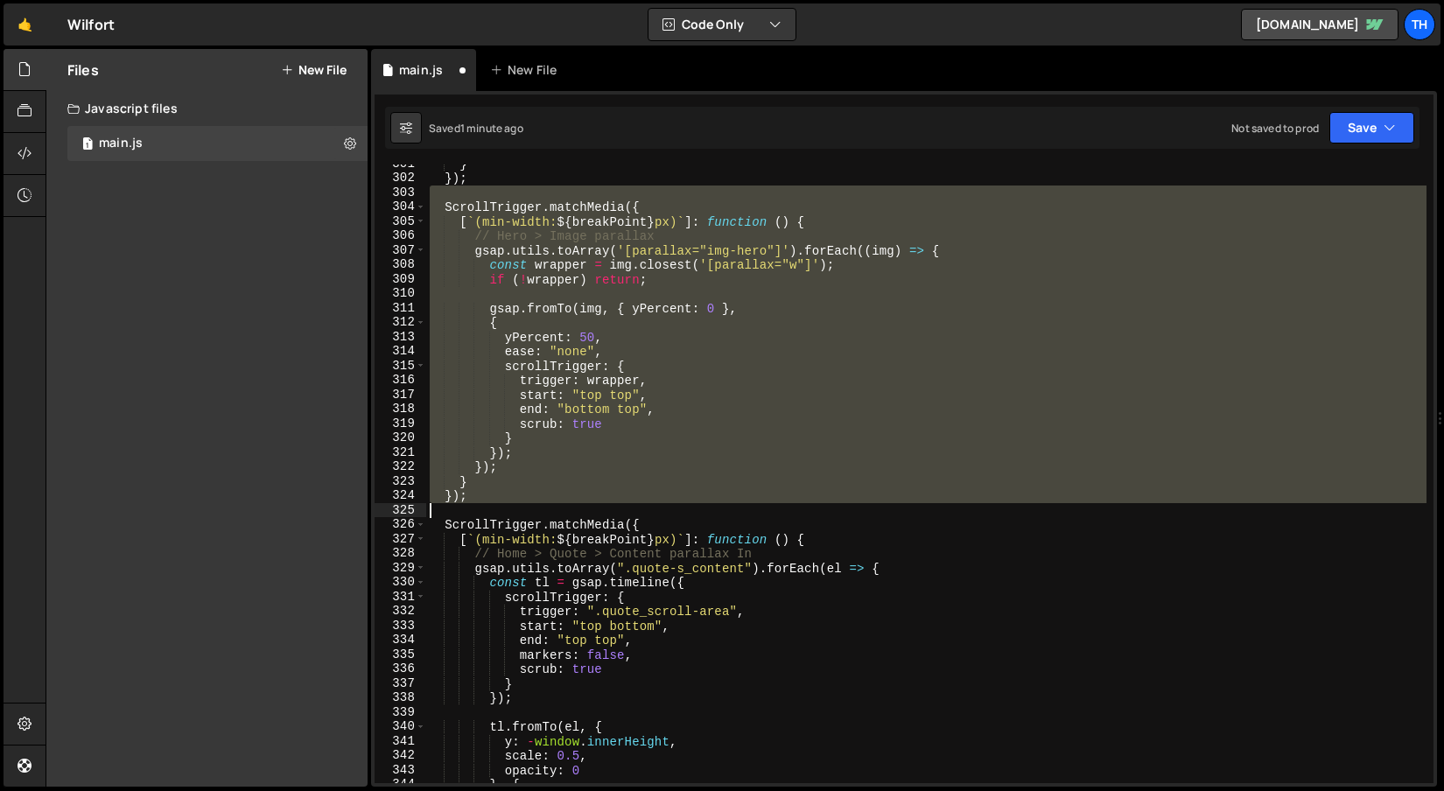
drag, startPoint x: 446, startPoint y: 188, endPoint x: 638, endPoint y: 503, distance: 368.8
click at [638, 503] on div "} }) ; ScrollTrigger . matchMedia ({ [ ` (min-width: ${ breakPoint } px) ` ] : …" at bounding box center [926, 481] width 1000 height 648
type textarea "});"
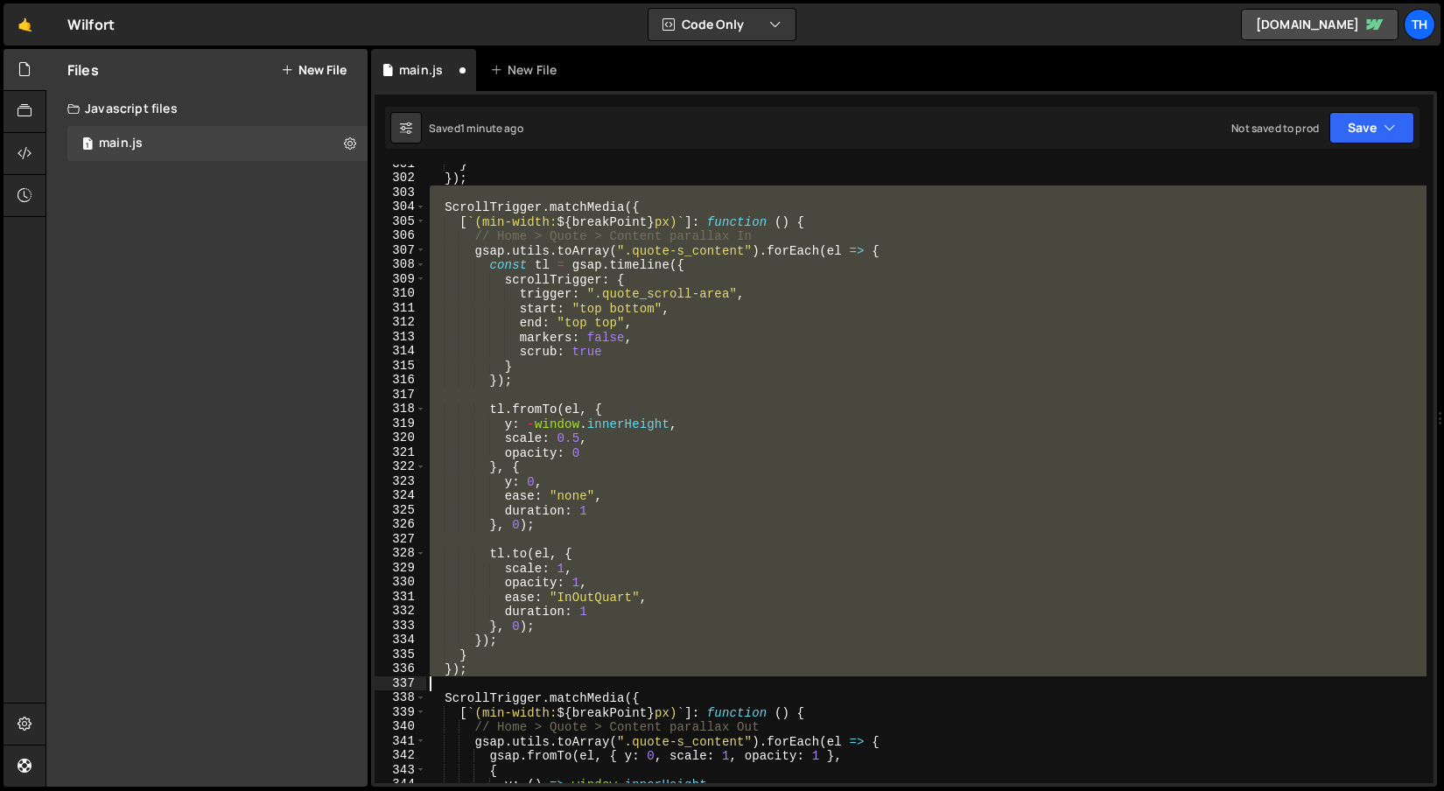
drag, startPoint x: 468, startPoint y: 193, endPoint x: 627, endPoint y: 689, distance: 520.1
click at [627, 689] on div "} }) ; ScrollTrigger . matchMedia ({ [ ` (min-width: ${ breakPoint } px) ` ] : …" at bounding box center [926, 481] width 1000 height 648
type textarea "});"
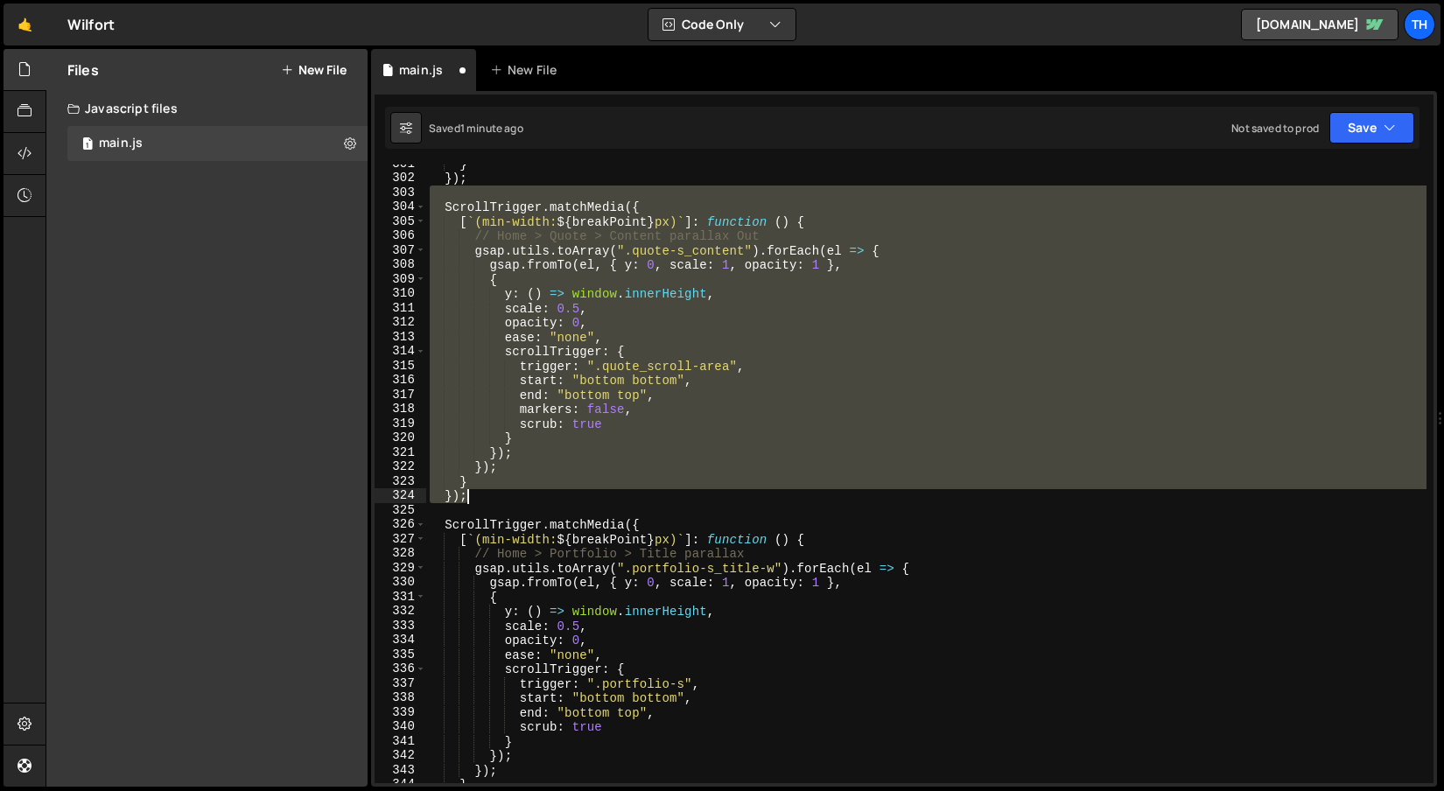
drag, startPoint x: 473, startPoint y: 189, endPoint x: 620, endPoint y: 503, distance: 346.9
click at [620, 503] on div "} }) ; ScrollTrigger . matchMedia ({ [ ` (min-width: ${ breakPoint } px) ` ] : …" at bounding box center [926, 481] width 1000 height 648
type textarea "});"
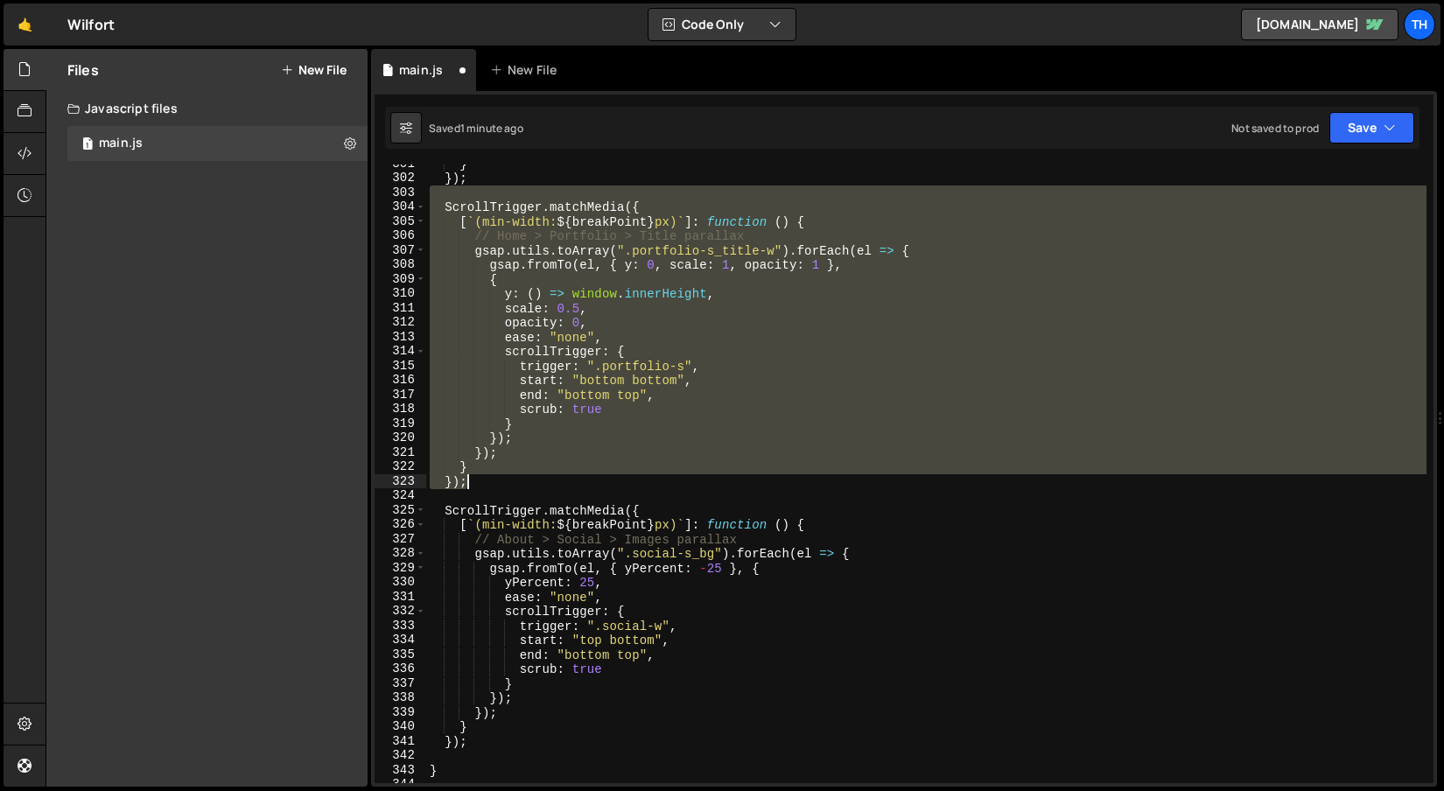
drag, startPoint x: 474, startPoint y: 191, endPoint x: 615, endPoint y: 484, distance: 325.7
click at [615, 484] on div "} }) ; ScrollTrigger . matchMedia ({ [ ` (min-width: ${ breakPoint } px) ` ] : …" at bounding box center [926, 481] width 1000 height 648
type textarea "} });"
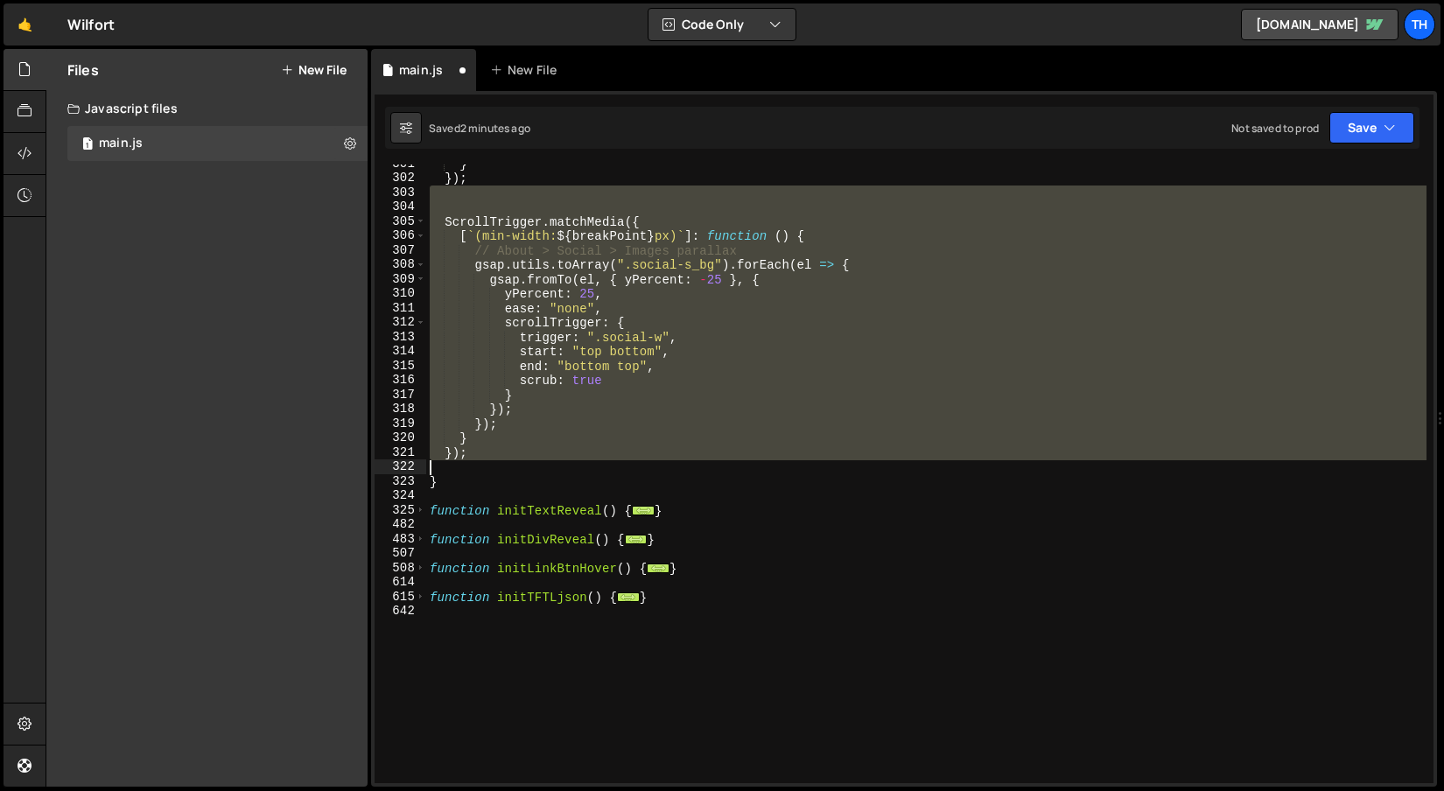
drag, startPoint x: 469, startPoint y: 200, endPoint x: 595, endPoint y: 467, distance: 296.0
click at [595, 467] on div "} }) ; ScrollTrigger . matchMedia ({ [ ` (min-width: ${ breakPoint } px) ` ] : …" at bounding box center [926, 481] width 1000 height 648
type textarea "});"
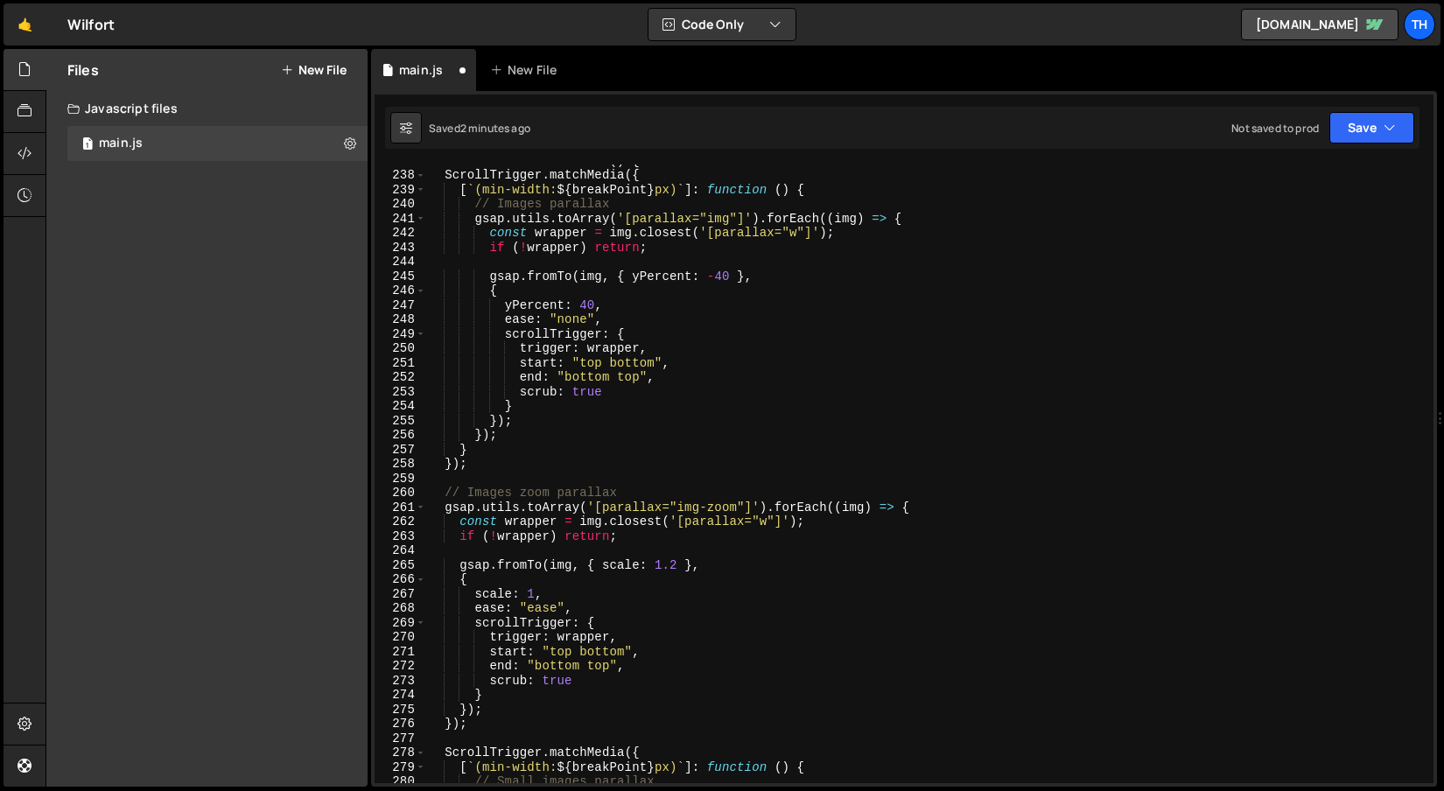
scroll to position [587, 0]
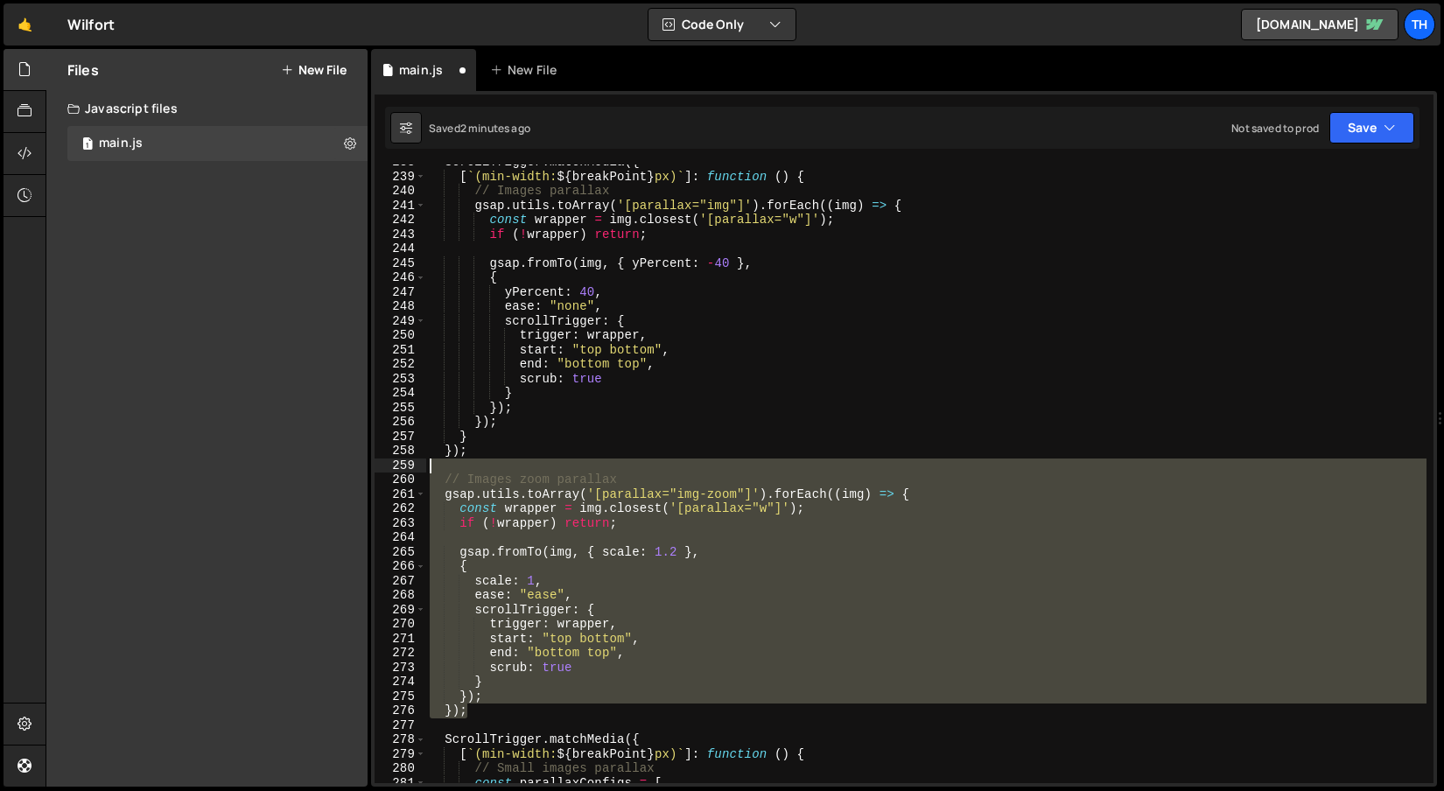
drag, startPoint x: 449, startPoint y: 697, endPoint x: 345, endPoint y: 462, distance: 256.7
click at [345, 462] on div "Files New File Create your first file Get started by starting a Javascript or C…" at bounding box center [745, 418] width 1399 height 739
type textarea "// Images zoom parallax"
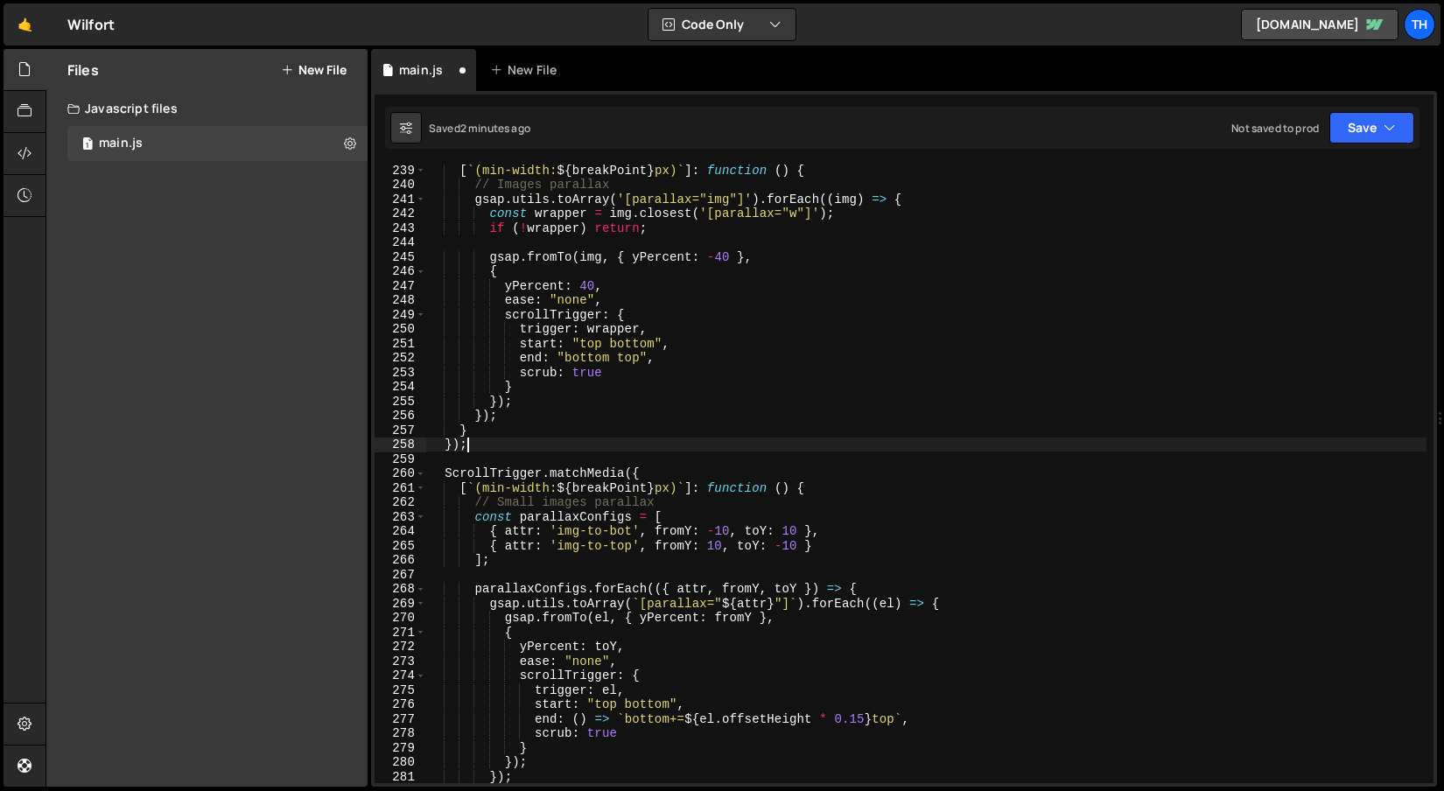
scroll to position [709, 0]
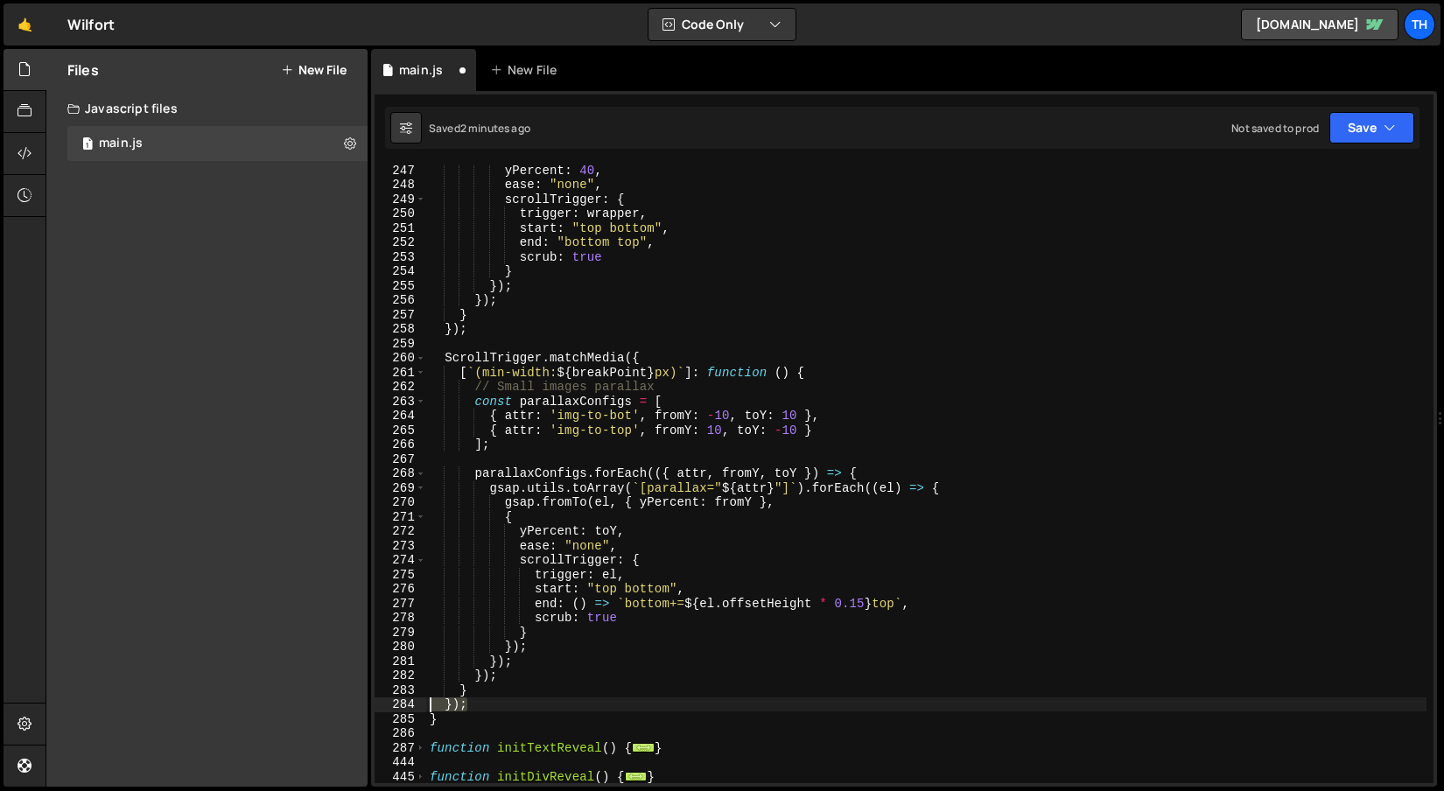
drag, startPoint x: 458, startPoint y: 704, endPoint x: 412, endPoint y: 708, distance: 45.7
click at [412, 708] on div "}); 247 248 249 250 251 252 253 254 255 256 257 258 259 260 261 262 263 264 265…" at bounding box center [904, 474] width 1059 height 619
click at [482, 697] on div "yPercent : 40 , ease : "none" , scrollTrigger : { trigger : wrapper , start : "…" at bounding box center [926, 487] width 1000 height 648
click at [519, 708] on div "yPercent : 40 , ease : "none" , scrollTrigger : { trigger : wrapper , start : "…" at bounding box center [926, 487] width 1000 height 648
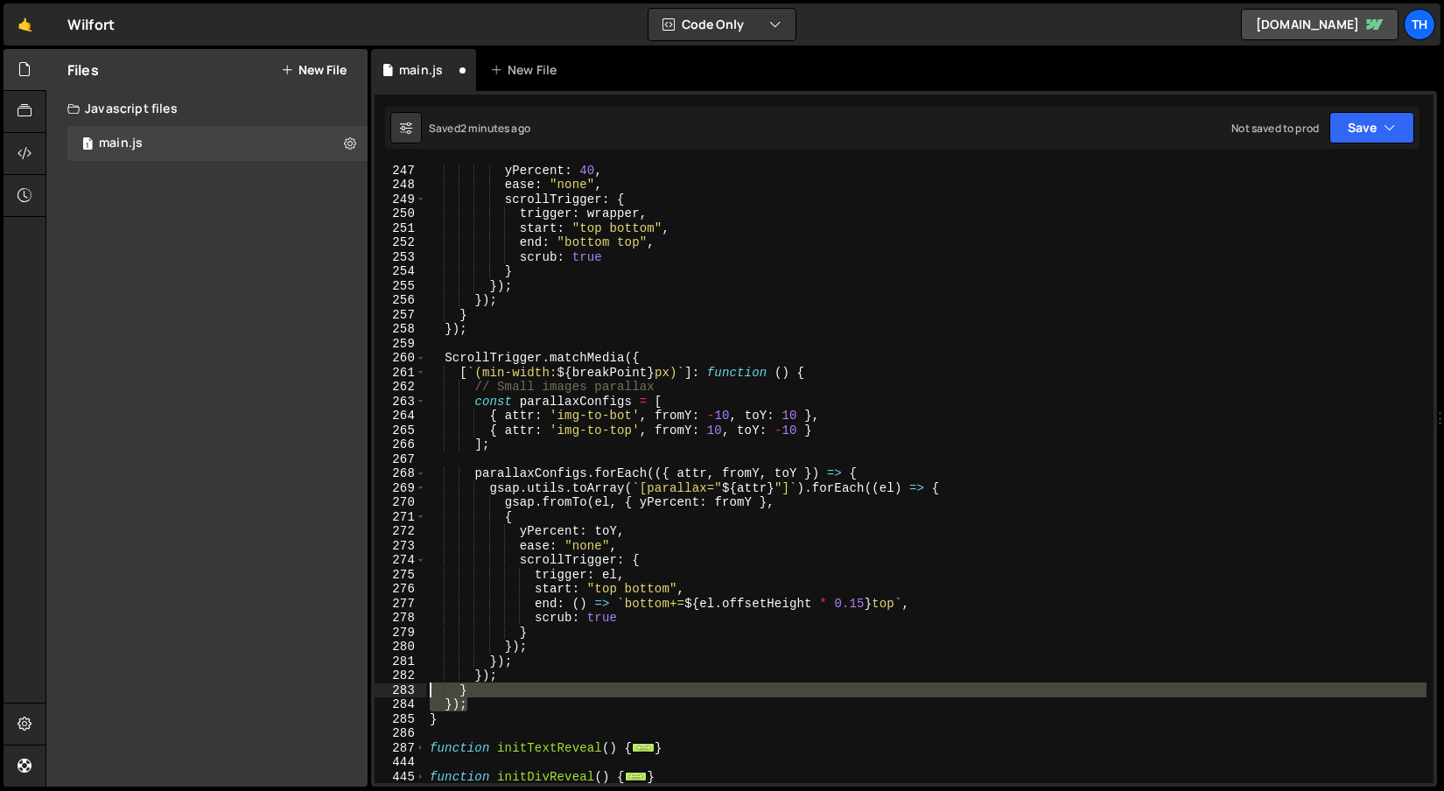
drag, startPoint x: 525, startPoint y: 704, endPoint x: 402, endPoint y: 685, distance: 124.8
click at [402, 685] on div "}); 247 248 249 250 251 252 253 254 255 256 257 258 259 260 261 262 263 264 265…" at bounding box center [904, 474] width 1059 height 619
type textarea "} });"
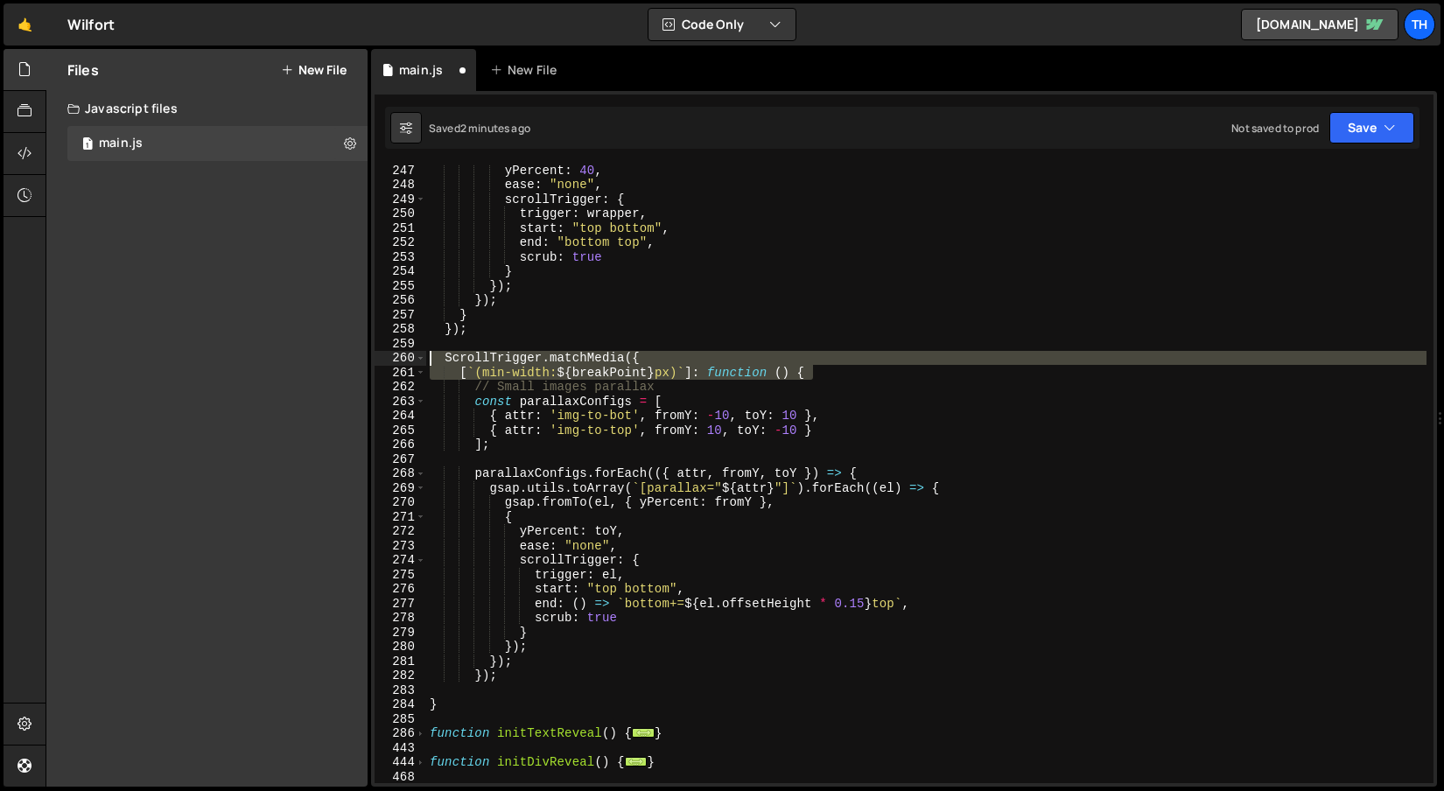
drag, startPoint x: 914, startPoint y: 371, endPoint x: 243, endPoint y: 360, distance: 670.5
click at [243, 360] on div "Files New File Create your first file Get started by starting a Javascript or C…" at bounding box center [745, 418] width 1399 height 739
type textarea "ScrollTrigger.matchMedia({ [`(min-width: ${breakPoint}px)`]: function () {"
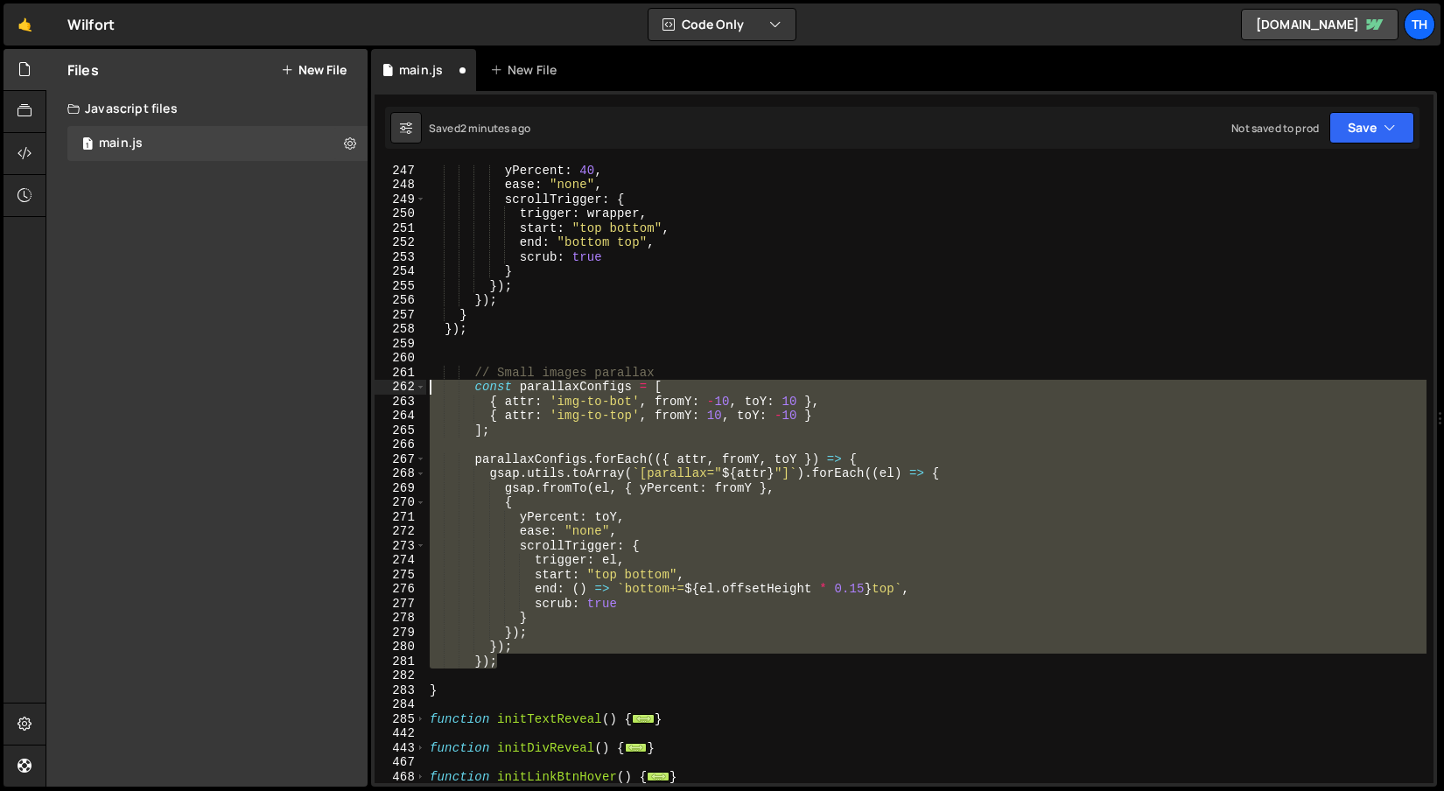
drag, startPoint x: 563, startPoint y: 657, endPoint x: 259, endPoint y: 392, distance: 403.2
click at [259, 392] on div "Files New File Create your first file Get started by starting a Javascript or C…" at bounding box center [745, 418] width 1399 height 739
click at [488, 509] on div "yPercent : 40 , ease : "none" , scrollTrigger : { trigger : wrapper , start : "…" at bounding box center [926, 474] width 1000 height 619
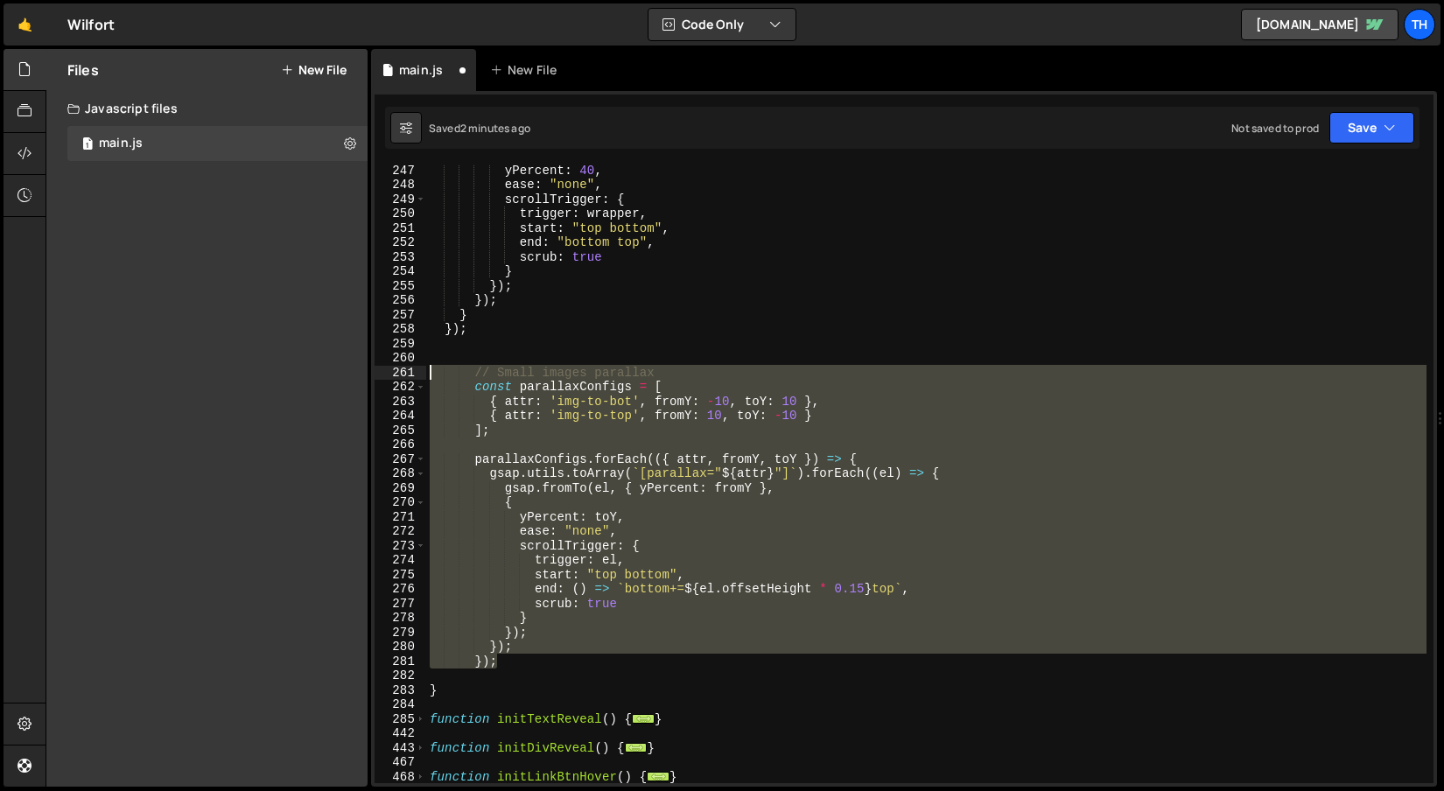
drag, startPoint x: 508, startPoint y: 656, endPoint x: 354, endPoint y: 379, distance: 316.9
click at [354, 379] on div "Files New File Create your first file Get started by starting a Javascript or C…" at bounding box center [745, 418] width 1399 height 739
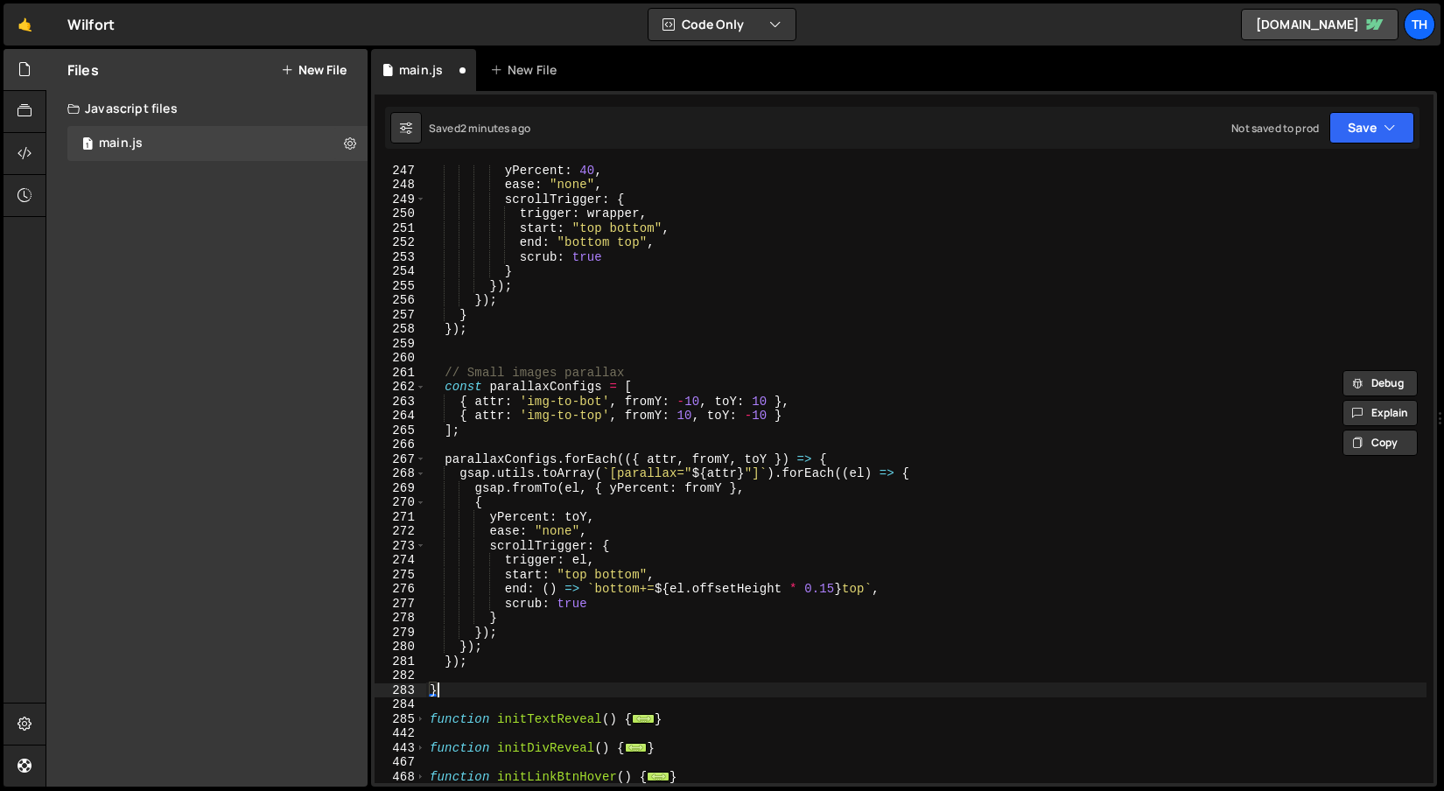
click at [456, 688] on div "yPercent : 40 , ease : "none" , scrollTrigger : { trigger : wrapper , start : "…" at bounding box center [926, 487] width 1000 height 648
type textarea "}"
click at [459, 680] on div "yPercent : 40 , ease : "none" , scrollTrigger : { trigger : wrapper , start : "…" at bounding box center [926, 487] width 1000 height 648
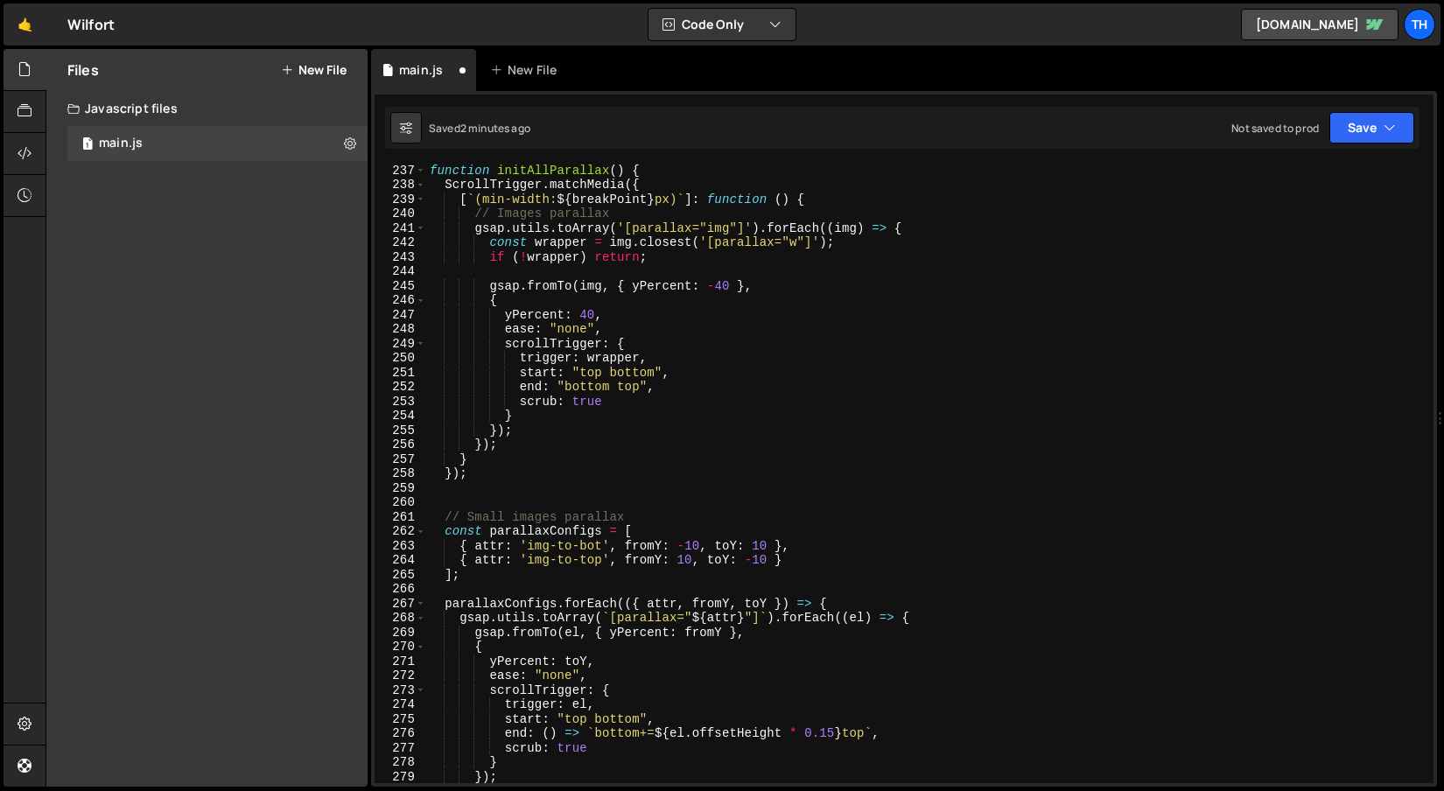
scroll to position [447, 0]
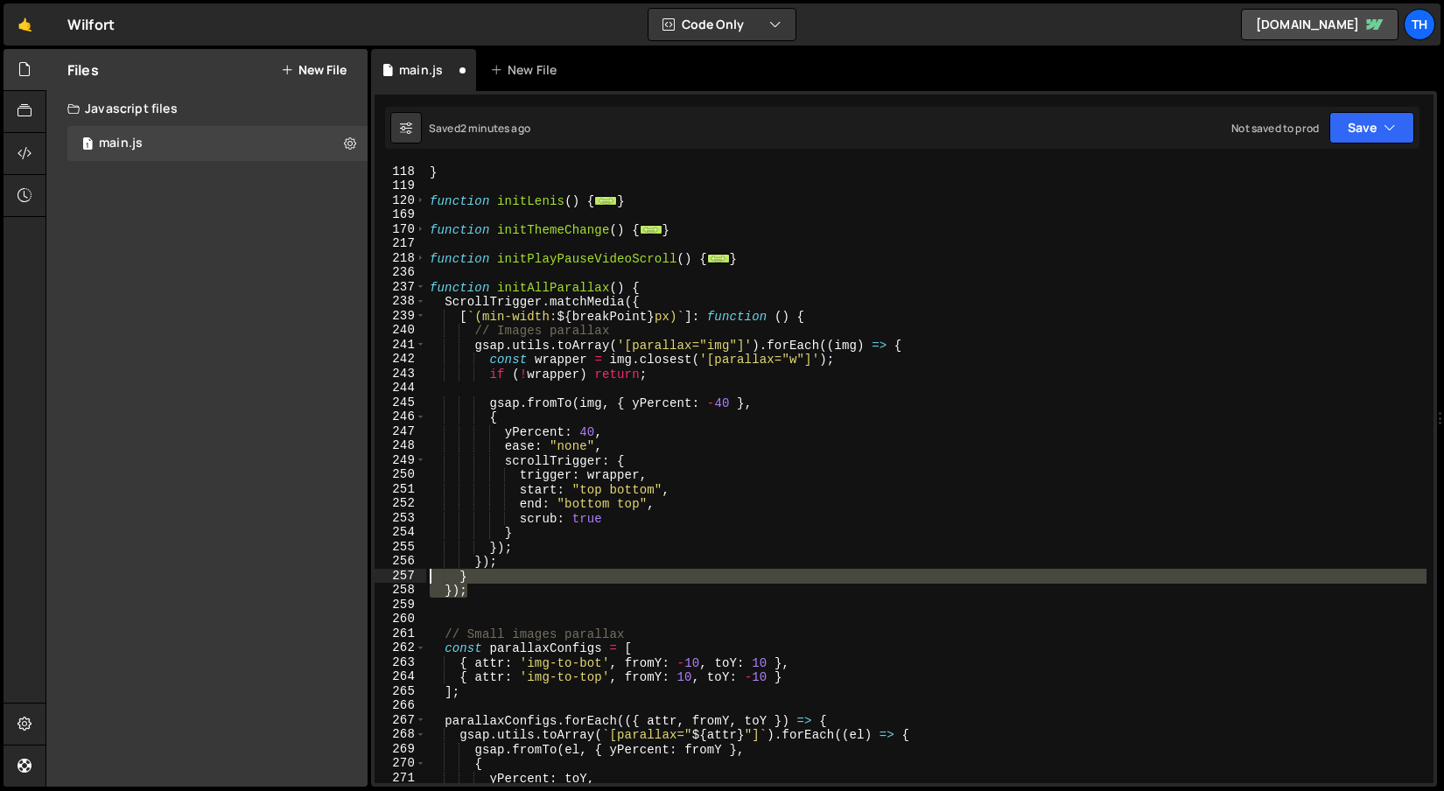
drag, startPoint x: 495, startPoint y: 592, endPoint x: 380, endPoint y: 570, distance: 116.7
click at [380, 570] on div "}); 118 119 120 169 170 217 218 236 237 238 239 240 241 242 243 244 245 246 247…" at bounding box center [904, 474] width 1059 height 619
type textarea "} });"
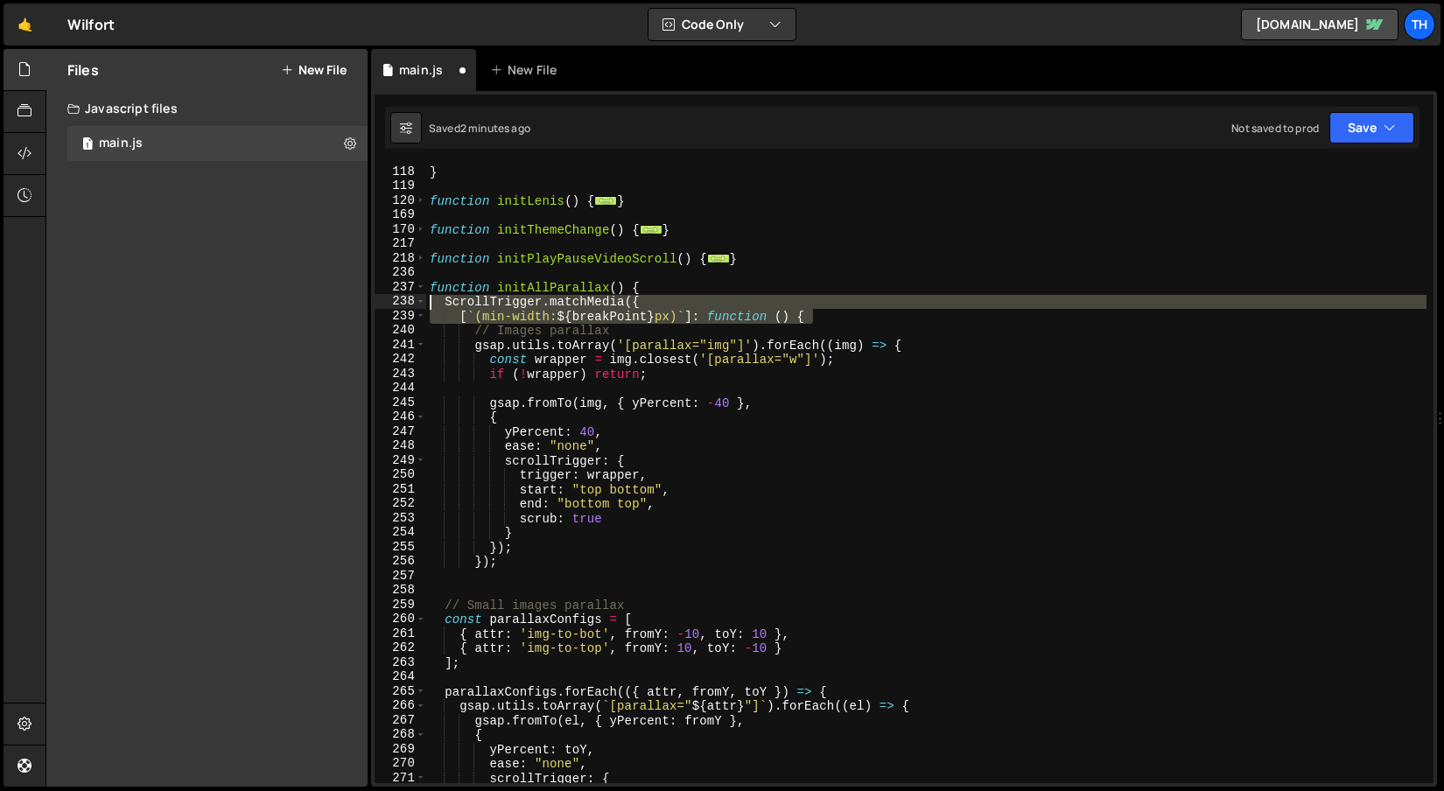
drag, startPoint x: 843, startPoint y: 323, endPoint x: 363, endPoint y: 302, distance: 480.1
click at [363, 302] on div "Files New File Create your first file Get started by starting a Javascript or C…" at bounding box center [745, 418] width 1399 height 739
type textarea "ScrollTrigger.matchMedia({ [`(min-width: ${breakPoint}px)`]: function () {"
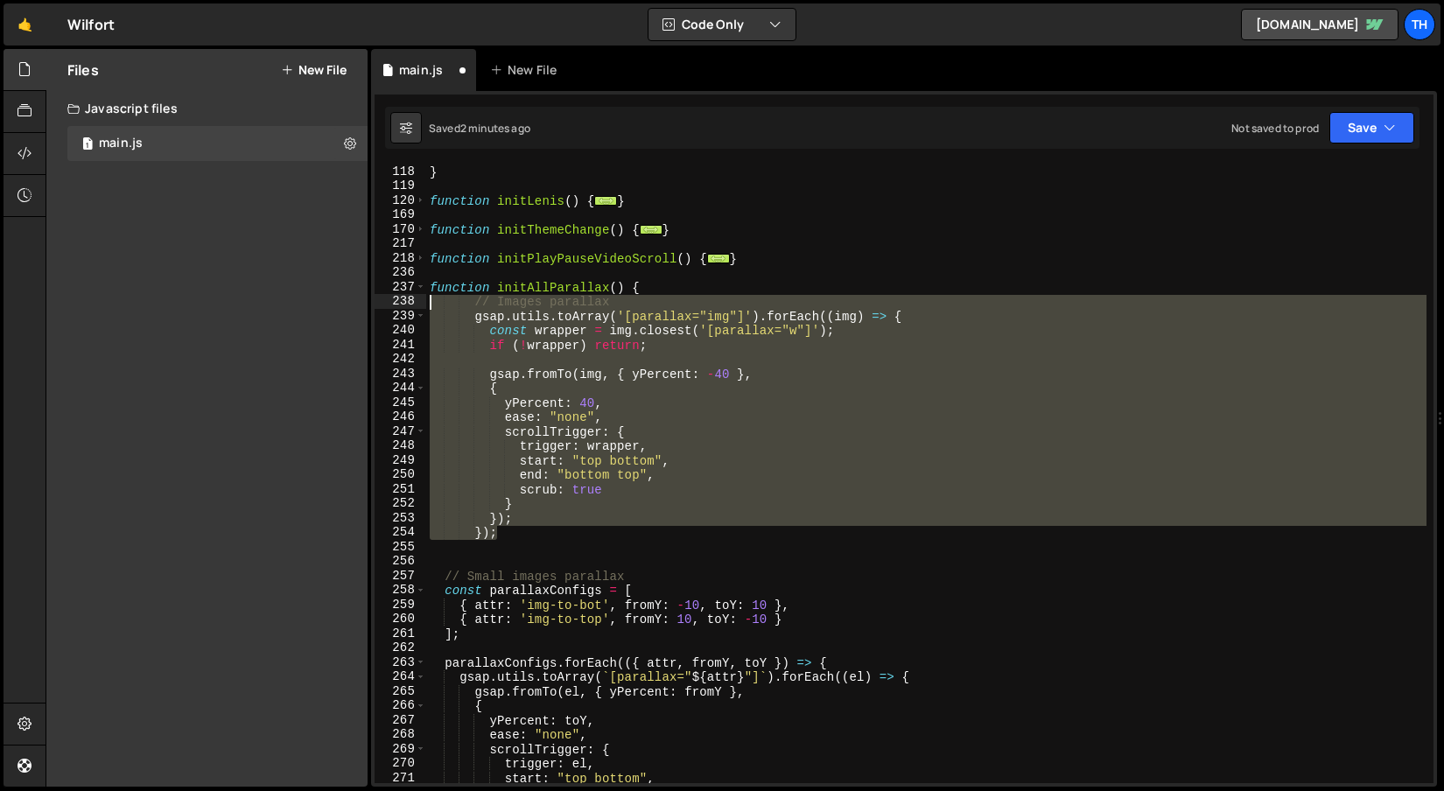
drag, startPoint x: 511, startPoint y: 535, endPoint x: 319, endPoint y: 305, distance: 299.4
click at [319, 305] on div "Files New File Create your first file Get started by starting a Javascript or C…" at bounding box center [745, 418] width 1399 height 739
type textarea "// Images parallax gsap.utils.toArray('[parallax="img"]').forEach((img) => {"
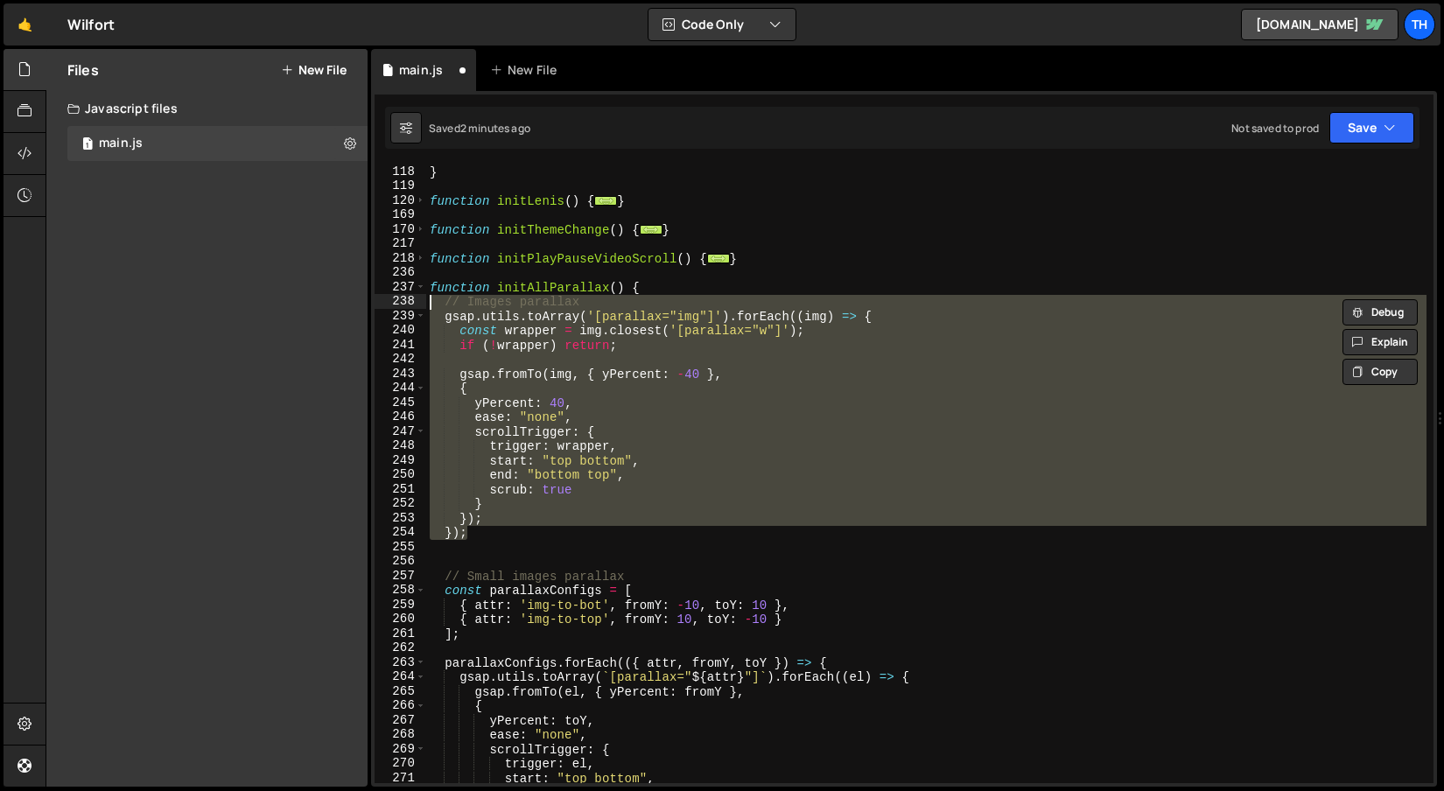
click at [500, 562] on div "} function initLenis ( ) { ... } function initThemeChange ( ) { ... } function …" at bounding box center [926, 489] width 1000 height 648
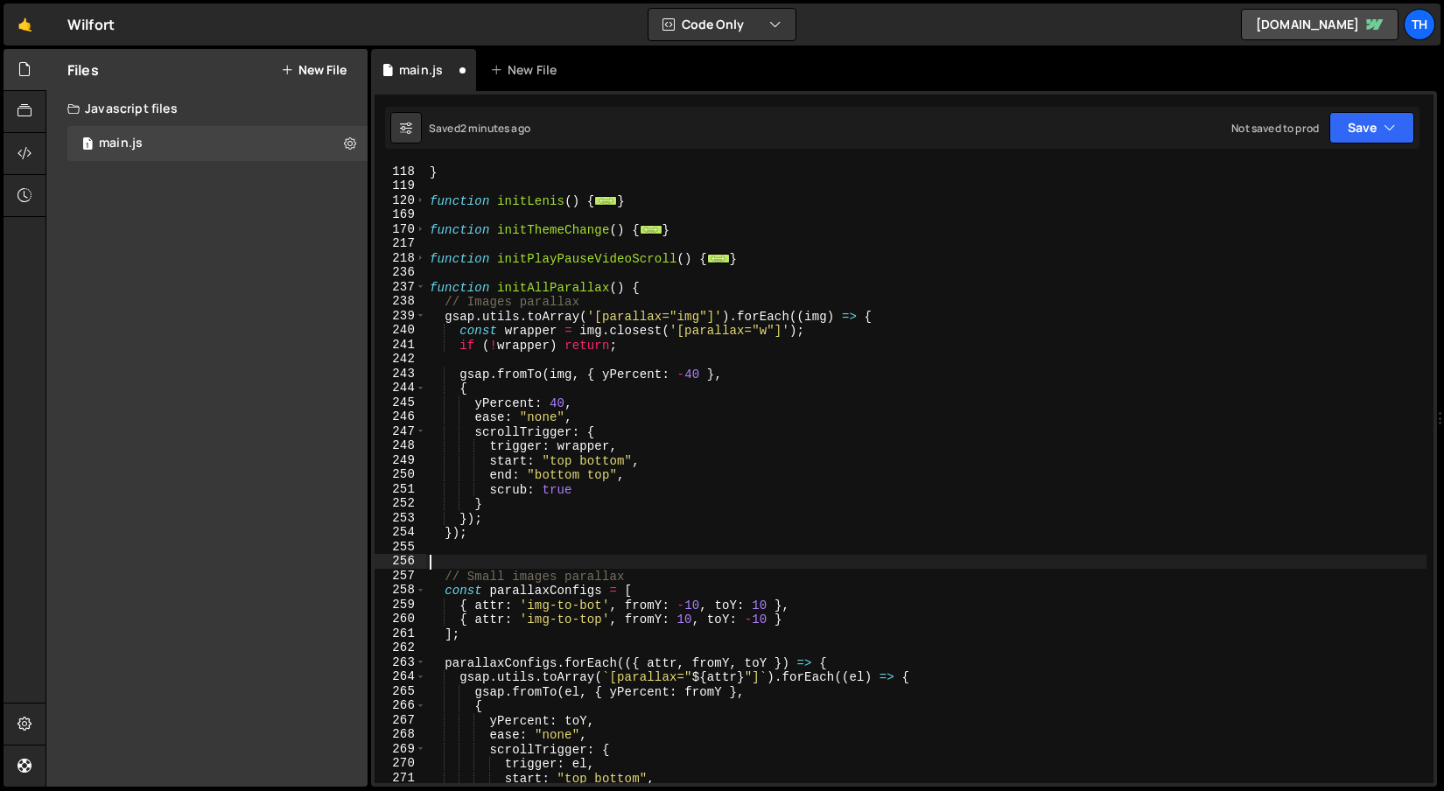
click at [485, 547] on div "} function initLenis ( ) { ... } function initThemeChange ( ) { ... } function …" at bounding box center [926, 489] width 1000 height 648
type textarea "});"
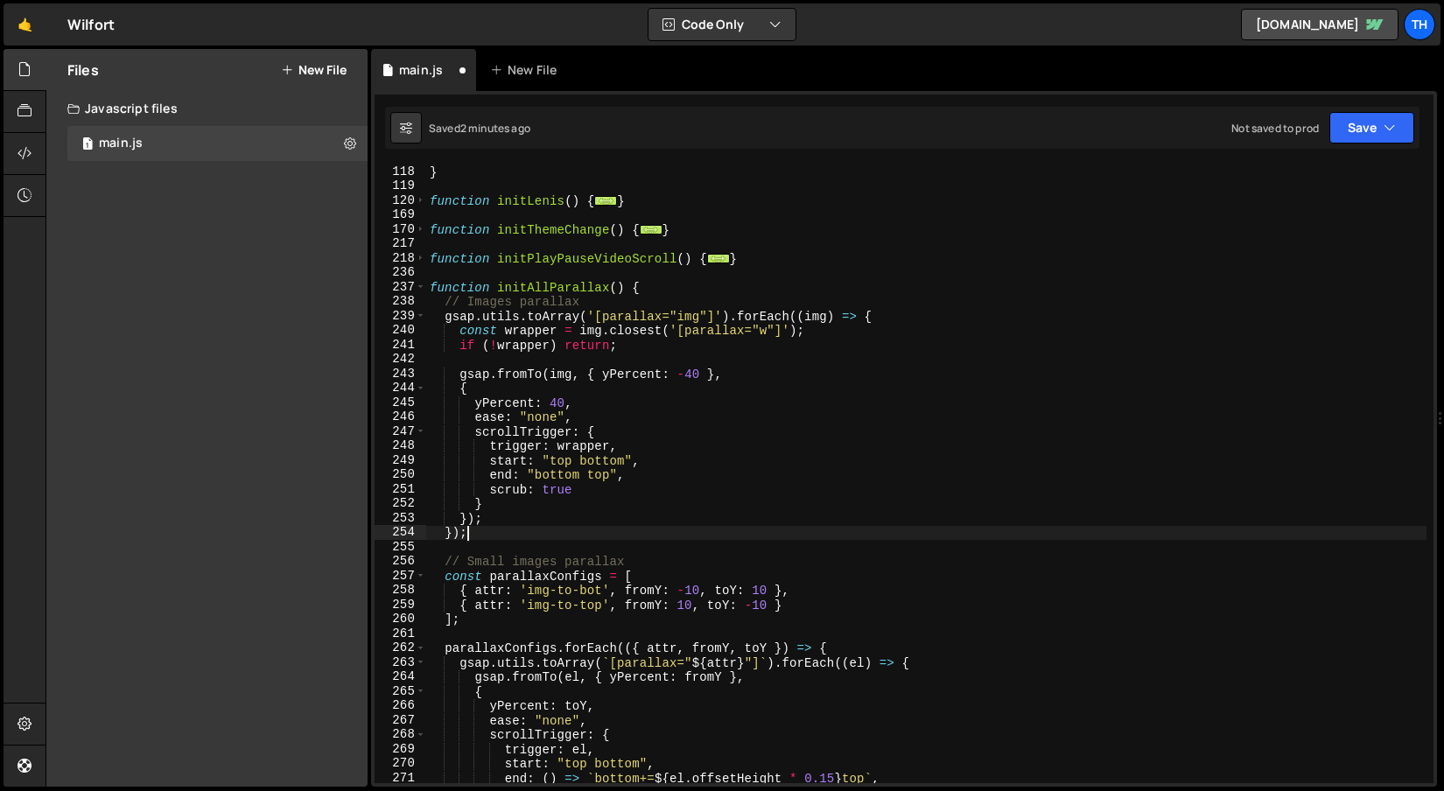
click at [1356, 144] on div "Saved 2 minutes ago Not saved to prod Upgrade to Edit Save Save to Staging S Sa…" at bounding box center [902, 128] width 1035 height 42
click at [1356, 139] on button "Save" at bounding box center [1371, 128] width 85 height 32
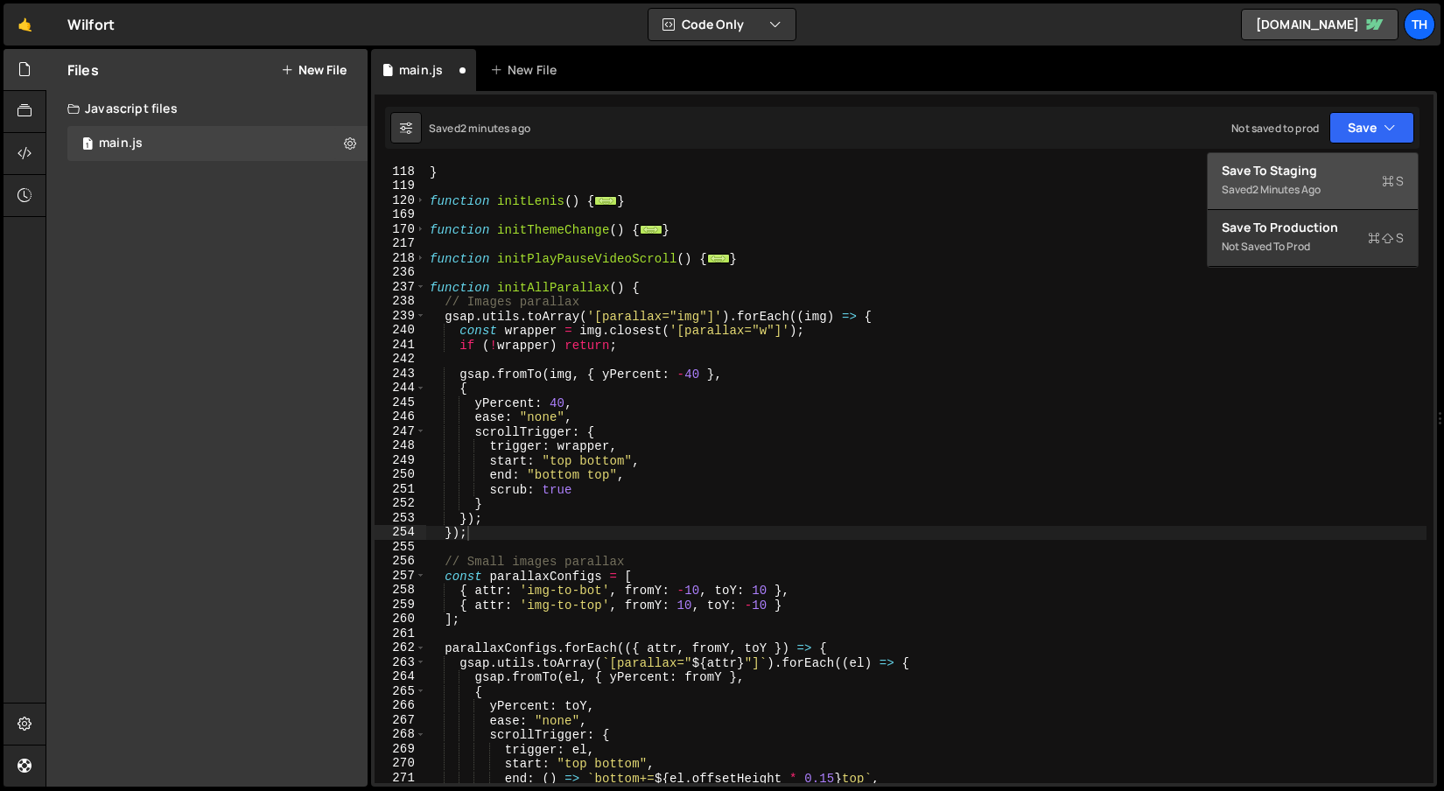
click at [1343, 165] on div "Save to Staging S" at bounding box center [1313, 171] width 182 height 18
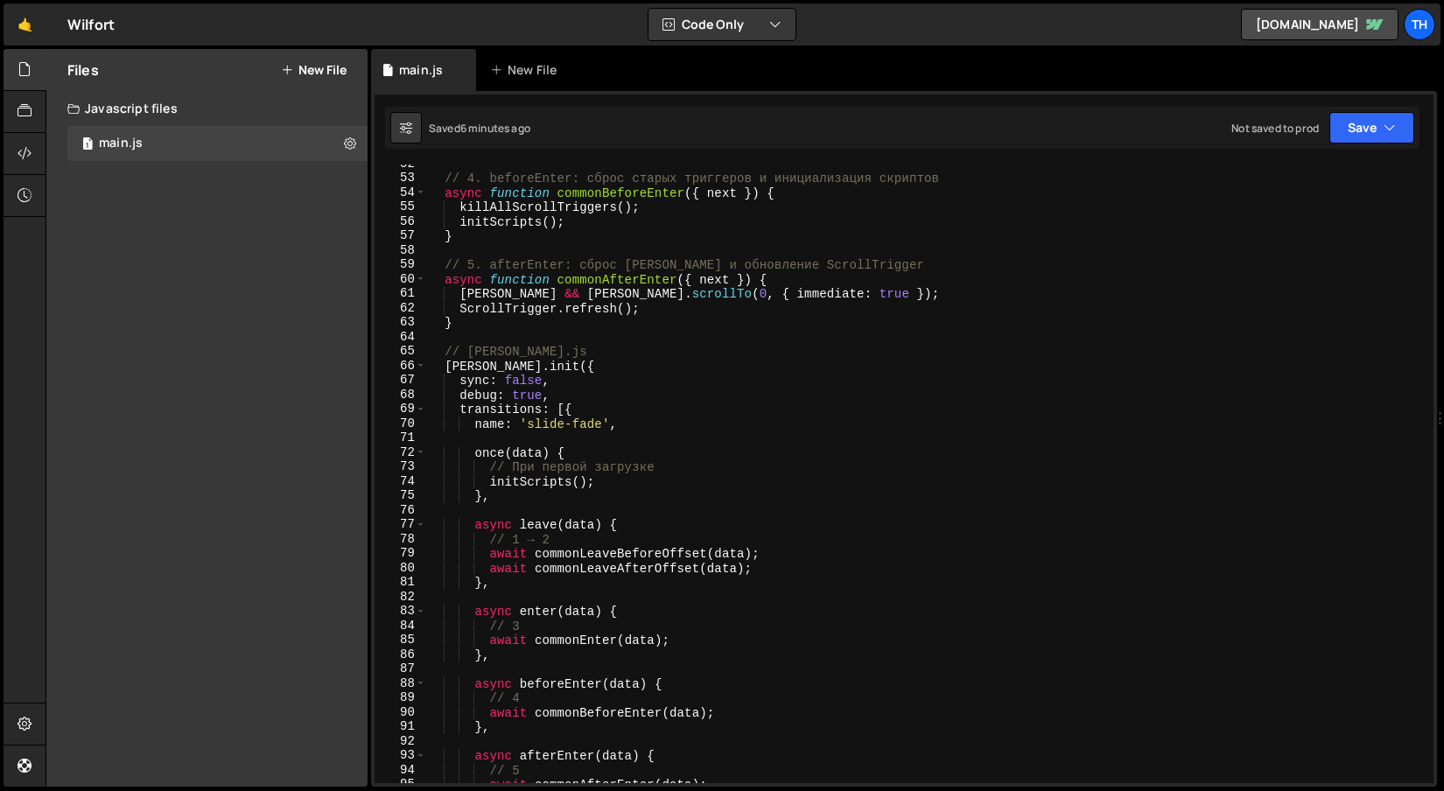
scroll to position [1176, 0]
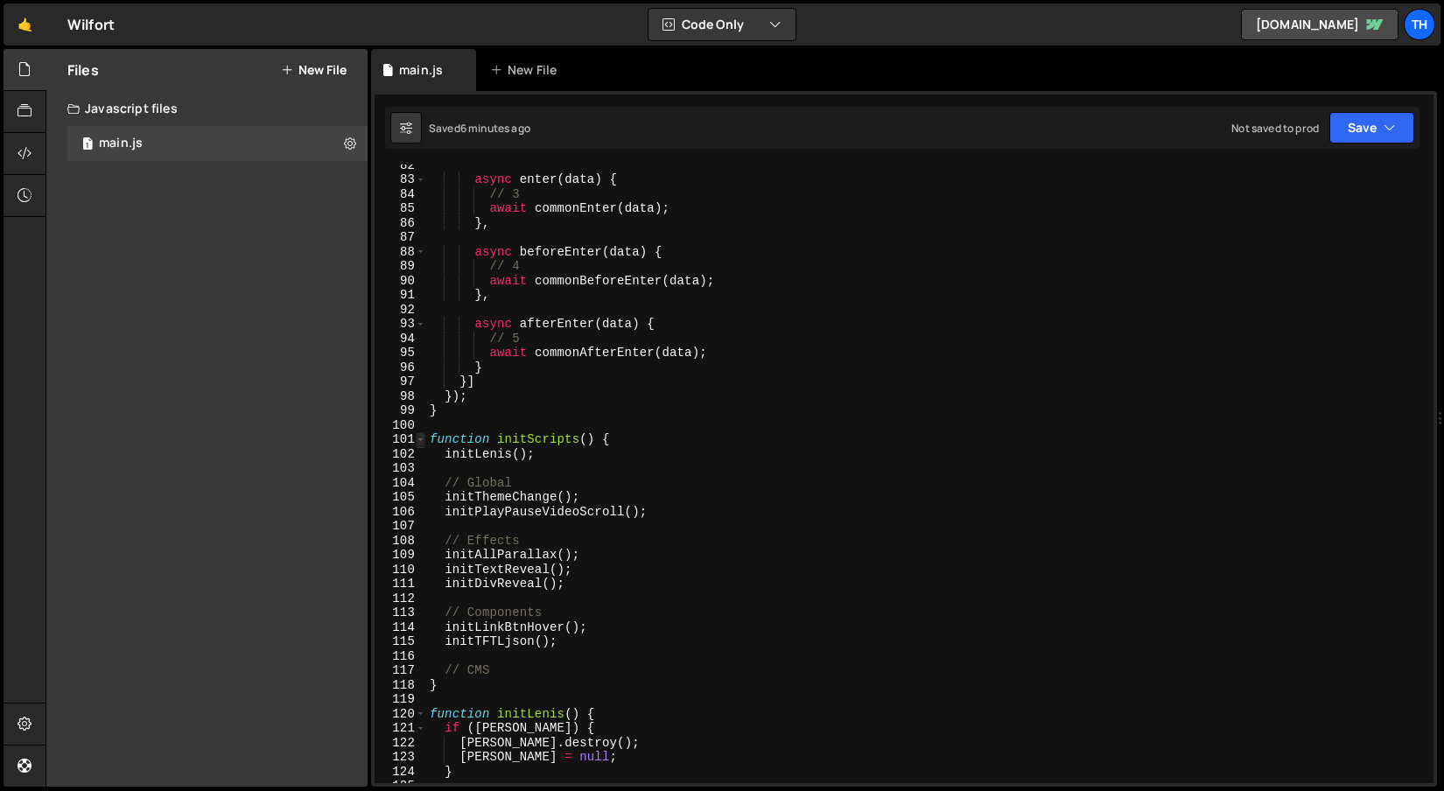
click at [419, 436] on span at bounding box center [421, 439] width 10 height 15
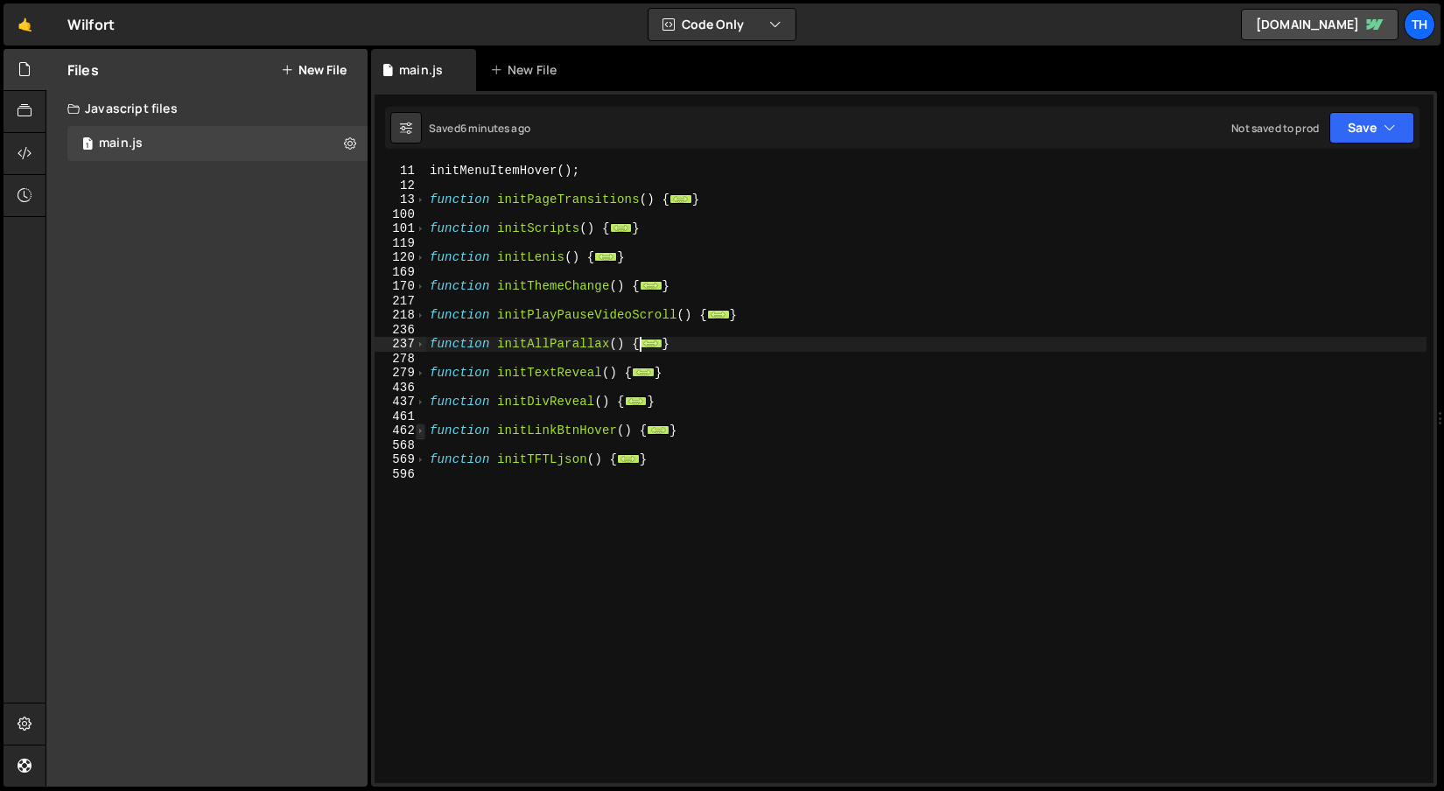
scroll to position [145, 0]
click at [438, 272] on div "initMenuItemHover ( ) ; function initPageTransitions ( ) { ... } function initS…" at bounding box center [926, 488] width 1000 height 648
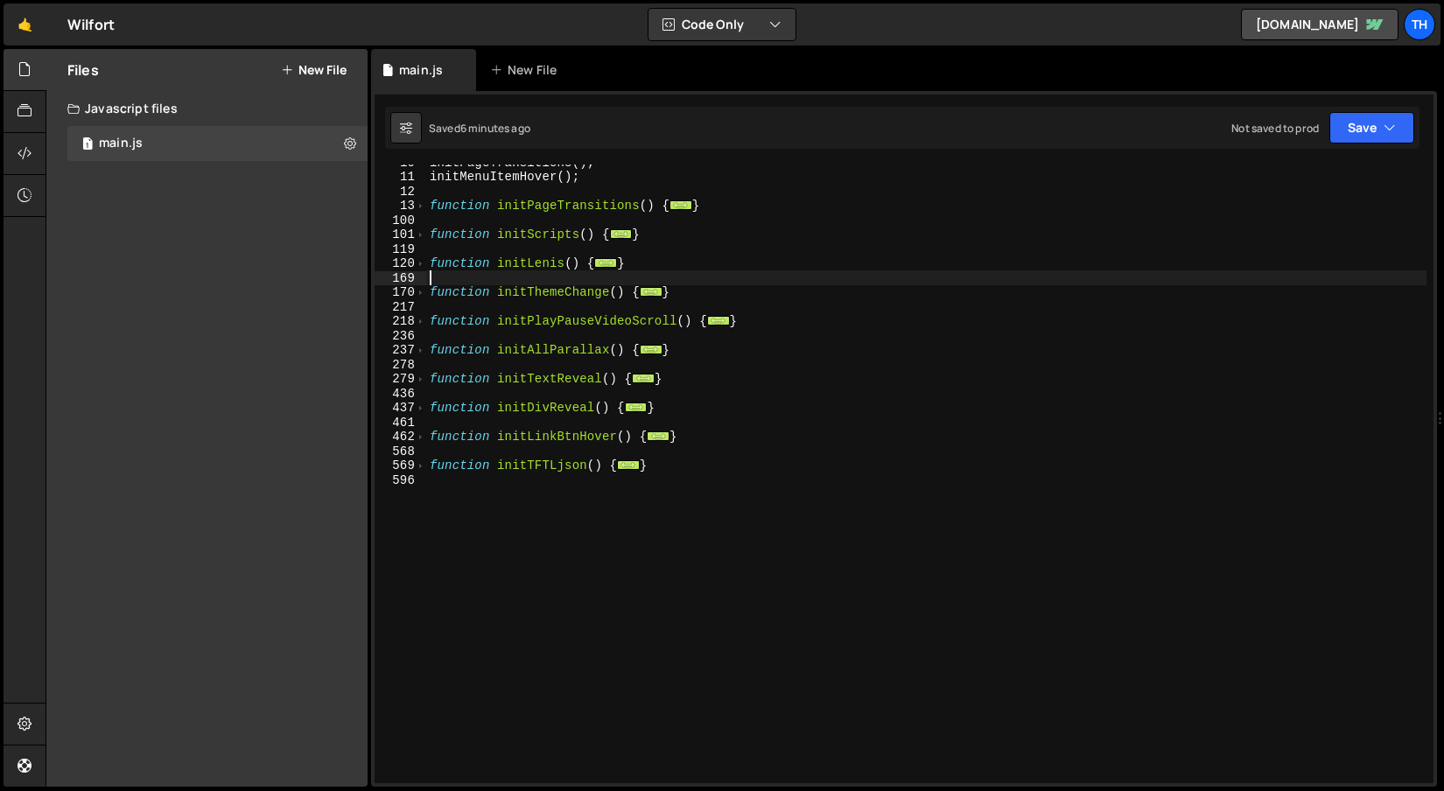
scroll to position [125, 0]
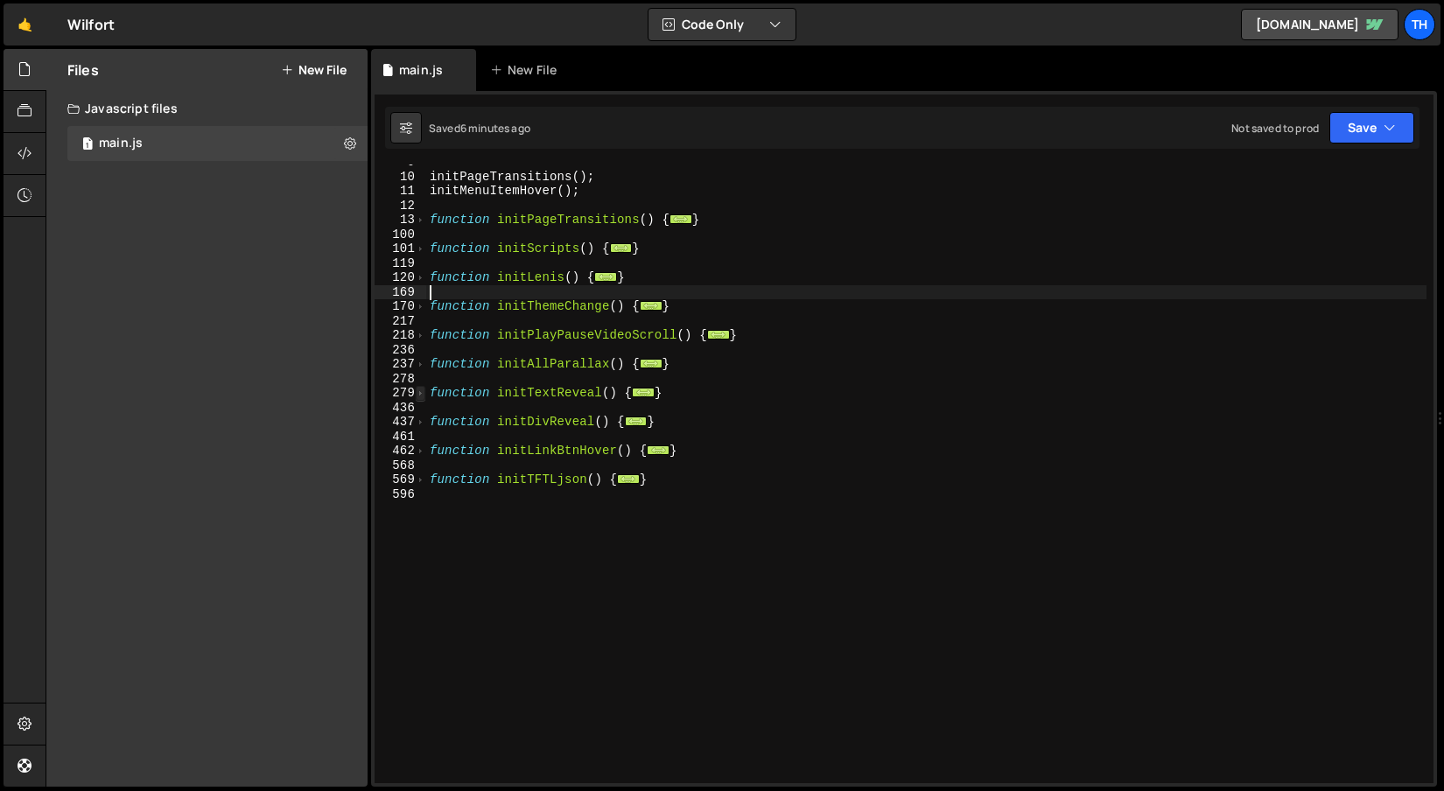
click at [417, 393] on span at bounding box center [421, 393] width 10 height 15
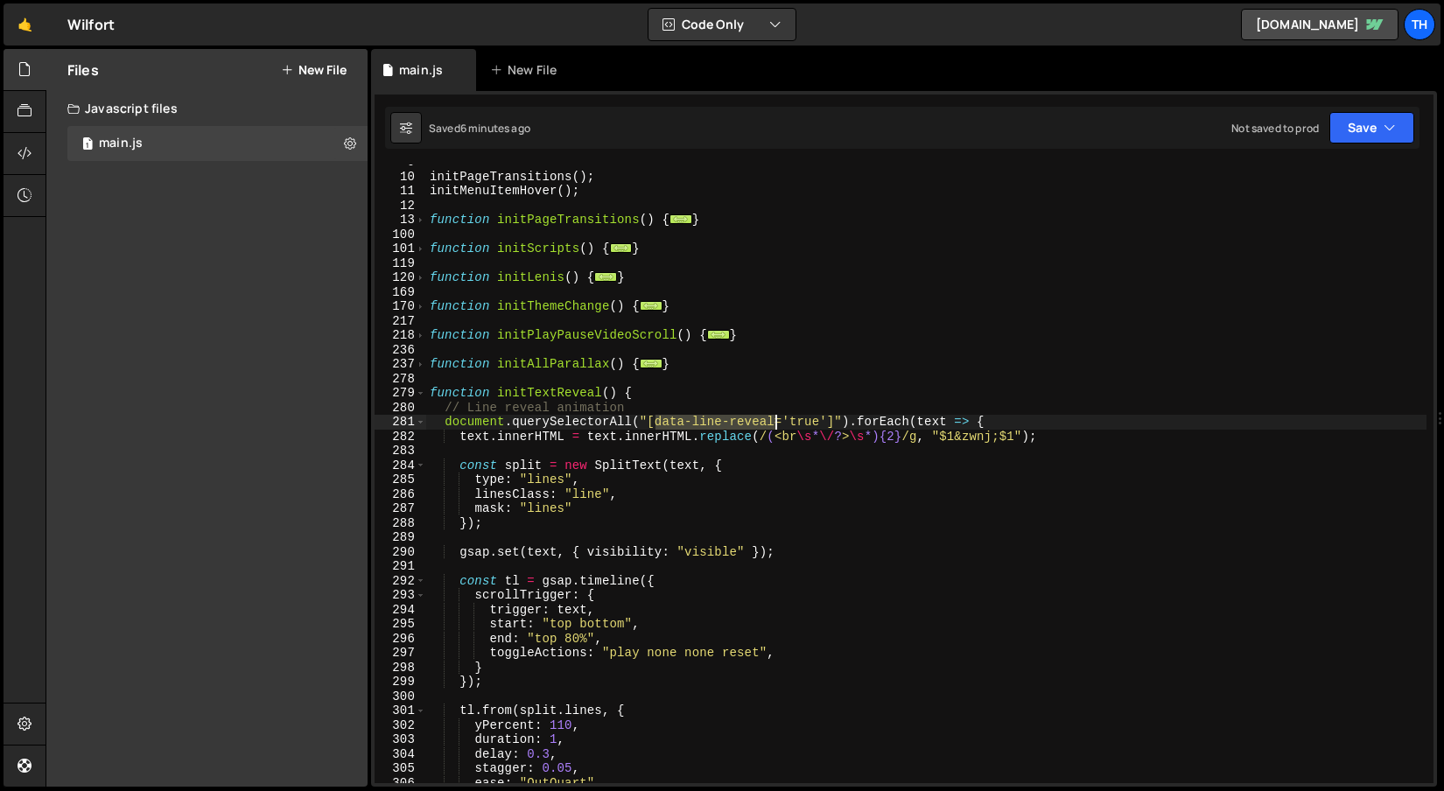
drag, startPoint x: 656, startPoint y: 419, endPoint x: 774, endPoint y: 419, distance: 118.2
click at [774, 419] on div "initPageTransitions ( ) ; initMenuItemHover ( ) ; function initPageTransitions …" at bounding box center [926, 479] width 1000 height 648
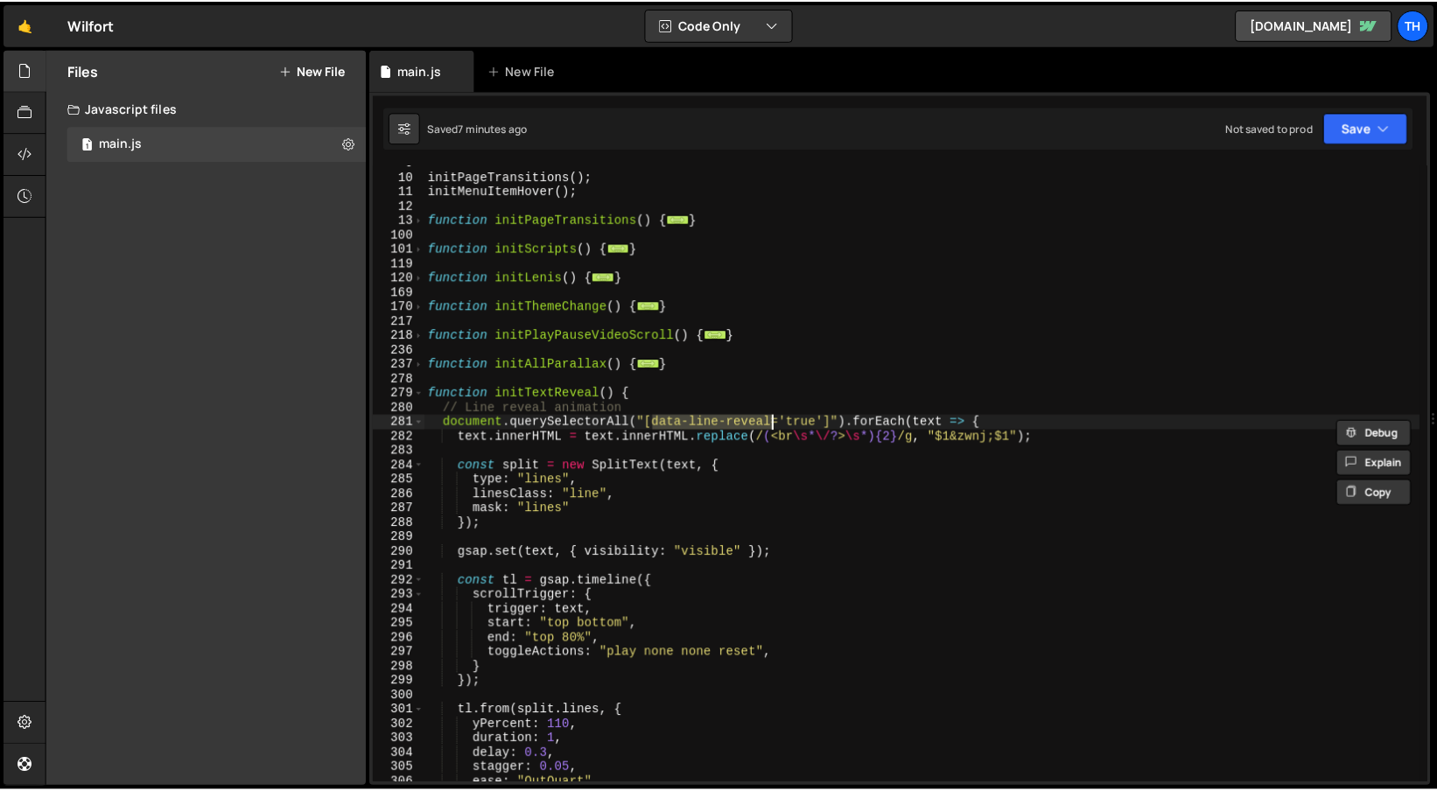
scroll to position [0, 0]
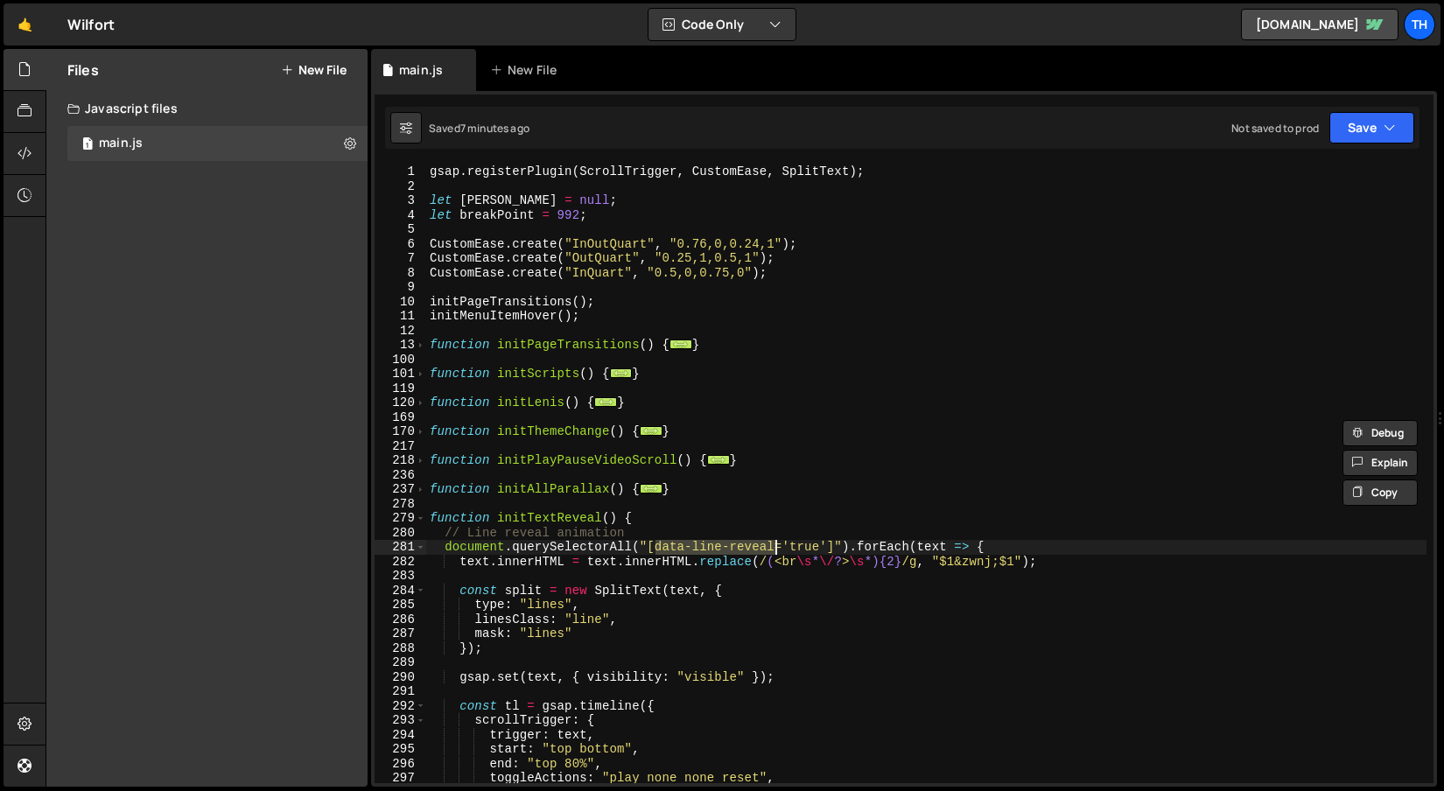
click at [411, 371] on div "101" at bounding box center [401, 374] width 52 height 15
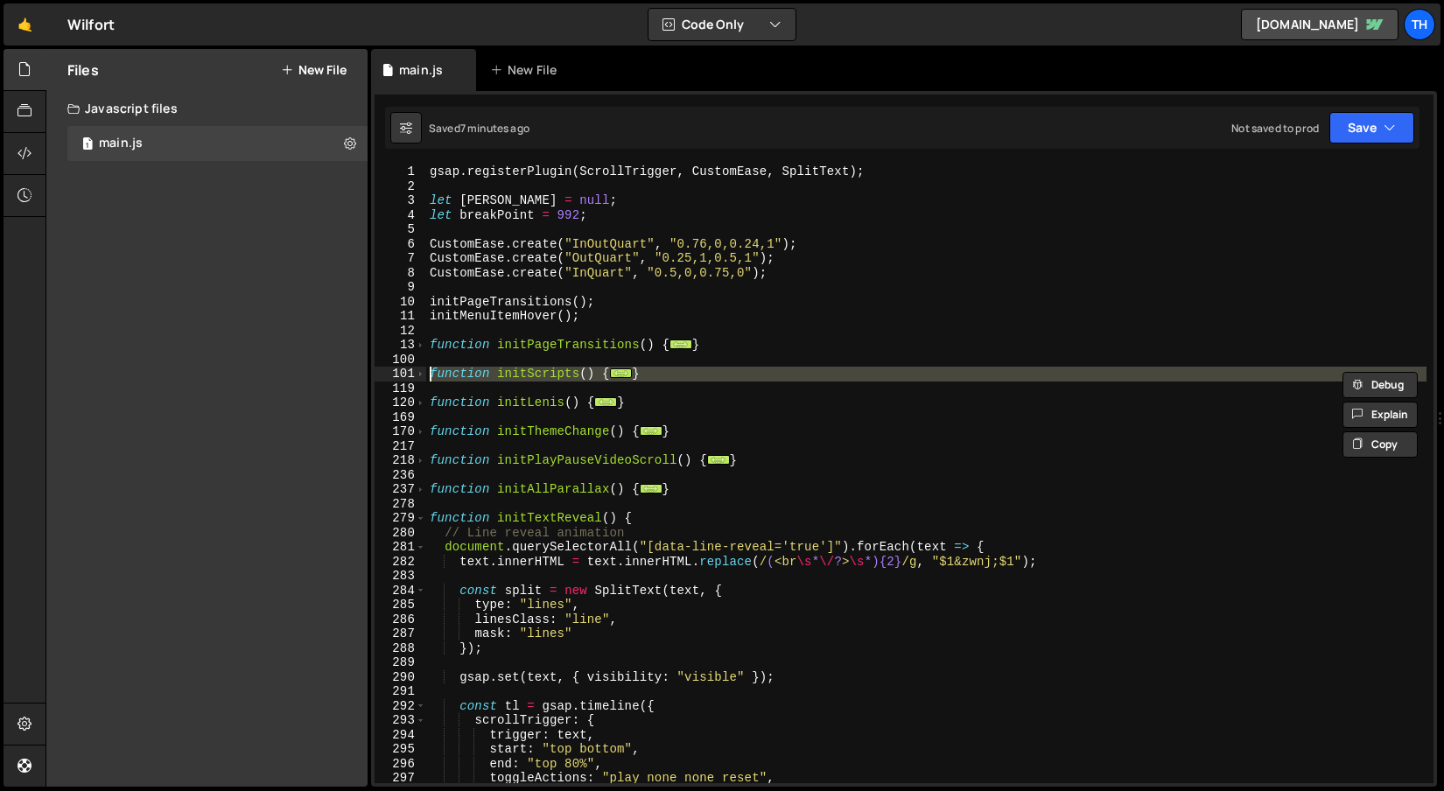
click at [411, 355] on div at bounding box center [411, 355] width 0 height 0
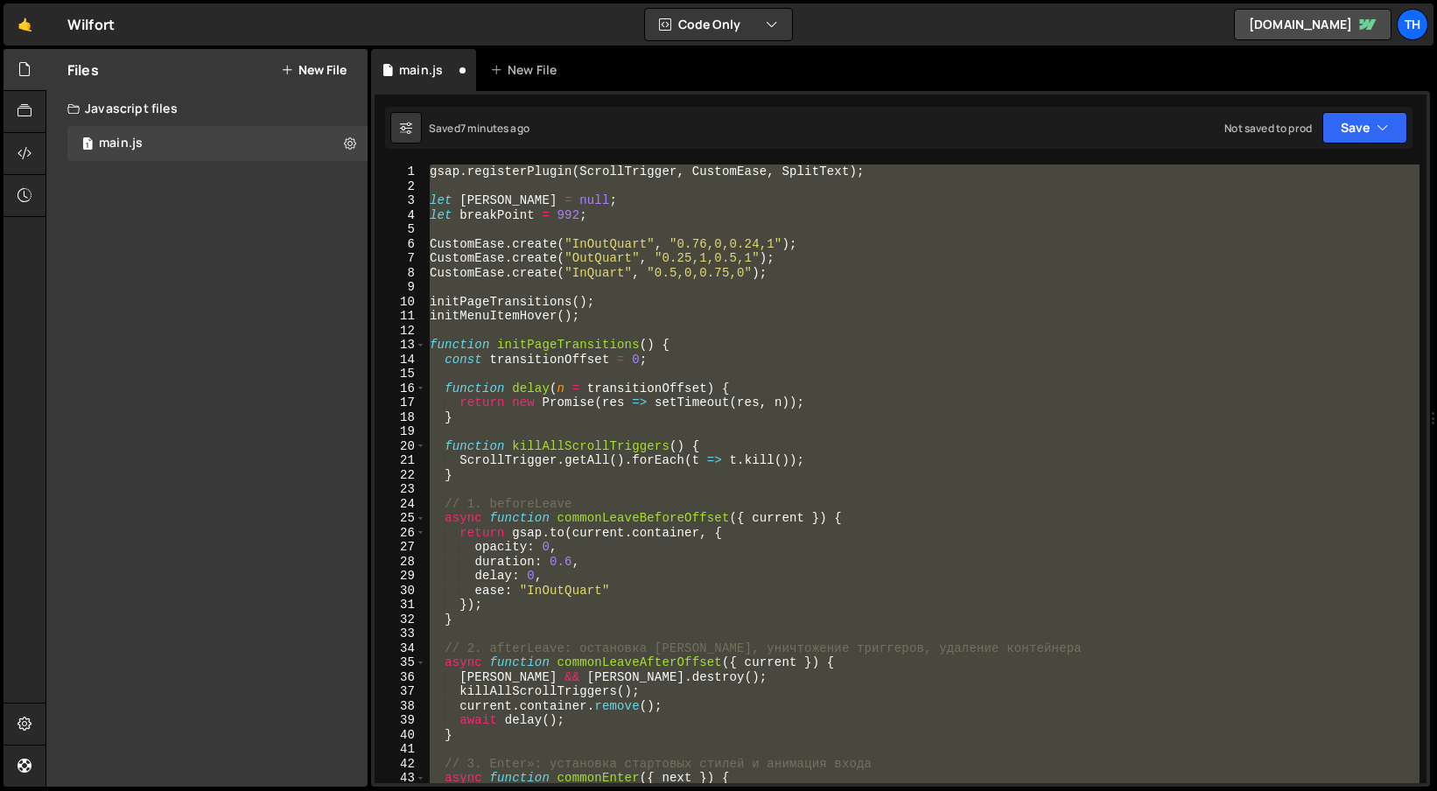
click at [461, 414] on div "gsap . registerPlugin ( ScrollTrigger , CustomEase , SplitText ) ; let [PERSON_…" at bounding box center [922, 474] width 993 height 619
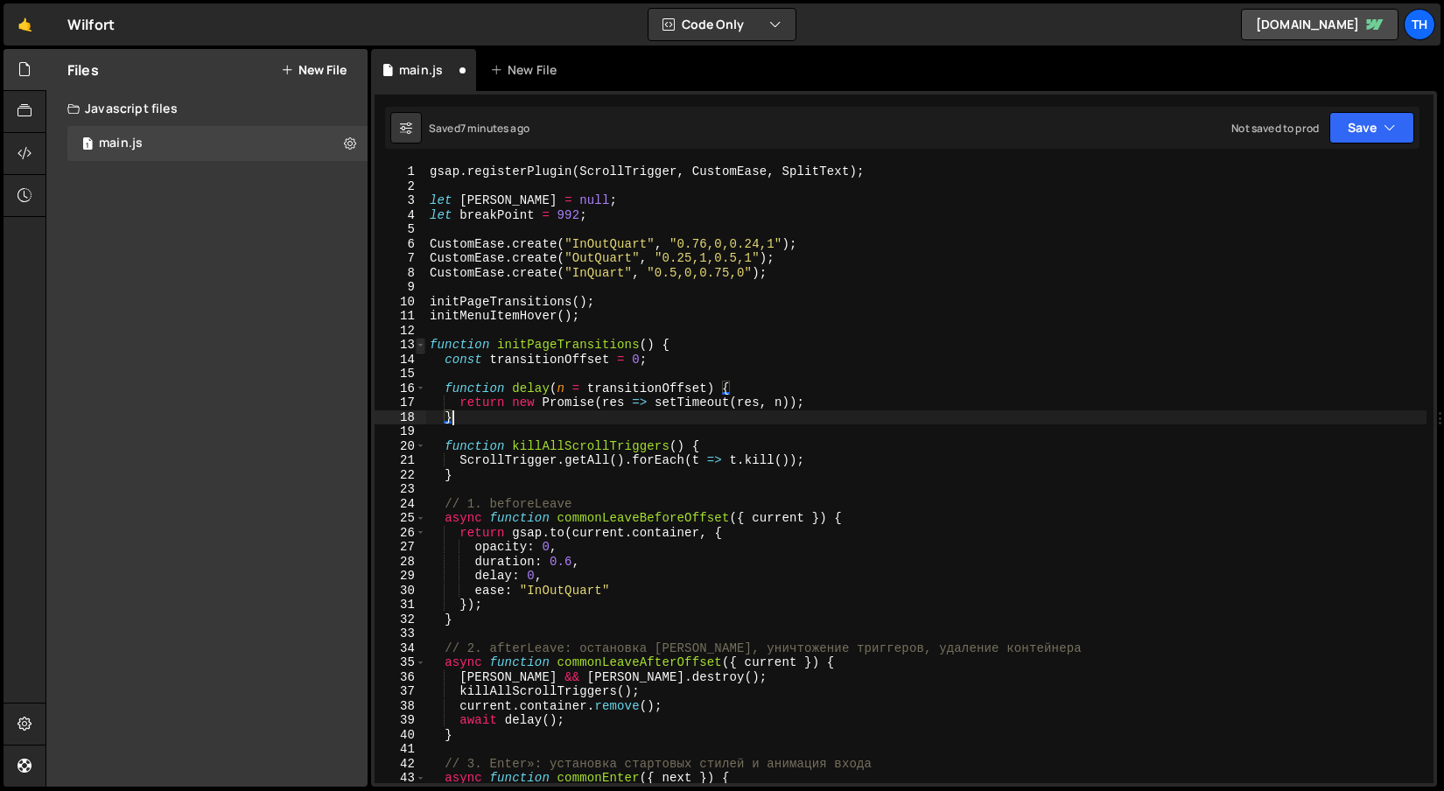
click at [424, 348] on span at bounding box center [421, 345] width 10 height 15
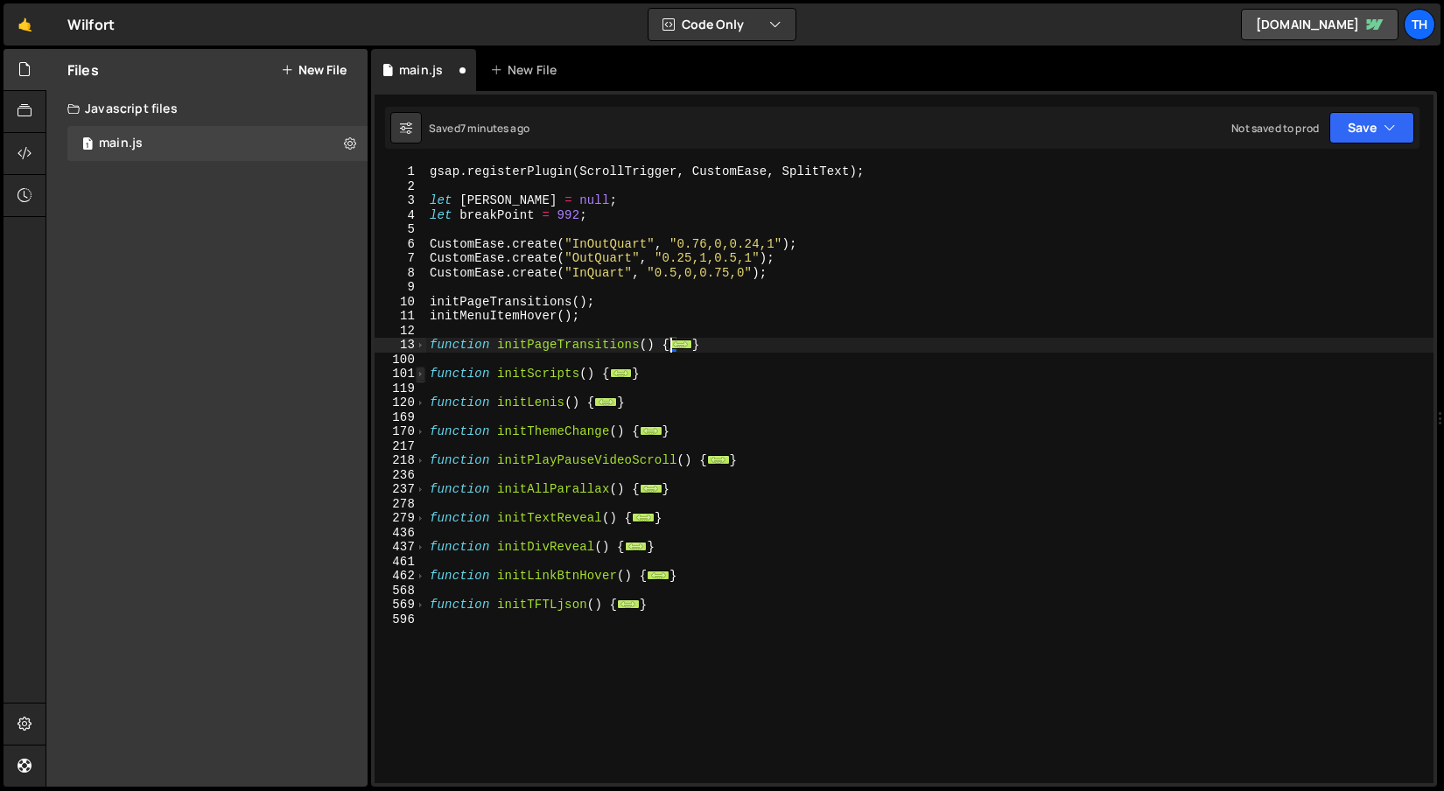
click at [424, 377] on span at bounding box center [421, 374] width 10 height 15
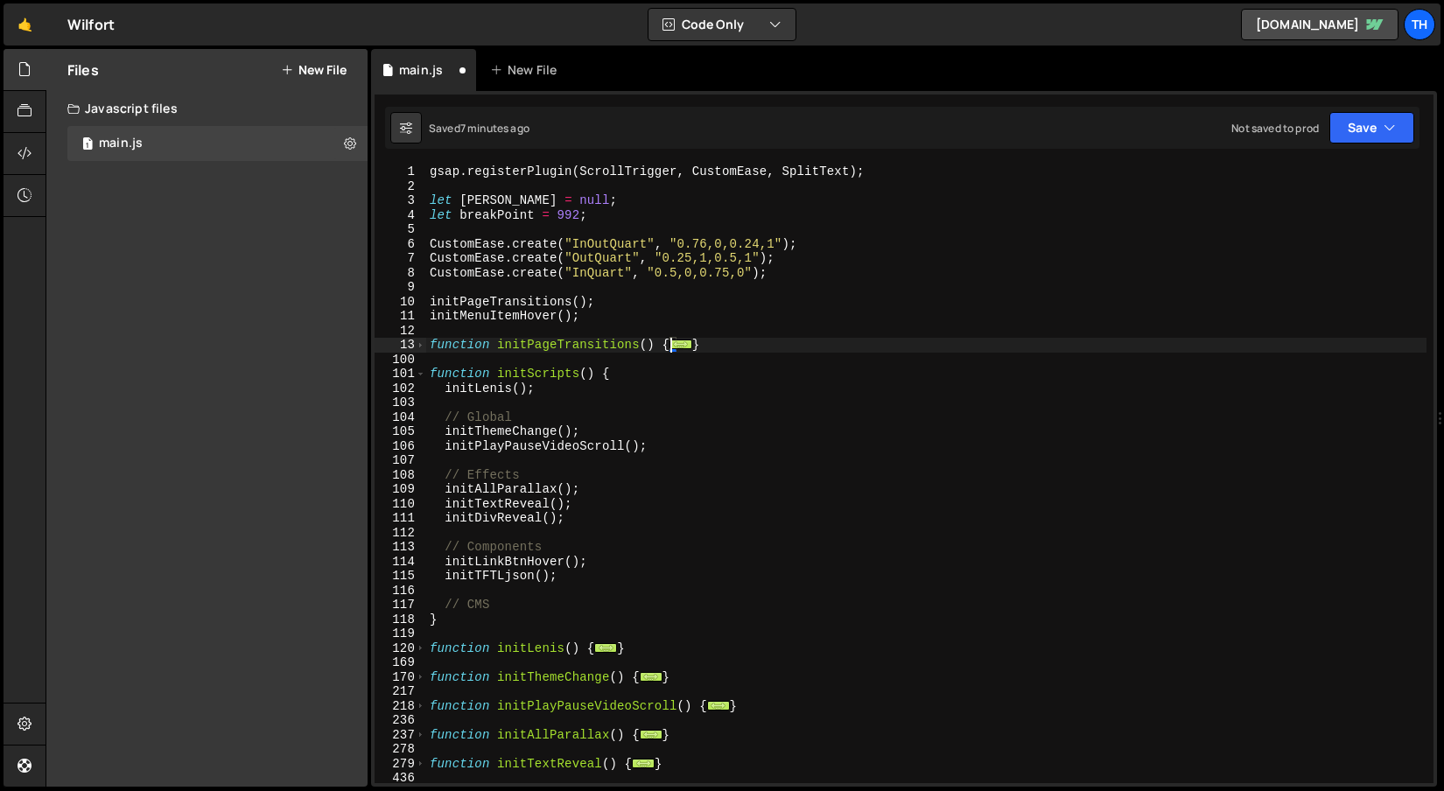
click at [439, 501] on div "gsap . registerPlugin ( ScrollTrigger , CustomEase , SplitText ) ; let [PERSON_…" at bounding box center [926, 489] width 1000 height 648
type textarea "initDivReveal();"
click at [1384, 150] on div "// CMS 1 2 3 4 5 6 7 8 9 10 11 12 13 100 101 102 103 104 105 106 107 108 109 11…" at bounding box center [904, 439] width 1066 height 696
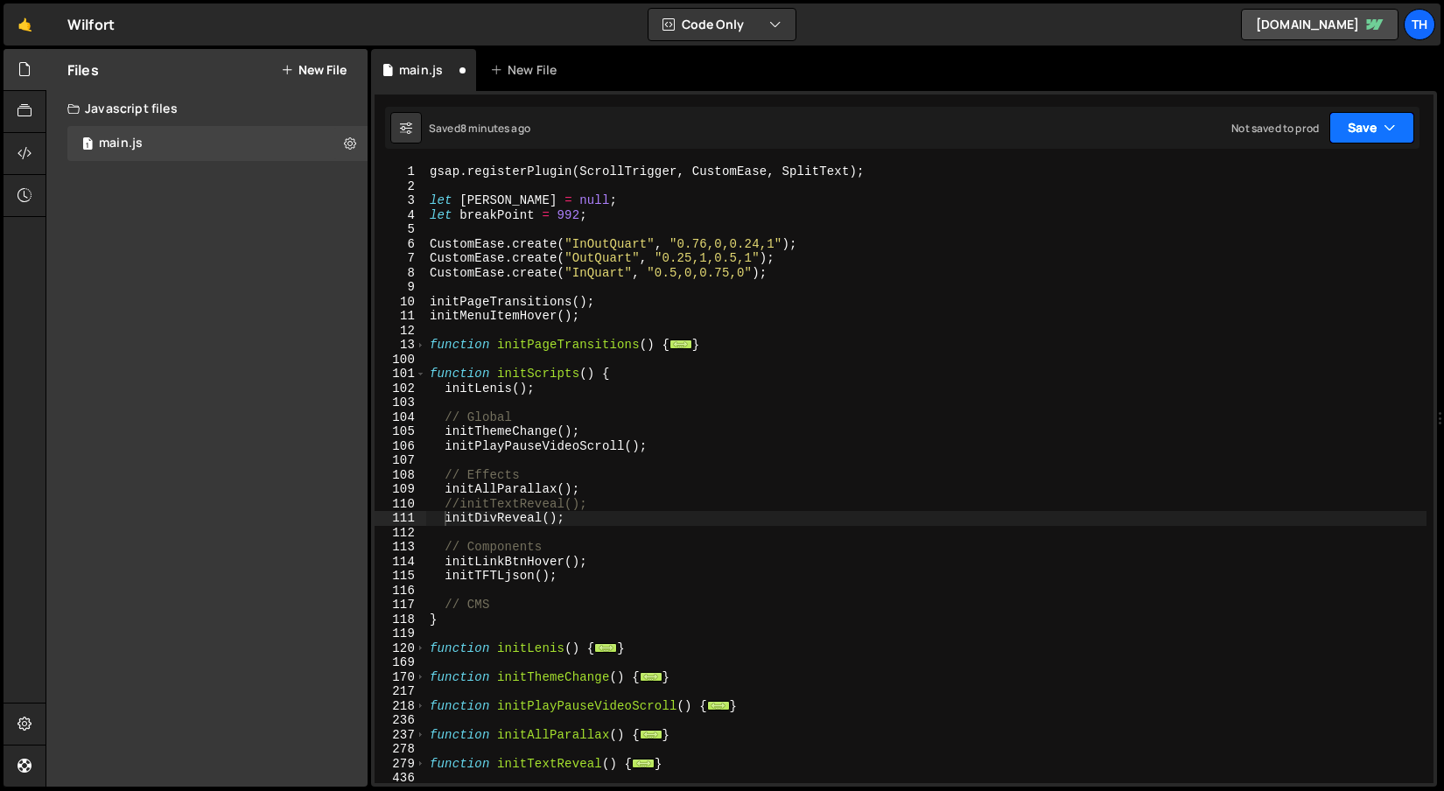
click at [1351, 135] on button "Save" at bounding box center [1371, 128] width 85 height 32
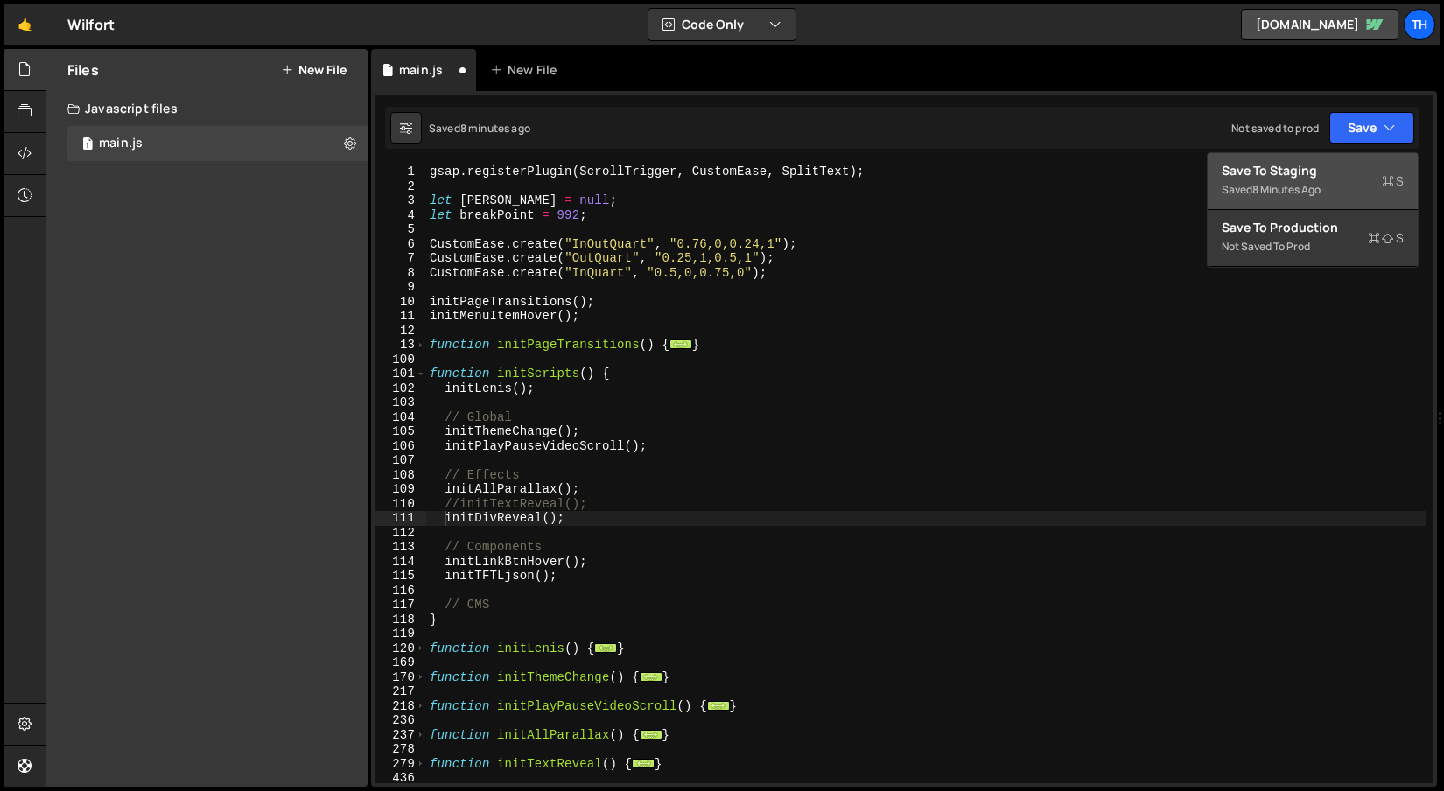
click at [1337, 165] on div "Save to Staging S" at bounding box center [1313, 171] width 182 height 18
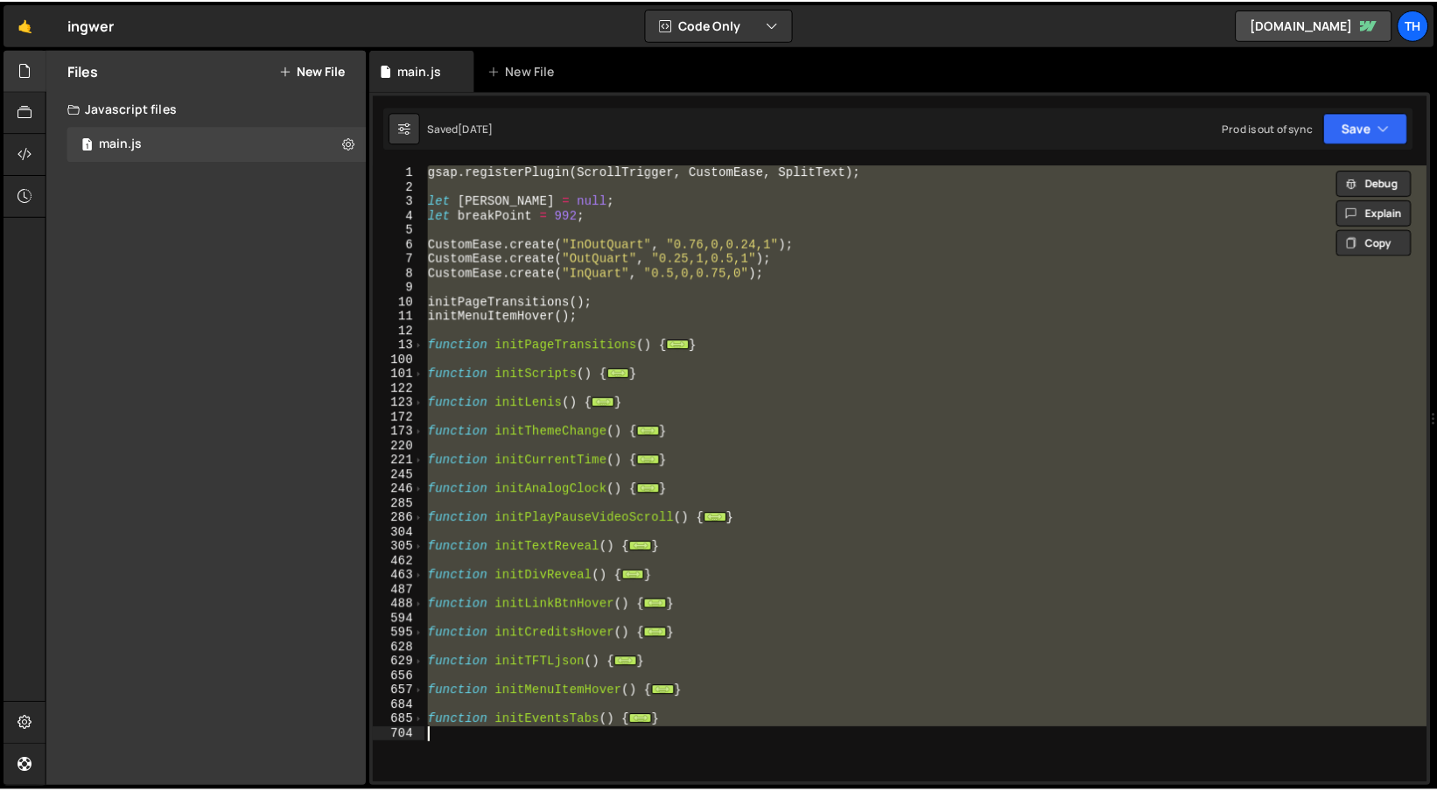
scroll to position [1481, 0]
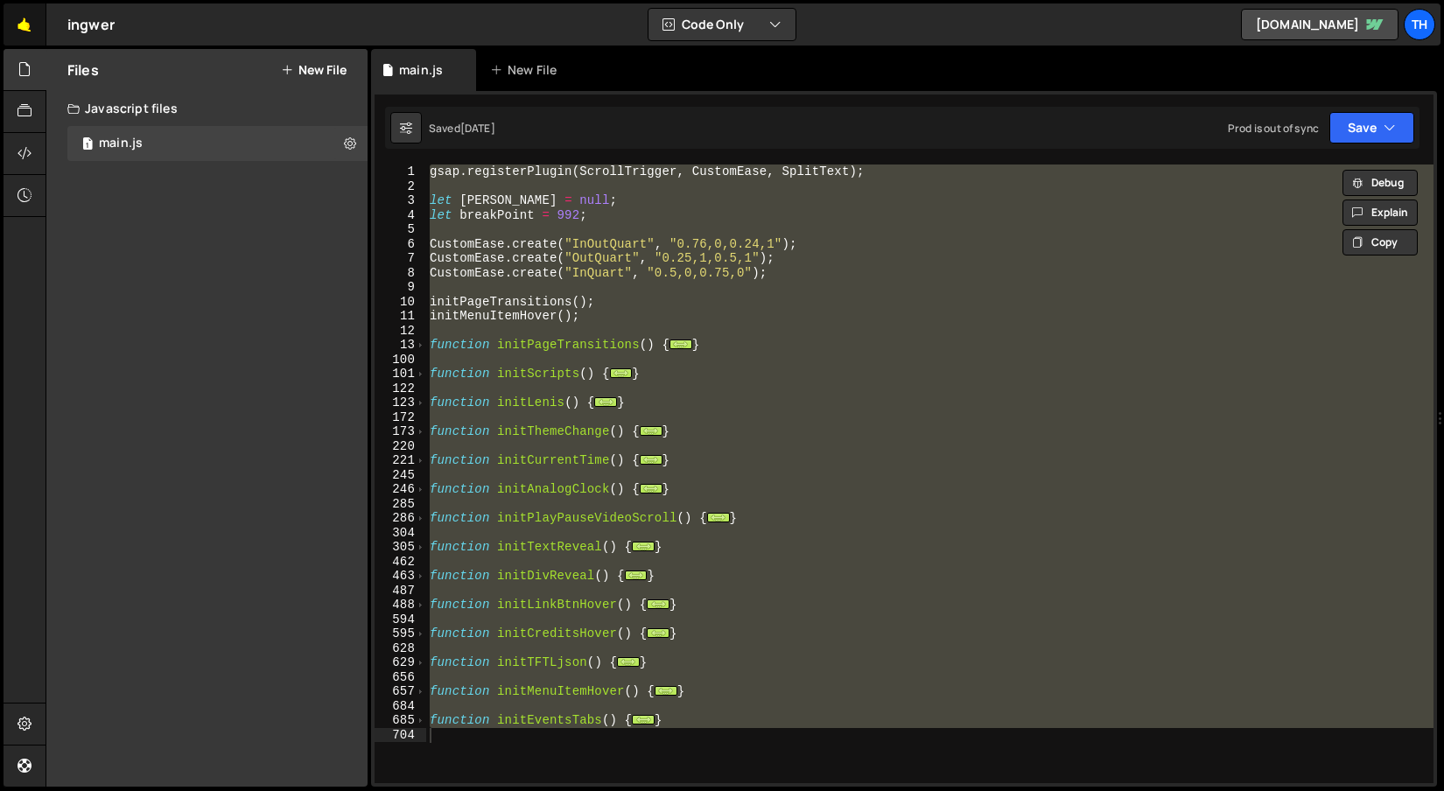
click at [45, 28] on link "🤙" at bounding box center [25, 25] width 43 height 42
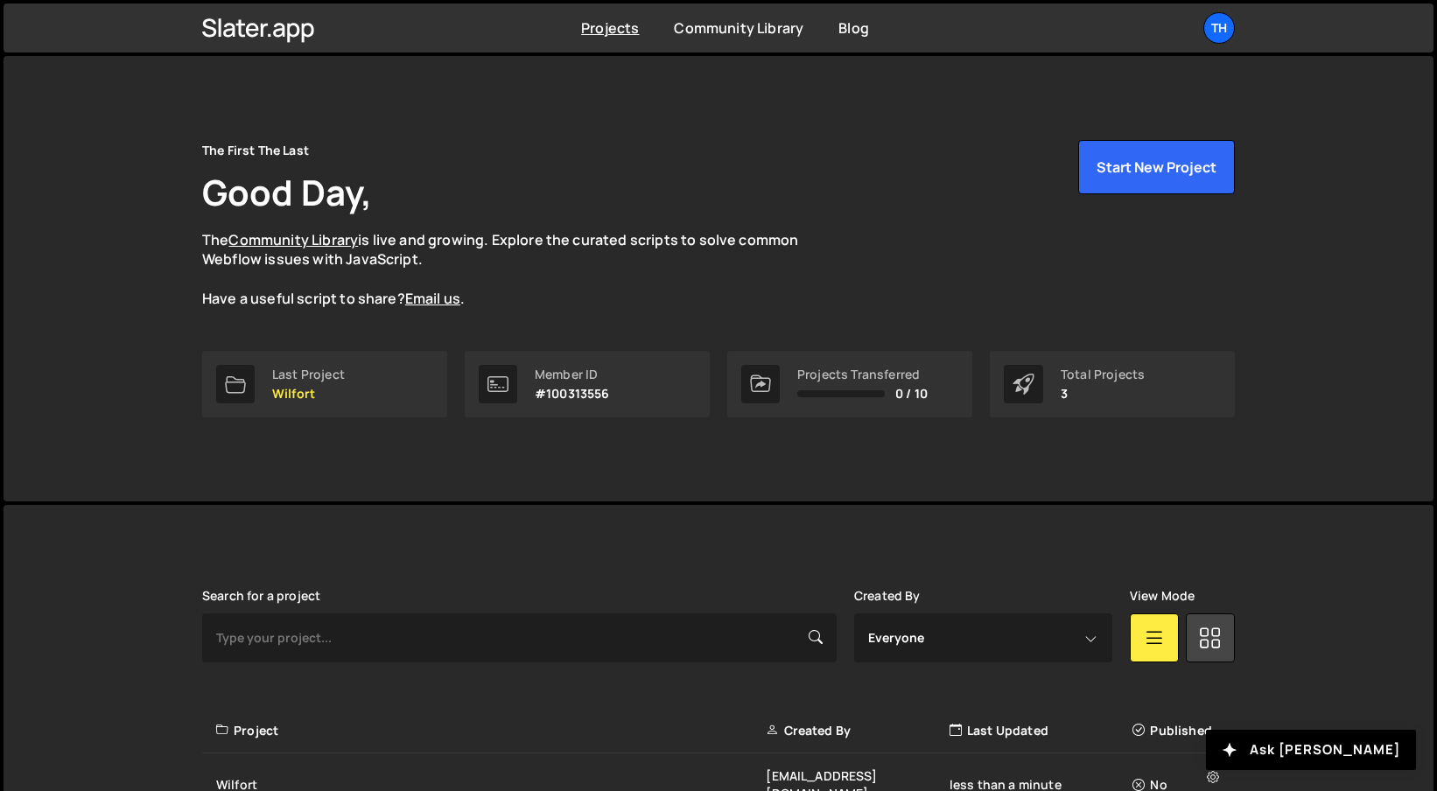
scroll to position [187, 0]
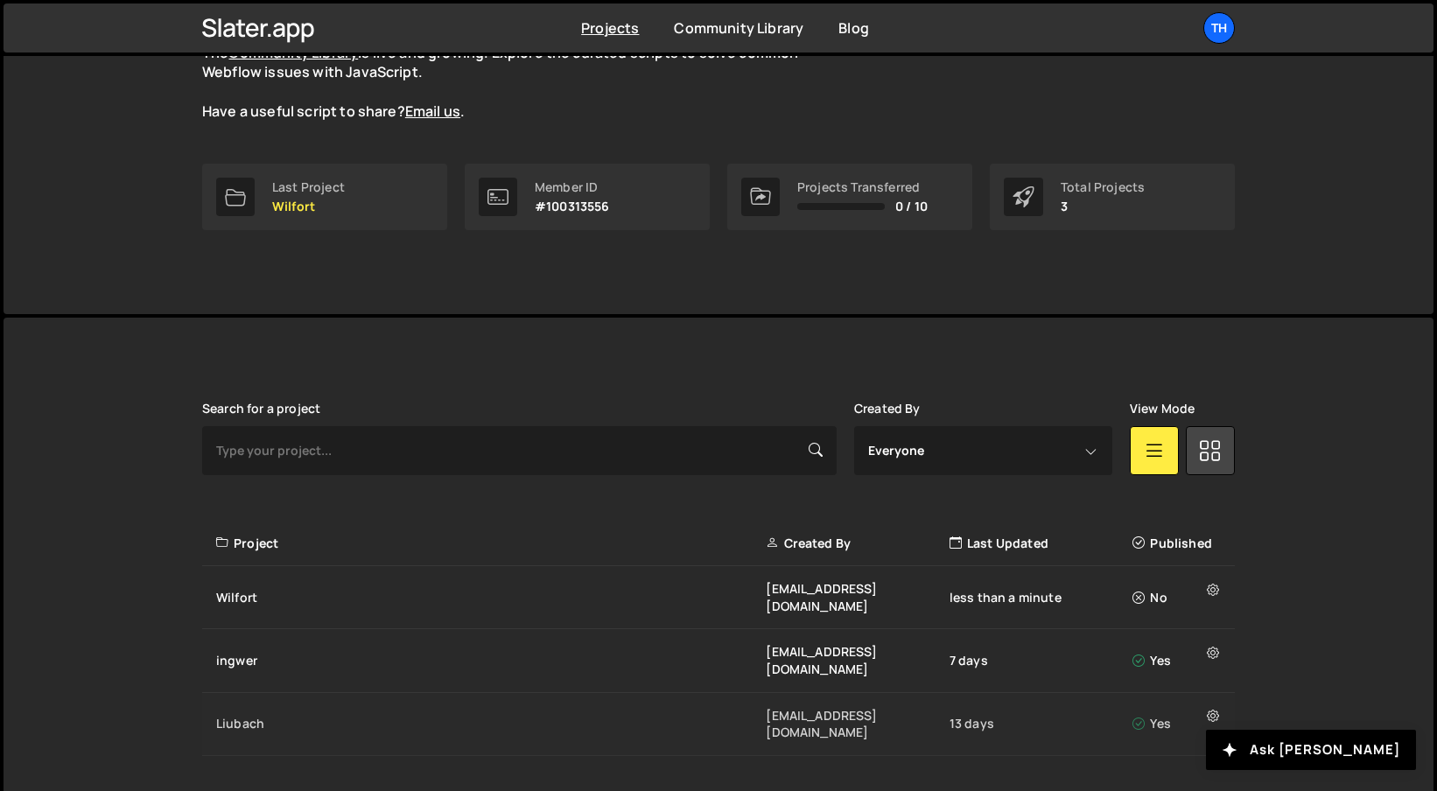
click at [314, 715] on div "Liubach" at bounding box center [491, 724] width 550 height 18
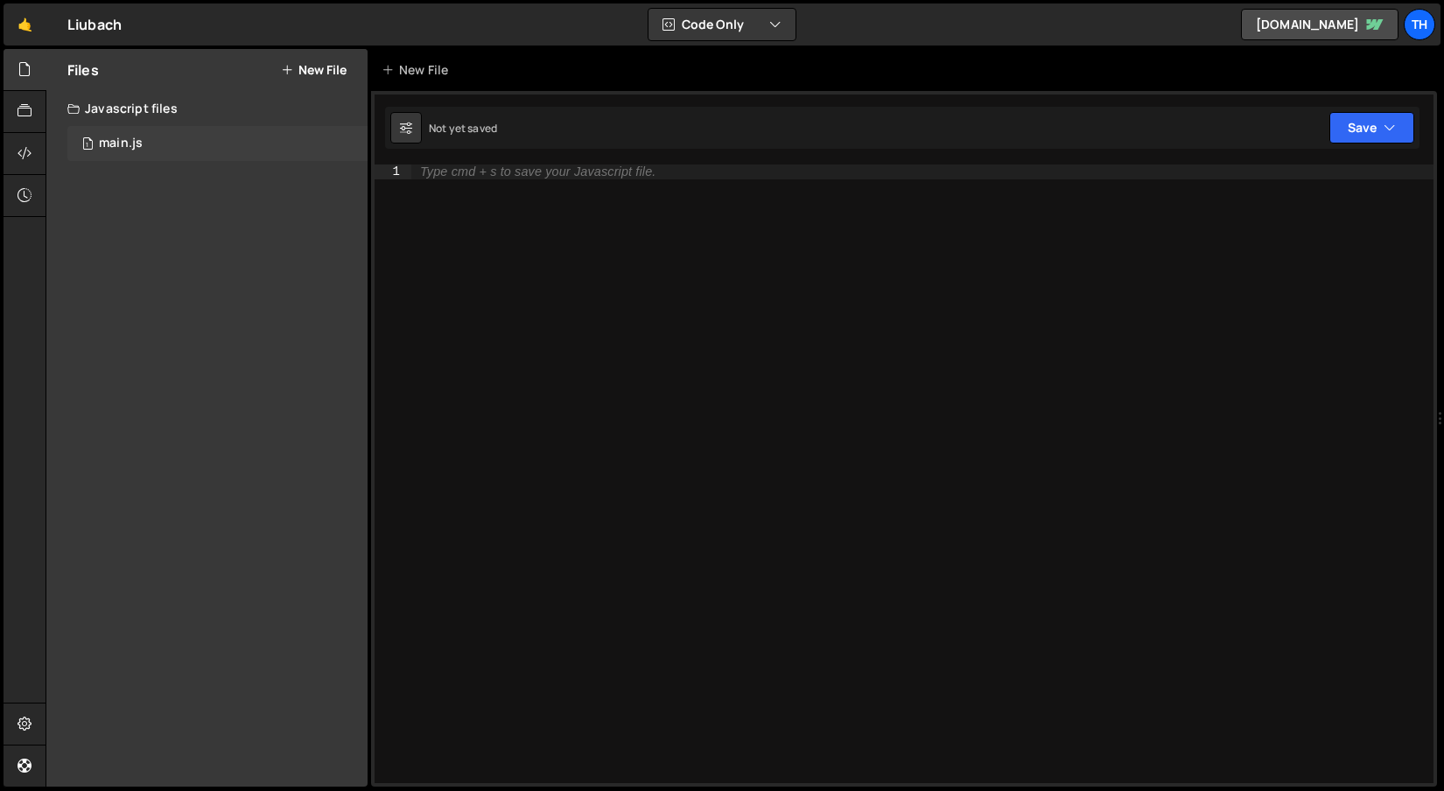
click at [167, 144] on div "1 main.js 0" at bounding box center [217, 143] width 300 height 35
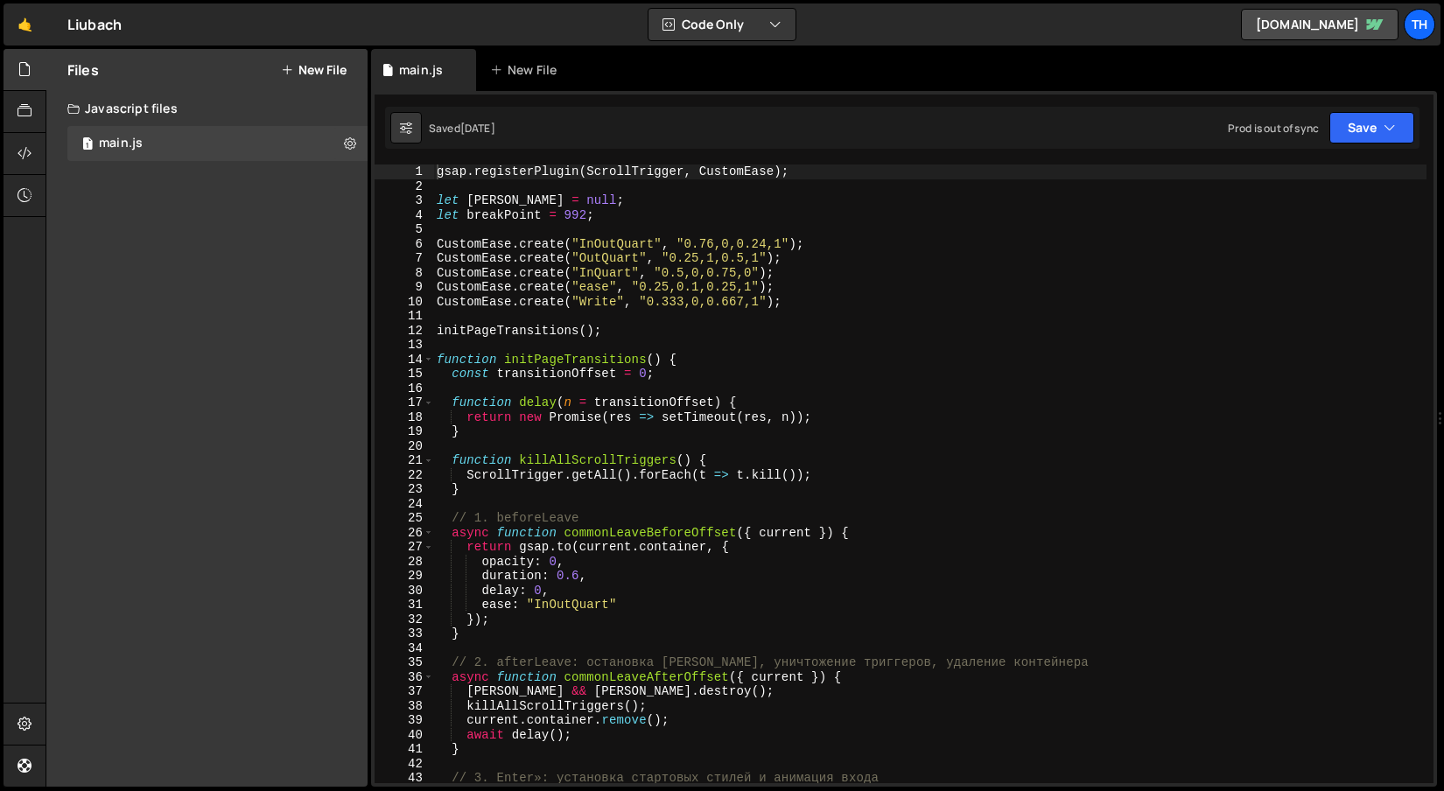
scroll to position [4617, 0]
click at [425, 360] on span at bounding box center [429, 360] width 10 height 15
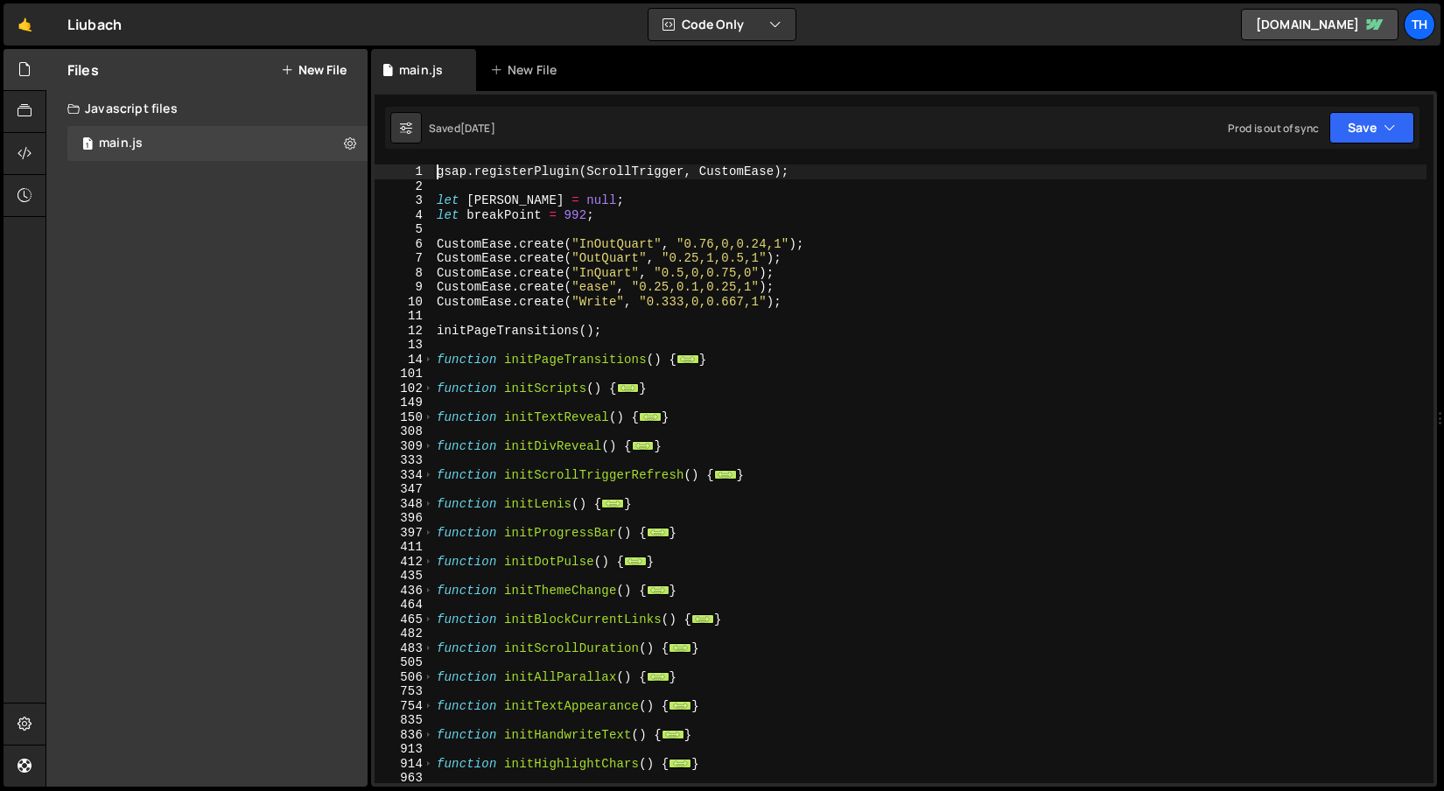
scroll to position [0, 0]
click at [495, 452] on div "gsap . registerPlugin ( ScrollTrigger , CustomEase ) ; let lenis = null ; let b…" at bounding box center [929, 489] width 993 height 648
click at [482, 468] on div "gsap . registerPlugin ( ScrollTrigger , CustomEase ) ; let lenis = null ; let b…" at bounding box center [929, 489] width 993 height 648
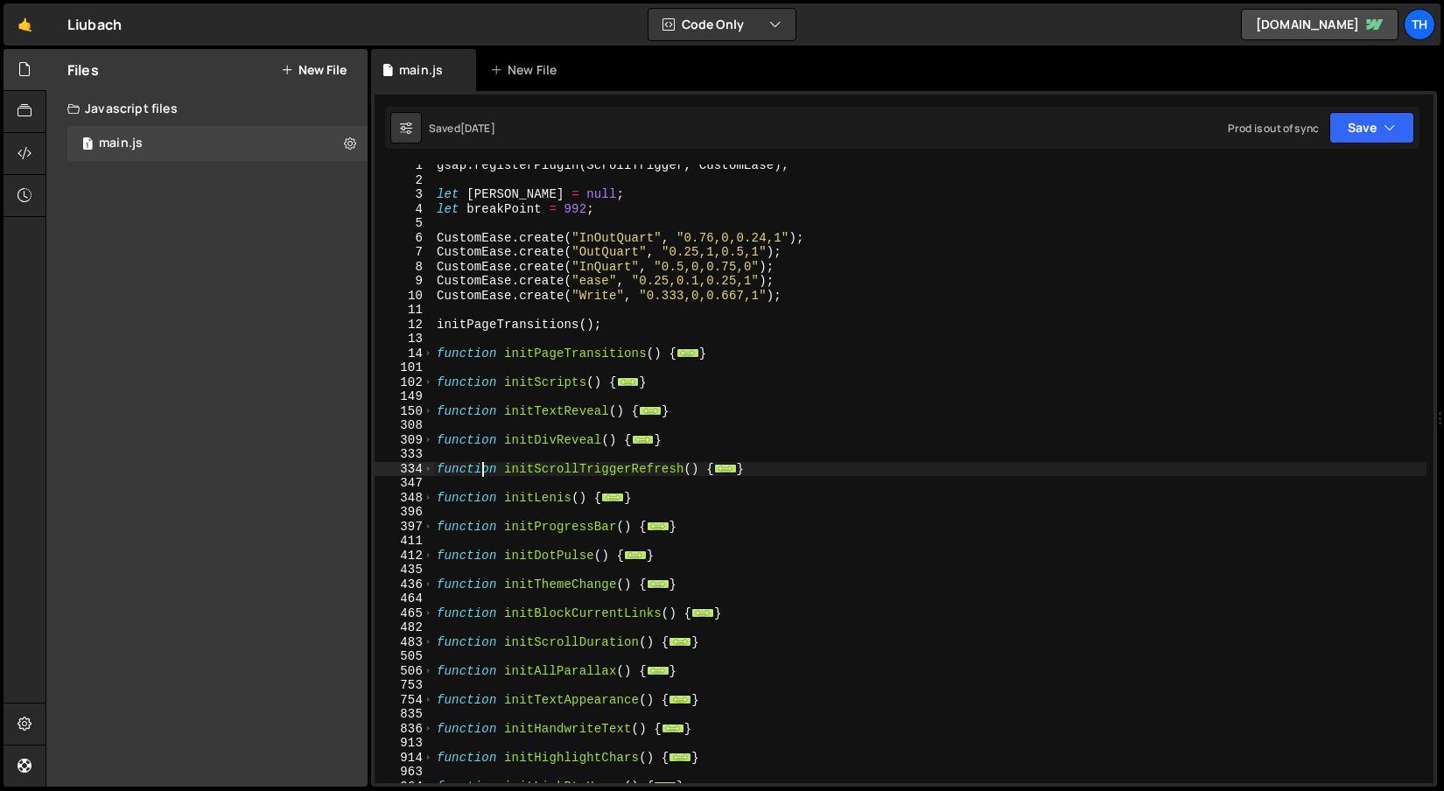
scroll to position [20, 0]
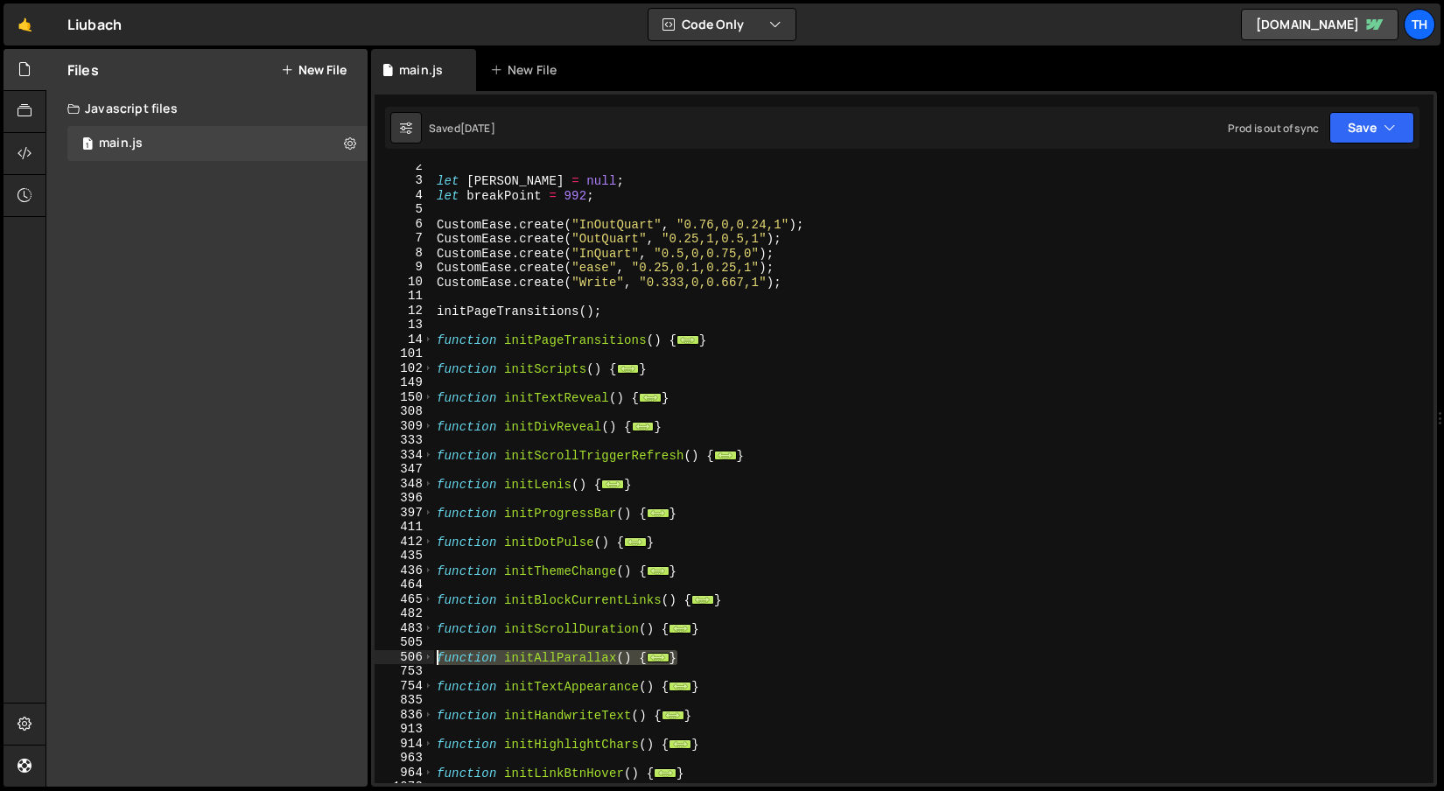
drag, startPoint x: 598, startPoint y: 653, endPoint x: 402, endPoint y: 650, distance: 196.1
click at [402, 650] on div "function initScrollTriggerRefresh() { 2 3 4 5 6 7 8 9 10 11 12 13 14 101 102 14…" at bounding box center [904, 474] width 1059 height 619
click at [427, 359] on div "101" at bounding box center [405, 354] width 60 height 15
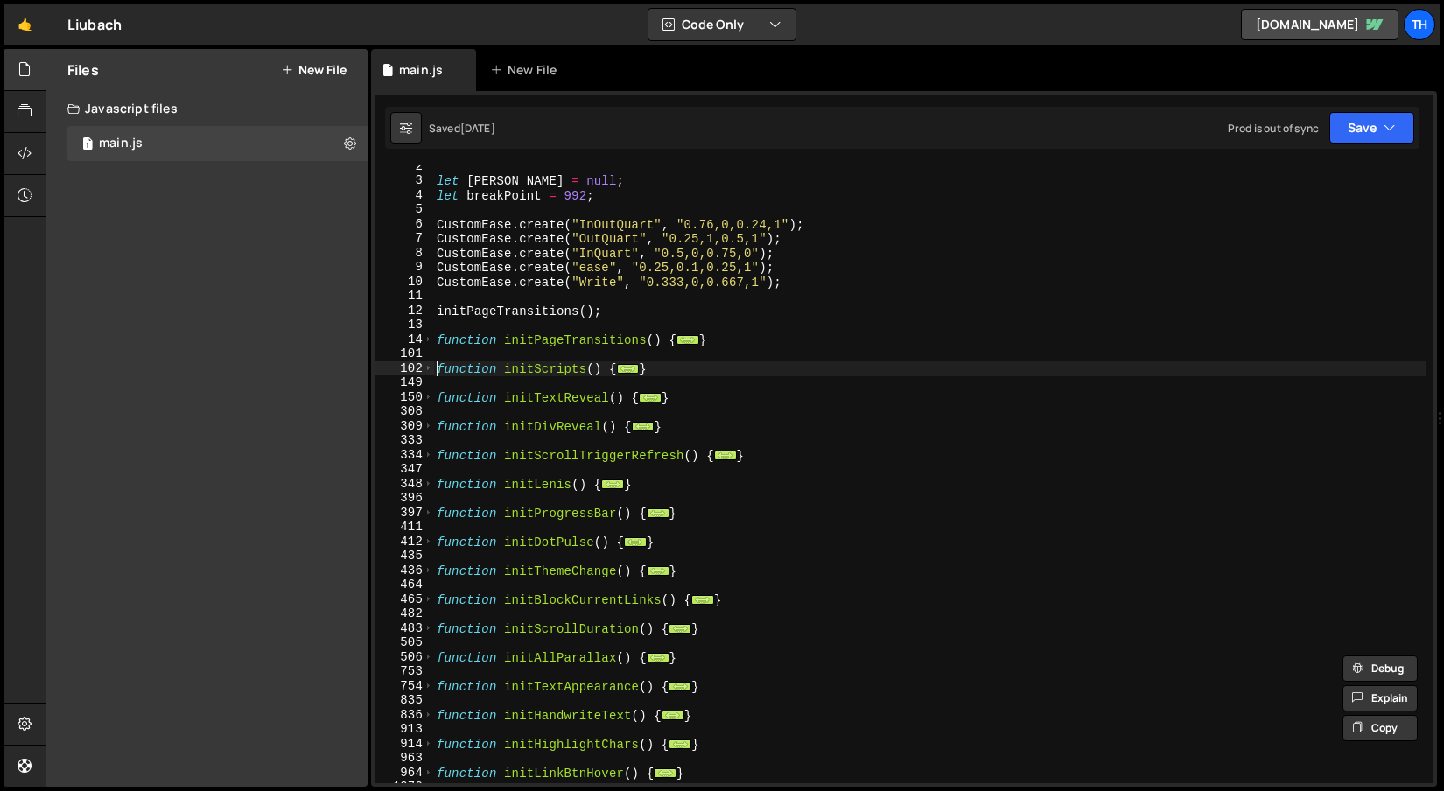
click at [434, 371] on div "let lenis = null ; let breakPoint = 992 ; CustomEase . create ( "InOutQuart" , …" at bounding box center [929, 483] width 993 height 648
click at [426, 369] on span at bounding box center [429, 368] width 10 height 15
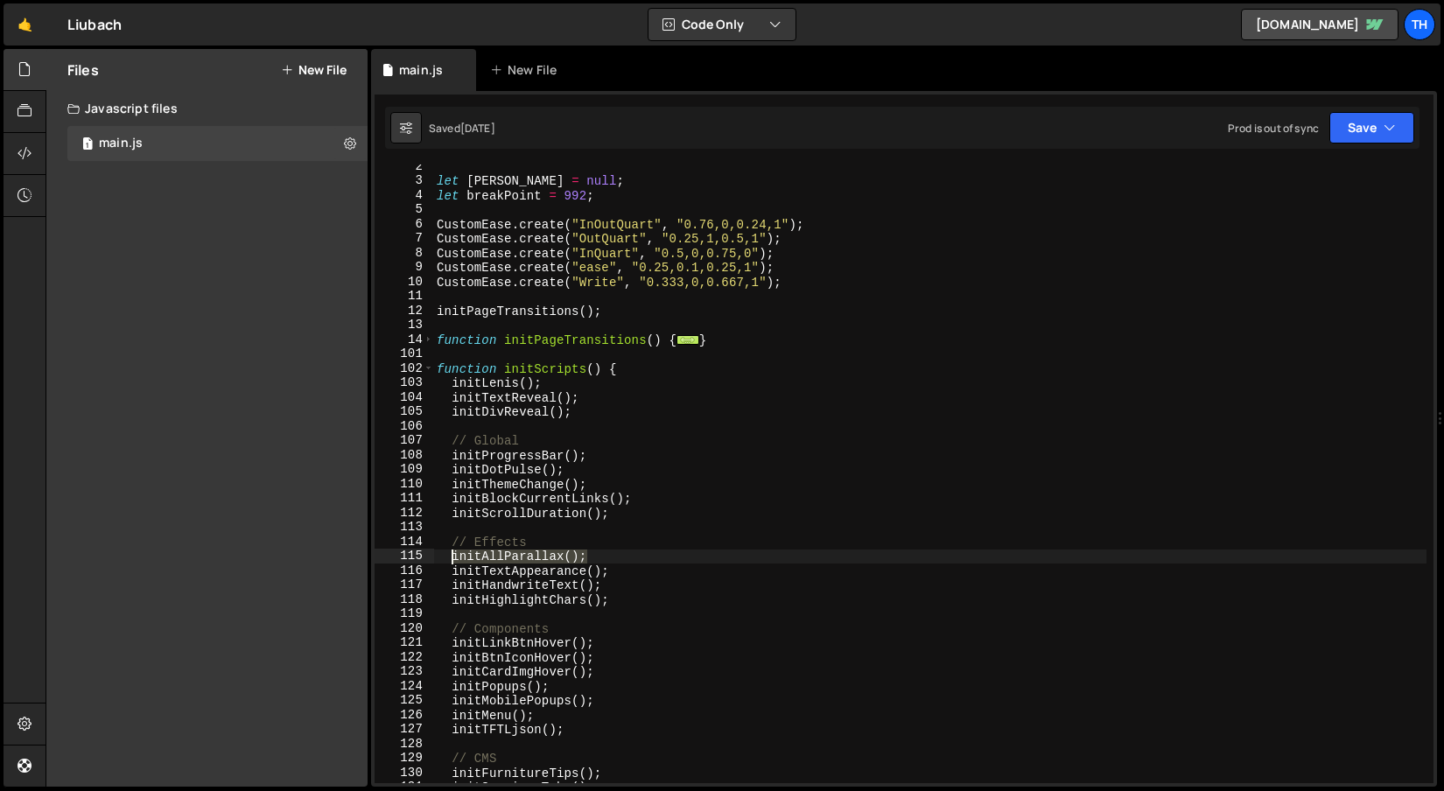
drag, startPoint x: 621, startPoint y: 558, endPoint x: 453, endPoint y: 551, distance: 168.2
click at [452, 551] on div "let lenis = null ; let breakPoint = 992 ; CustomEase . create ( "InOutQuart" , …" at bounding box center [929, 483] width 993 height 648
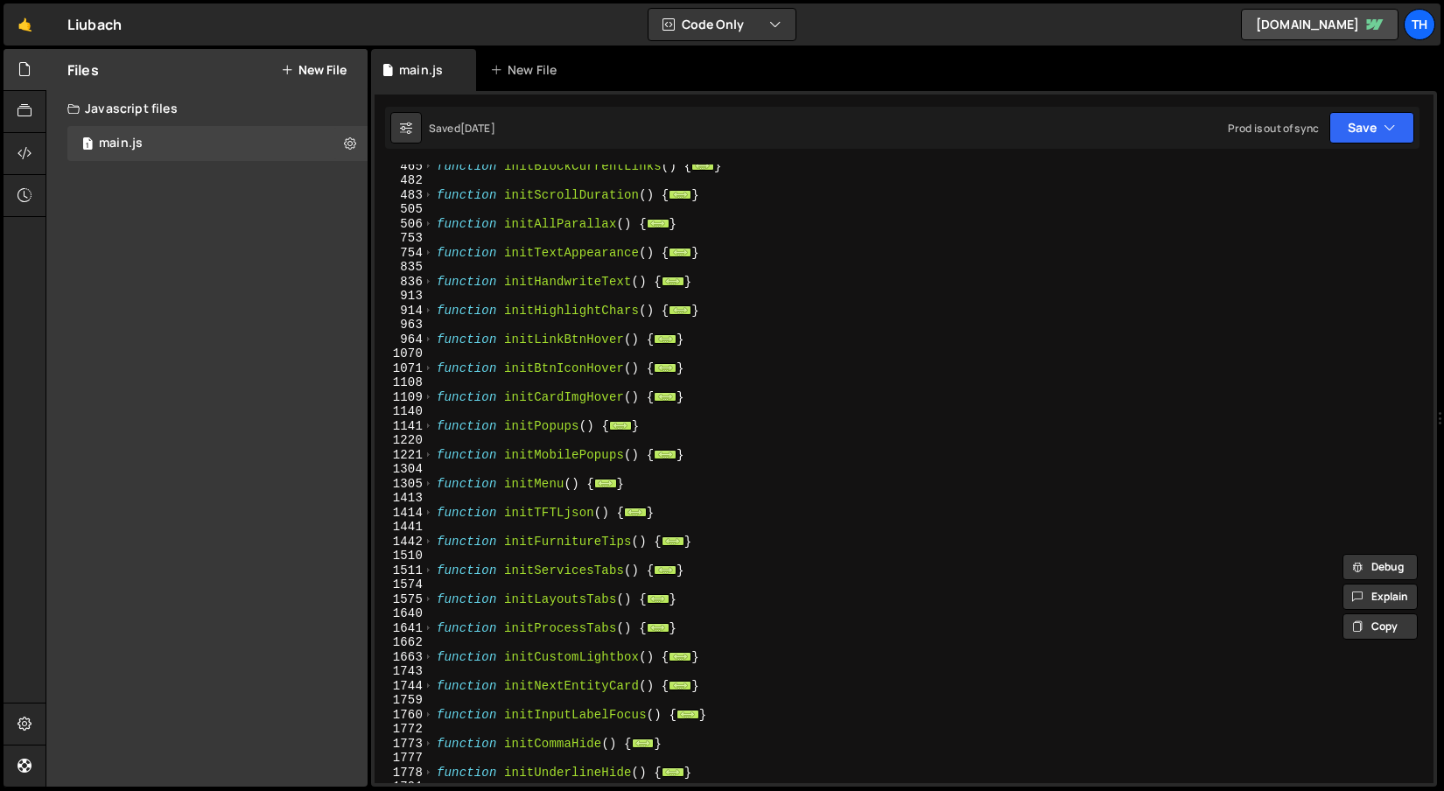
scroll to position [1118, 0]
drag, startPoint x: 691, startPoint y: 225, endPoint x: 402, endPoint y: 225, distance: 289.7
click at [402, 225] on div "initAllParallax(); 465 482 483 505 506 753 754 835 836 913 914 963 964 1070 107…" at bounding box center [904, 474] width 1059 height 619
type textarea "function initAllParallax() { ScrollTrigger.matchMedia({"
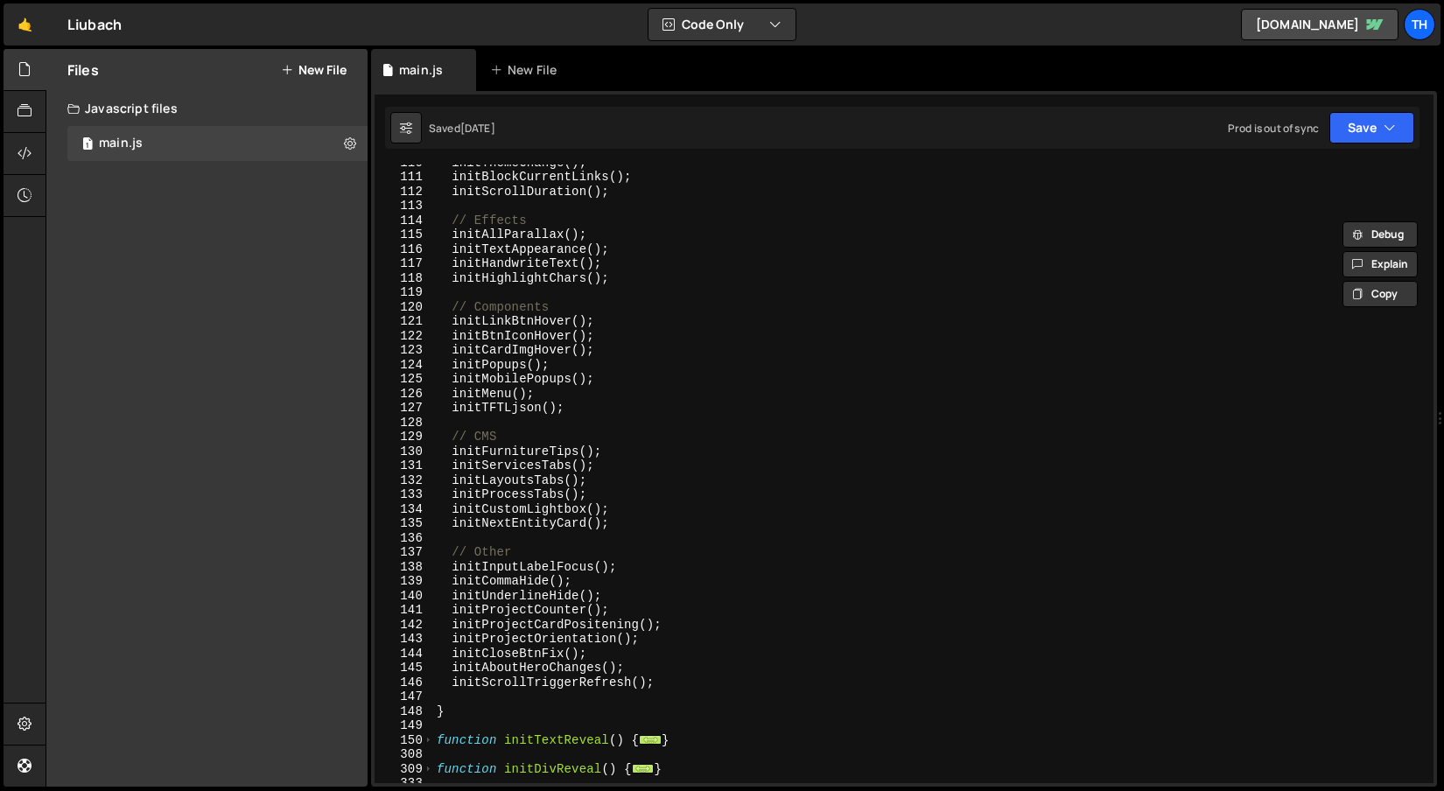
scroll to position [0, 0]
